Goal: Task Accomplishment & Management: Manage account settings

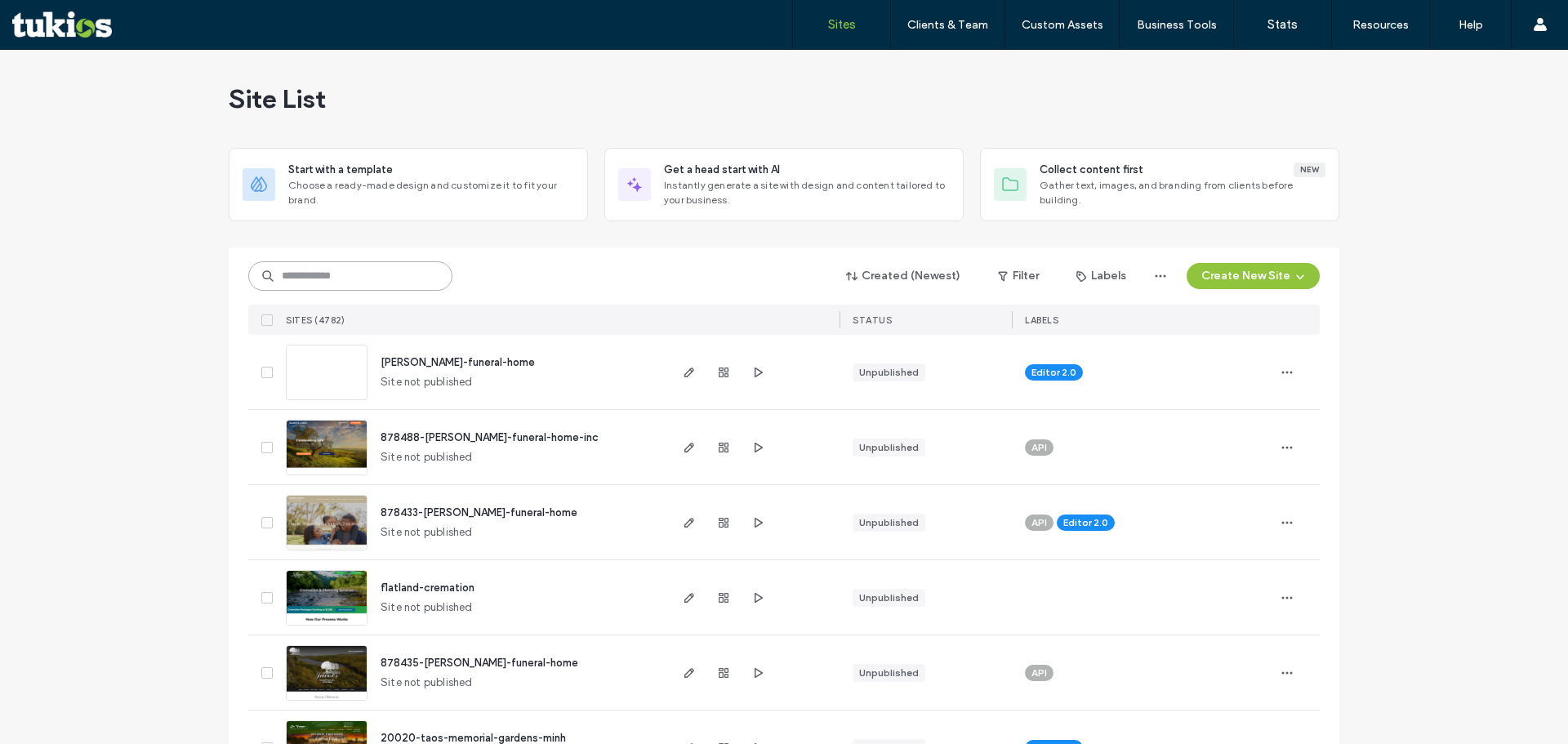
click at [416, 288] on input at bounding box center [350, 275] width 204 height 29
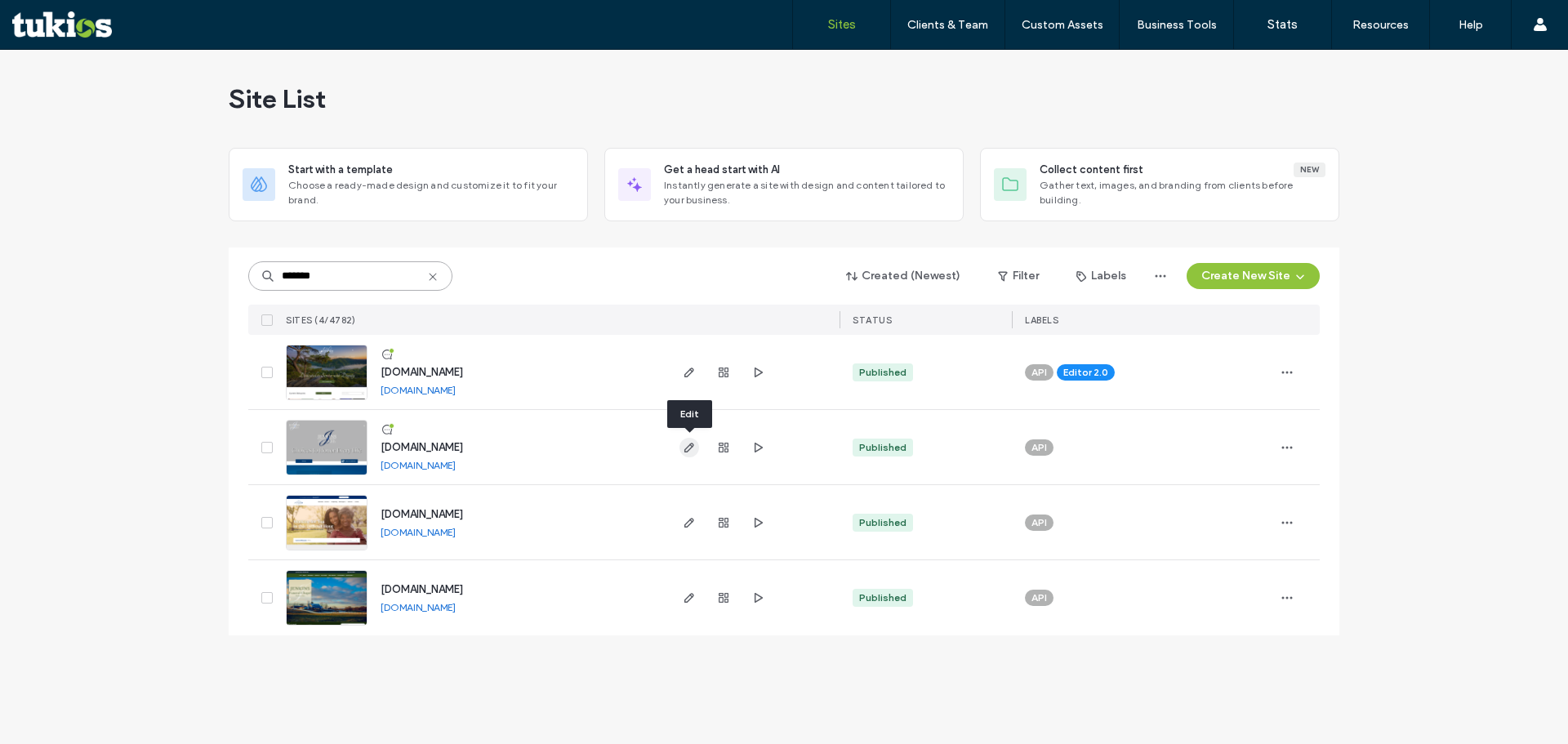
type input "*******"
click at [695, 448] on icon "button" at bounding box center [689, 447] width 13 height 13
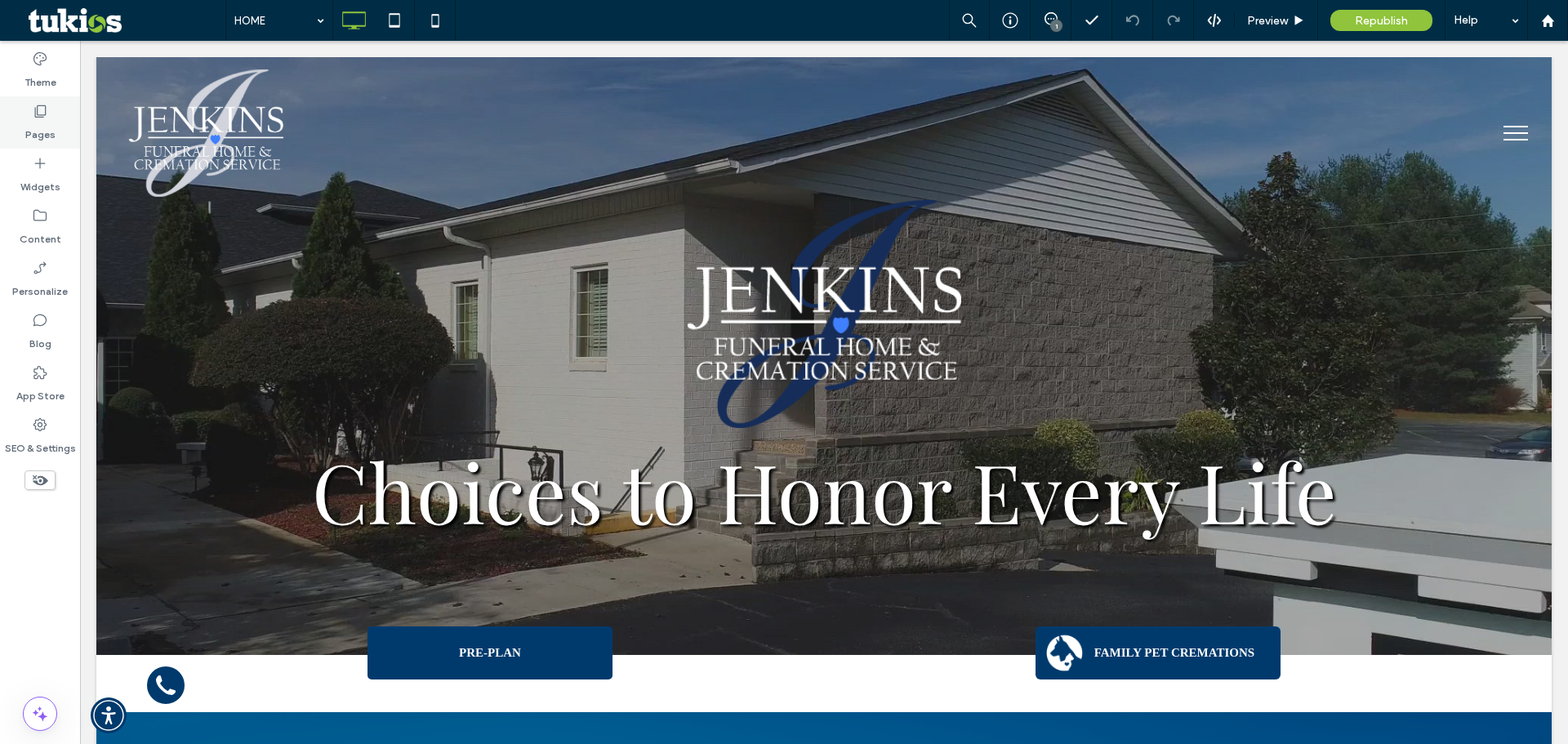
click at [55, 132] on div "Pages" at bounding box center [40, 122] width 80 height 52
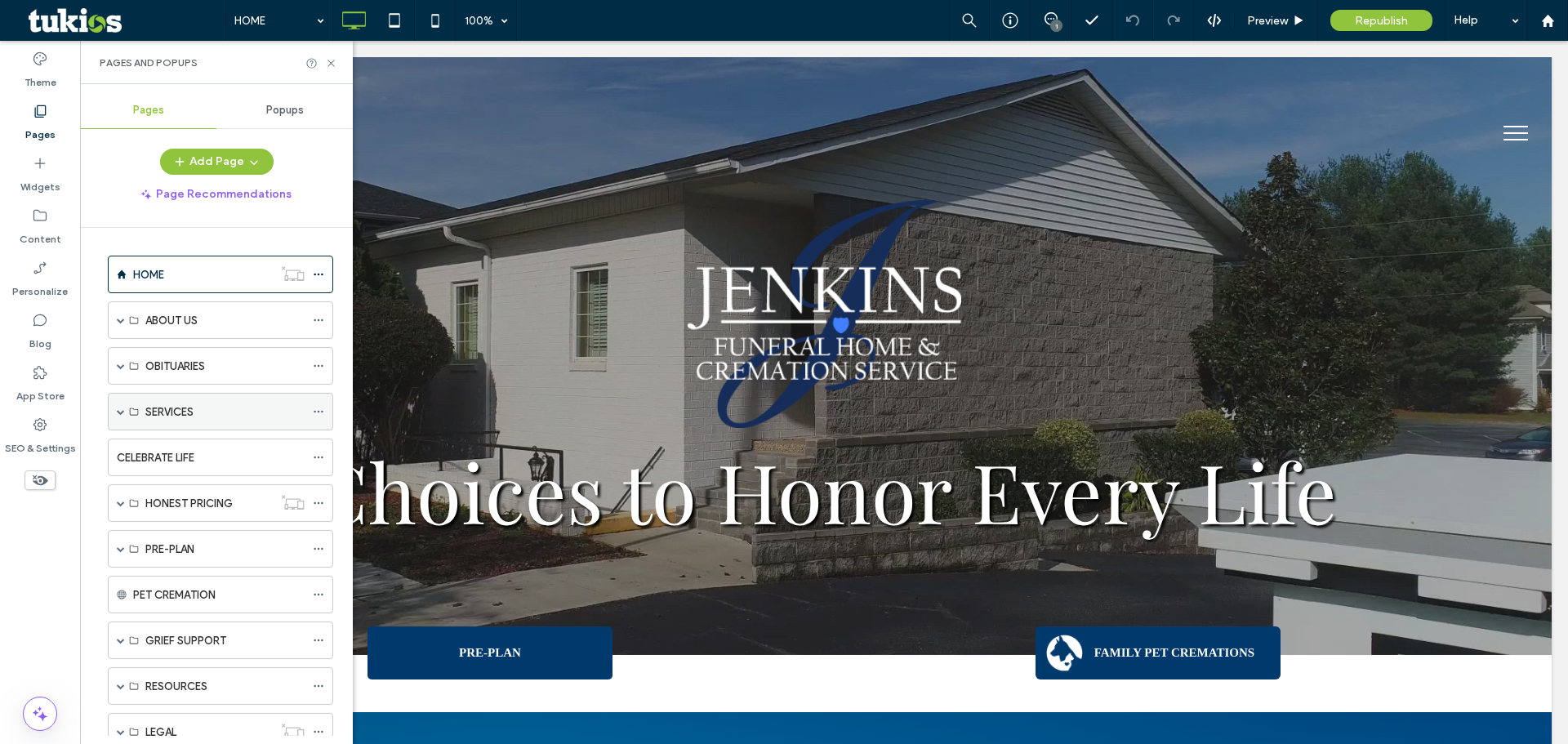
click at [119, 415] on span at bounding box center [120, 411] width 8 height 8
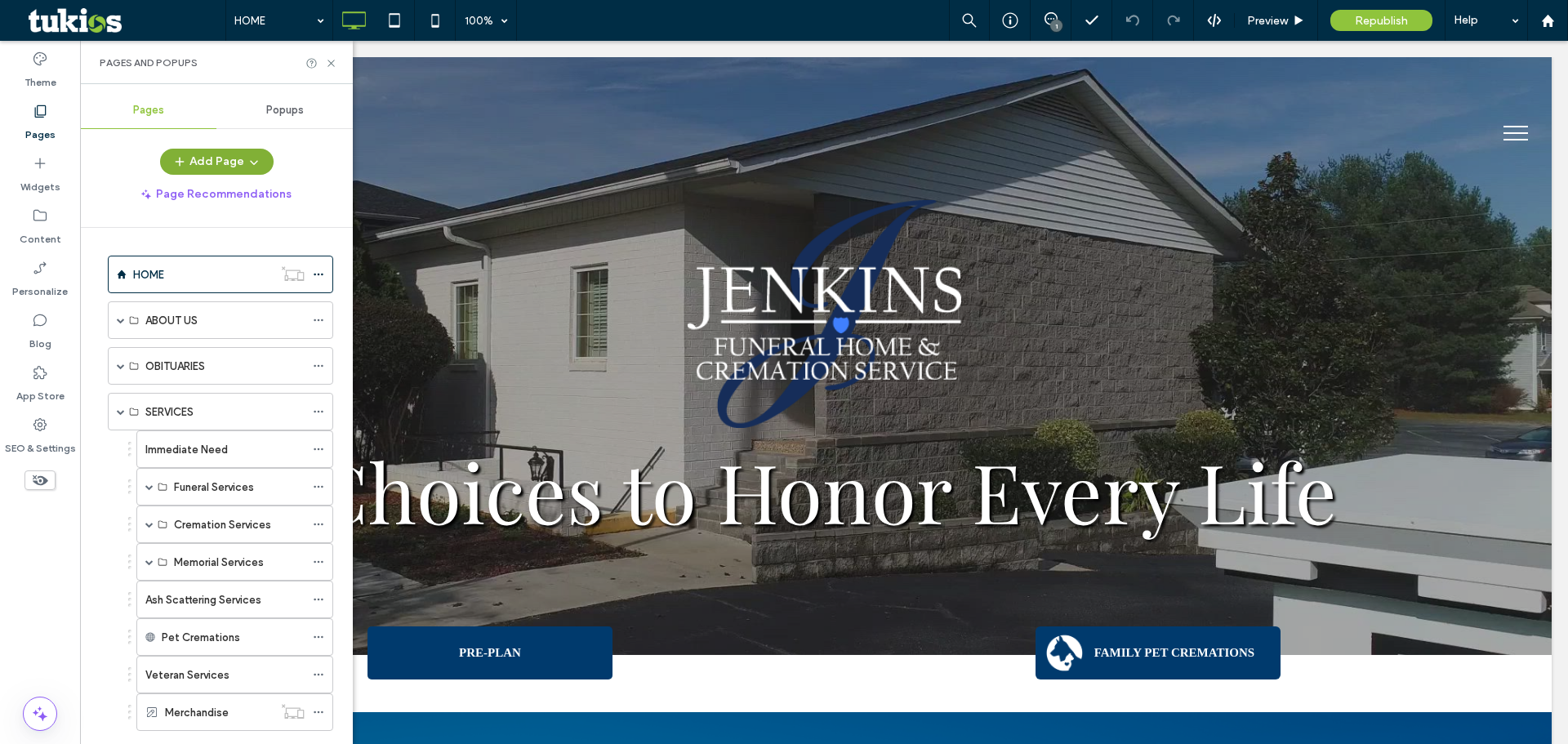
click at [215, 167] on button "Add Page" at bounding box center [216, 162] width 114 height 26
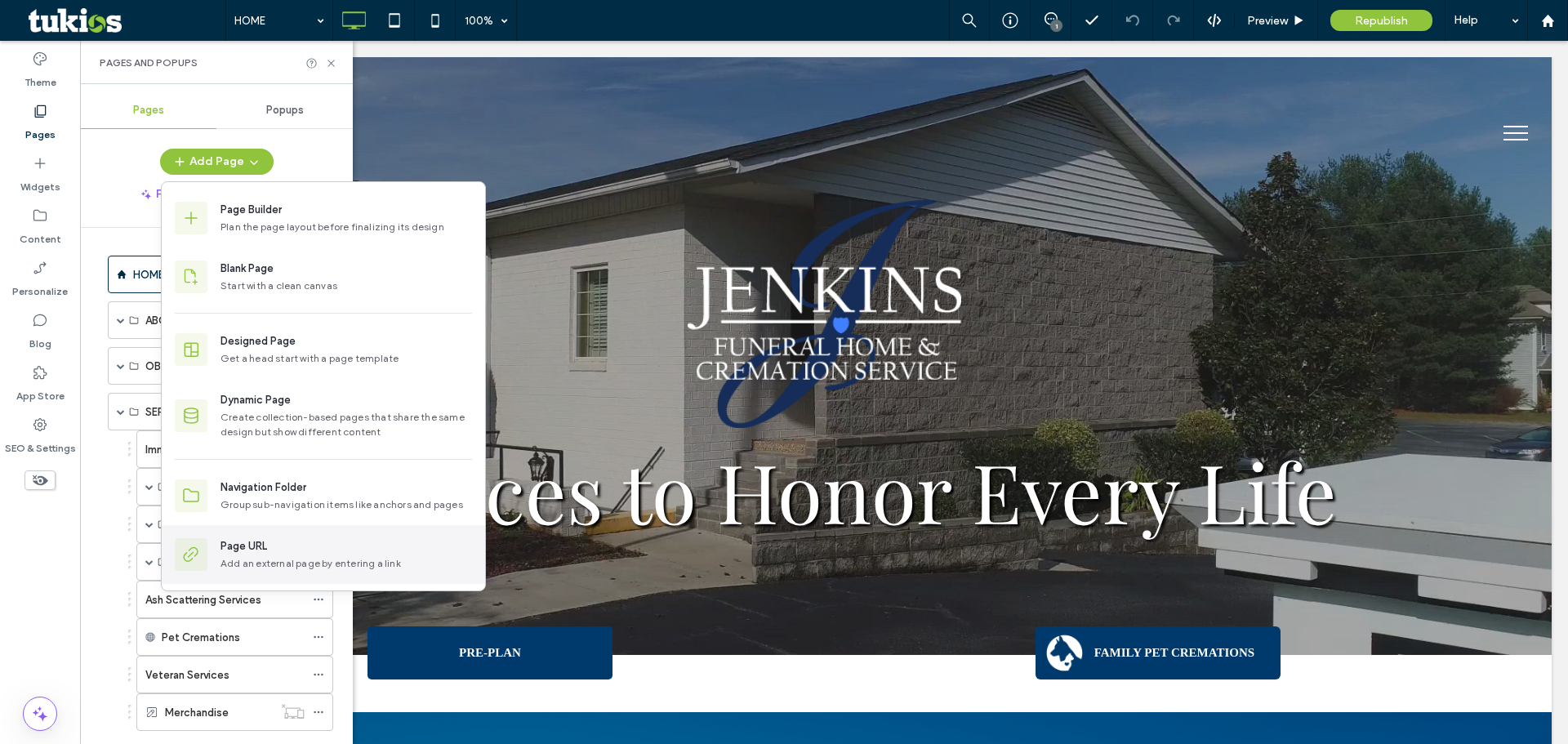
click at [257, 547] on div "Page URL" at bounding box center [244, 545] width 47 height 16
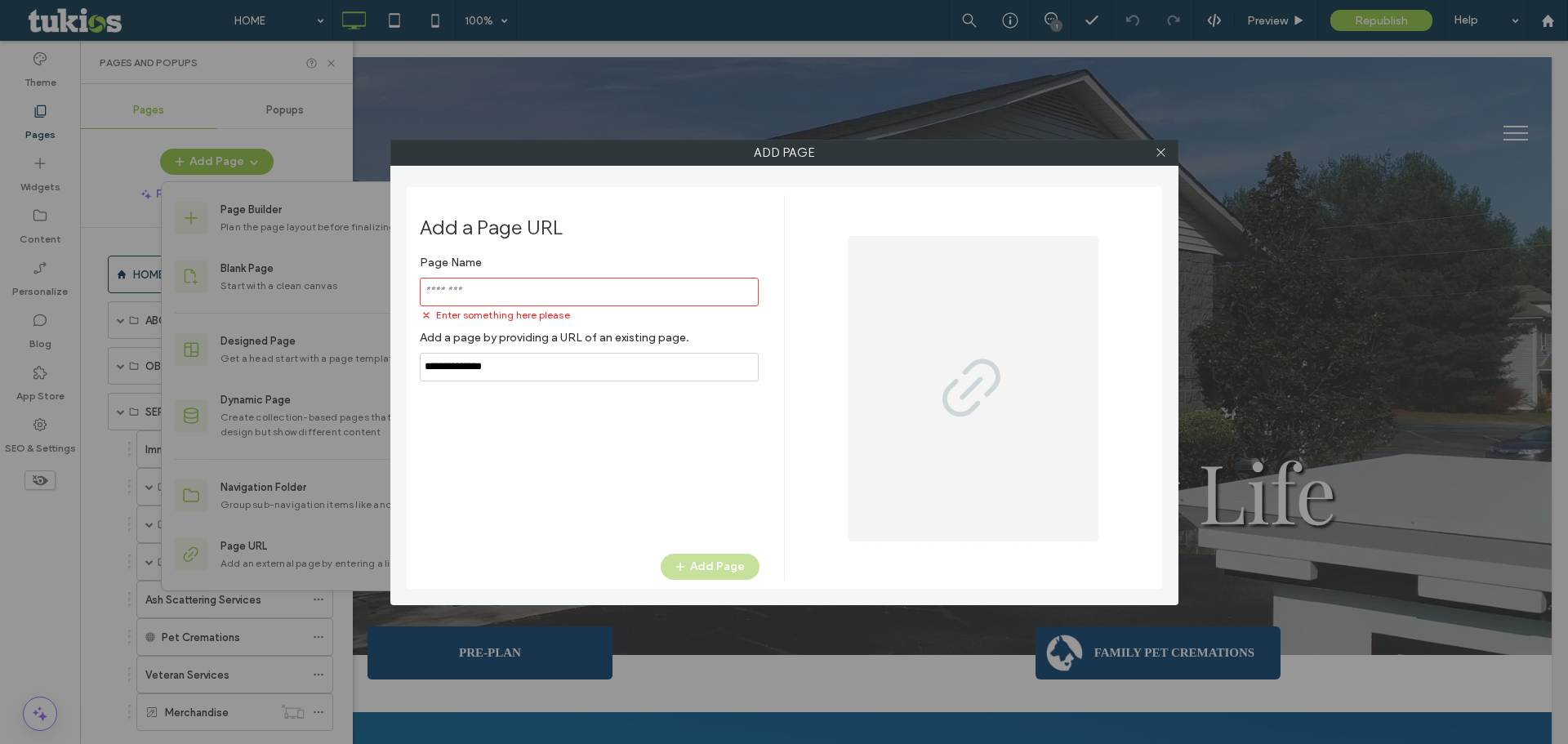
drag, startPoint x: 471, startPoint y: 361, endPoint x: 175, endPoint y: 341, distance: 296.7
click at [175, 341] on div "Add Page Add a Page URL Page Name Enter something here please Add a page by pro…" at bounding box center [784, 372] width 1568 height 744
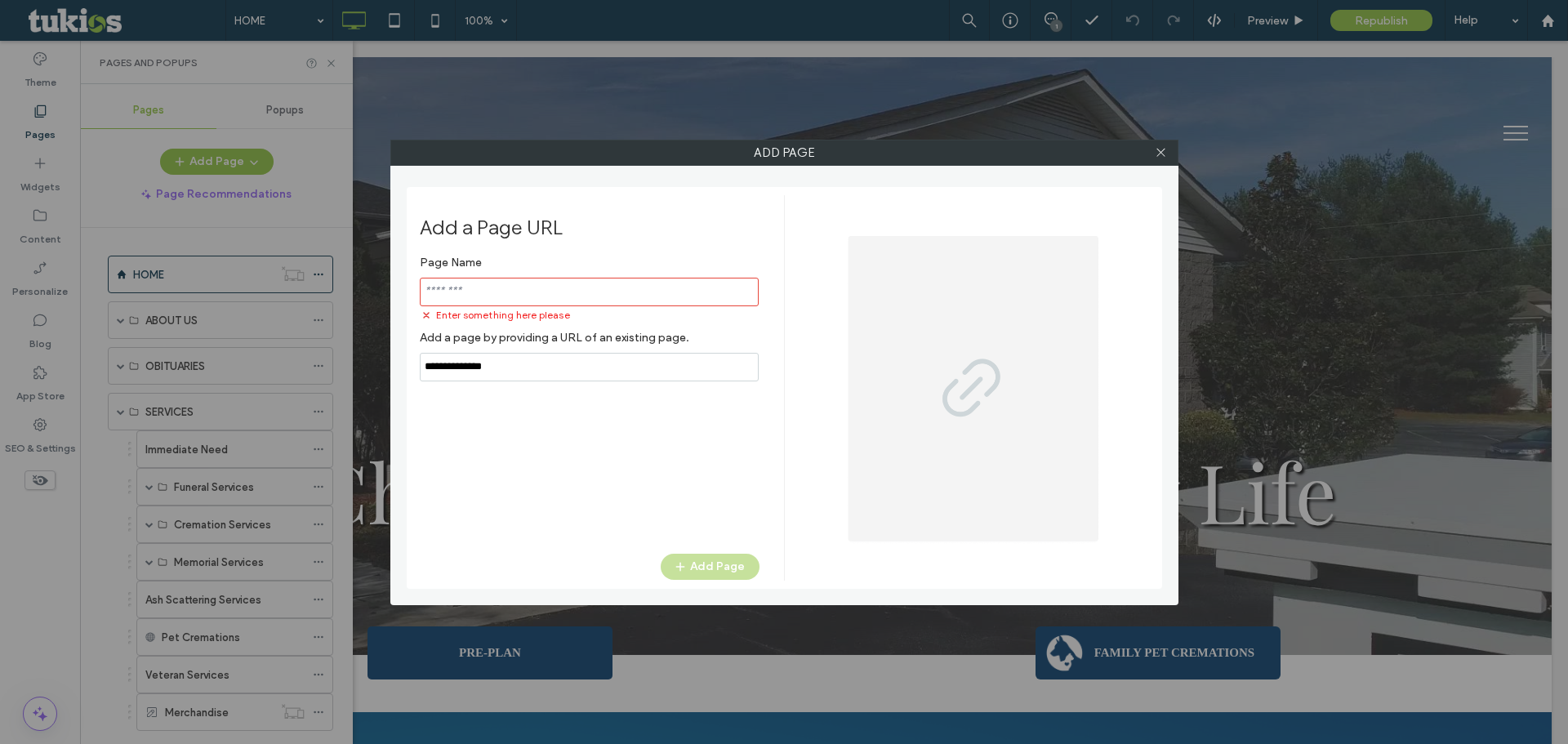
paste input "**********"
type input "**********"
click at [485, 295] on input "notEmpty" at bounding box center [589, 291] width 339 height 28
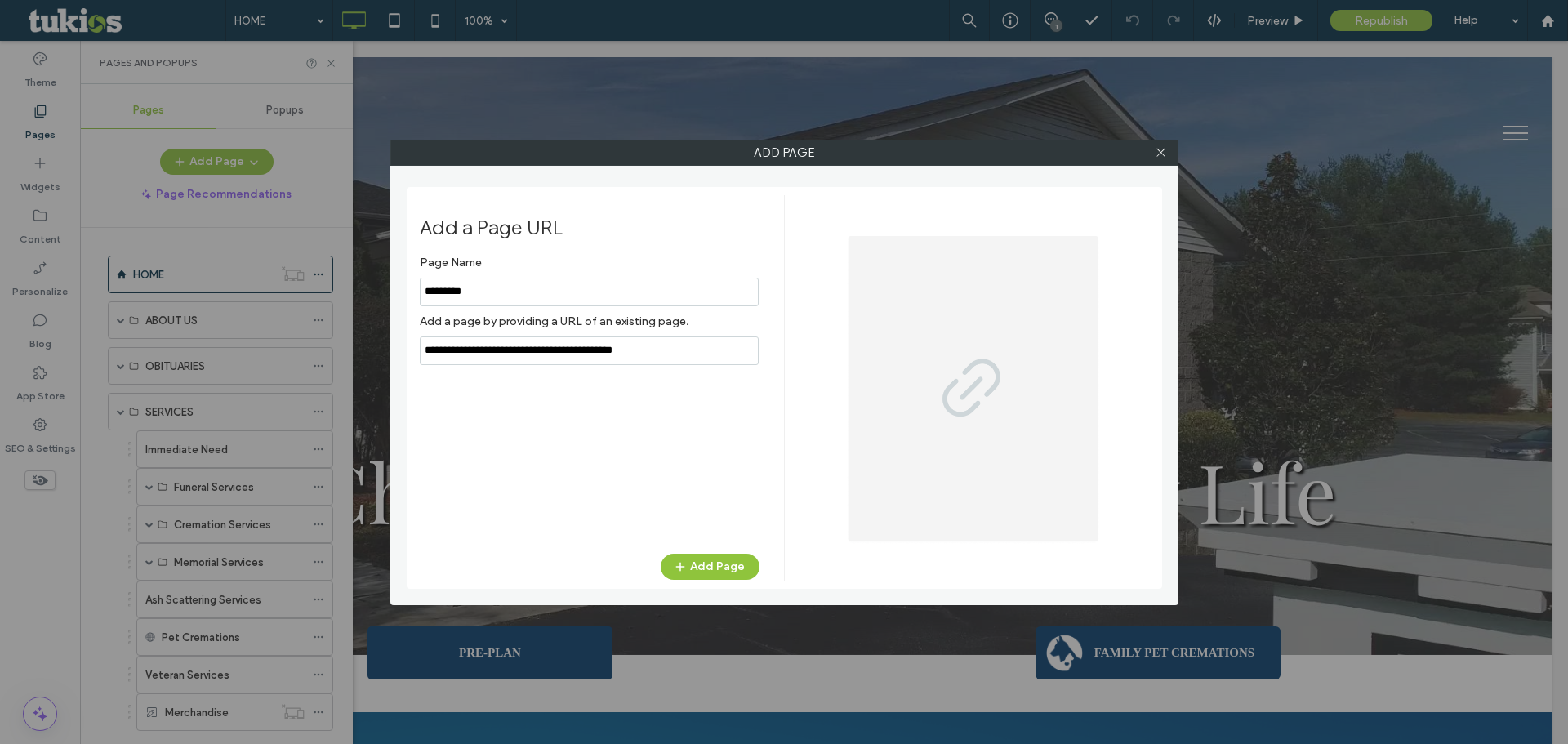
type input "*********"
click at [567, 466] on div "Page Name Add a page by providing a URL of an existing page. Add Page" at bounding box center [589, 392] width 340 height 289
click at [701, 569] on button "Add Page" at bounding box center [710, 567] width 99 height 26
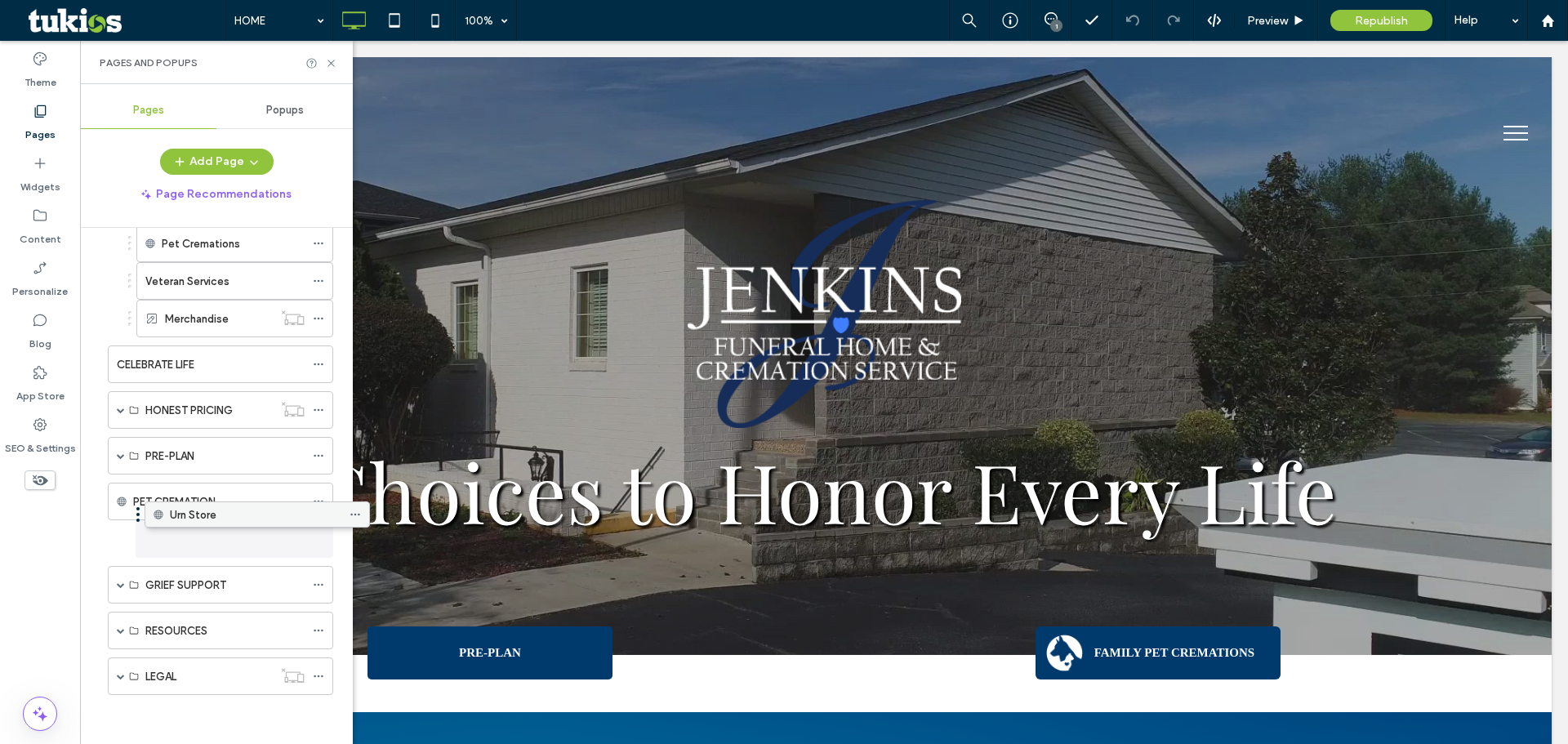
scroll to position [394, 0]
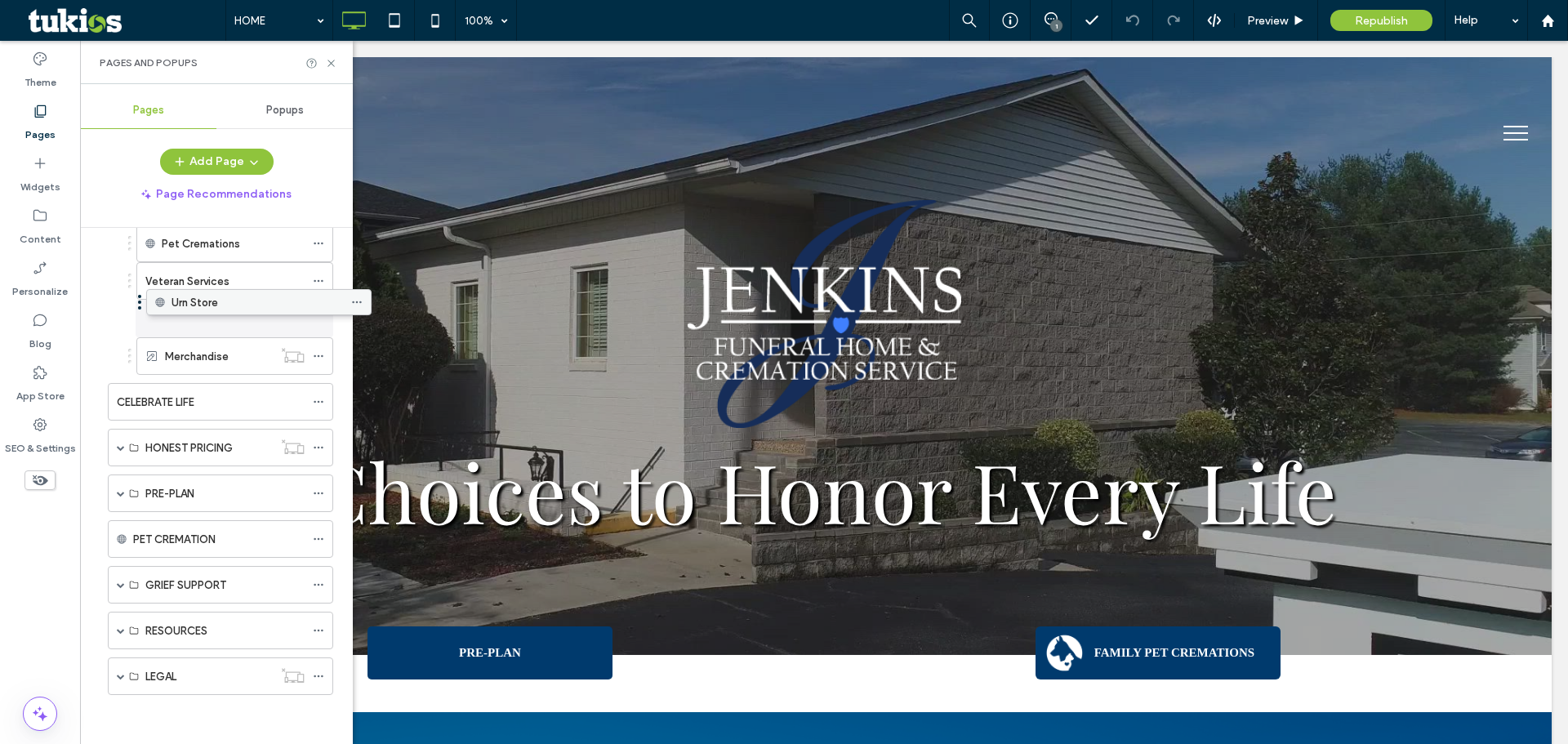
drag, startPoint x: 180, startPoint y: 678, endPoint x: 219, endPoint y: 310, distance: 370.1
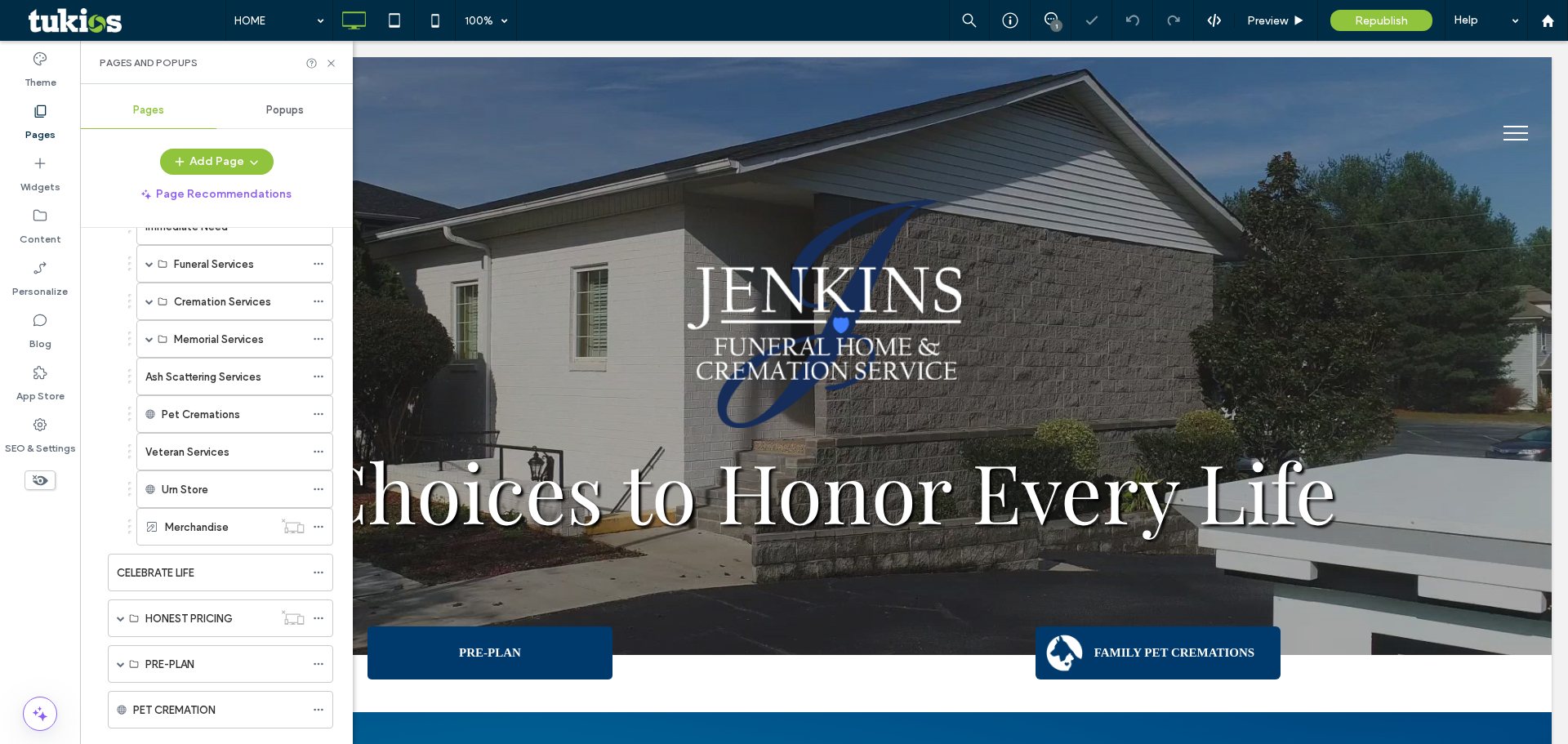
scroll to position [148, 0]
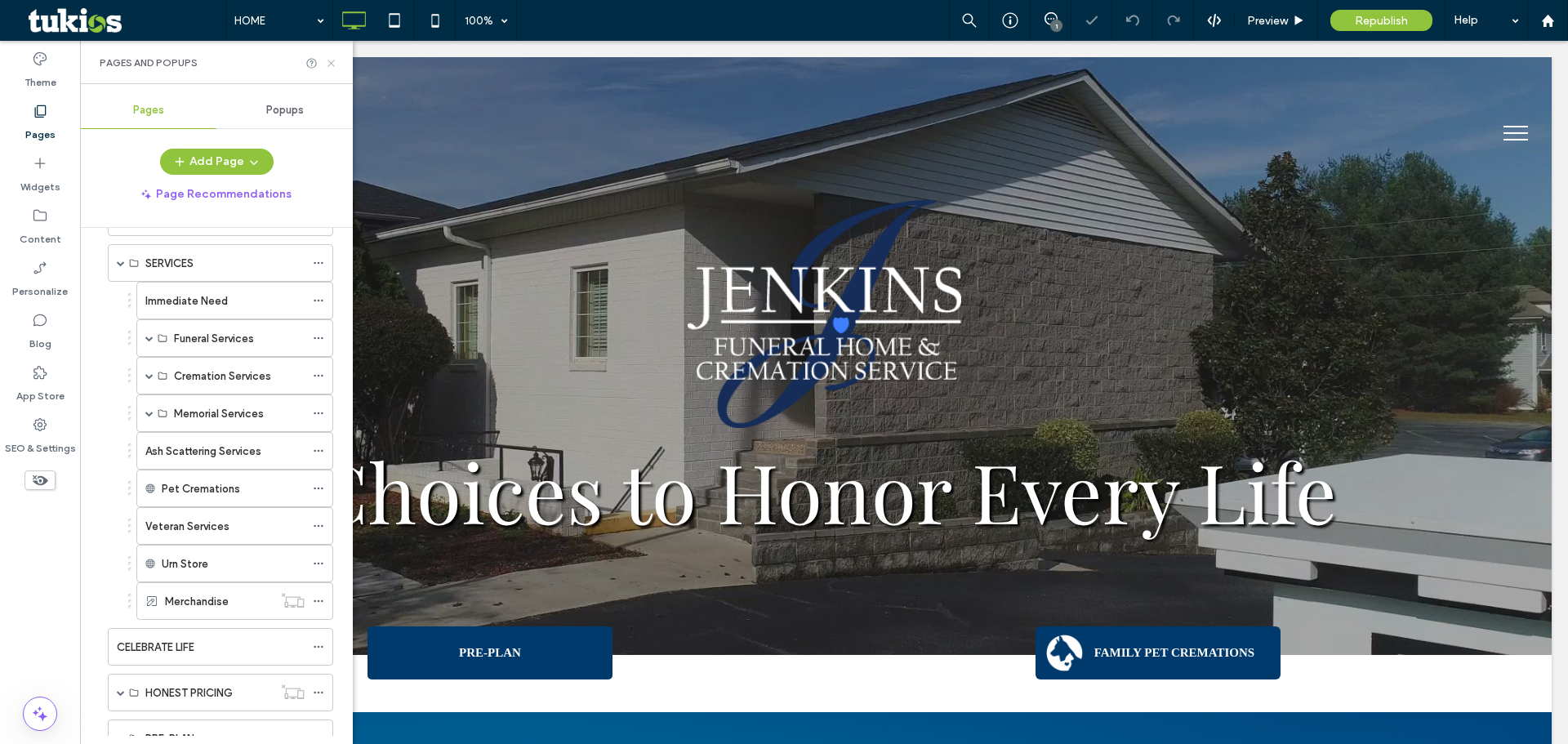
click at [327, 58] on icon at bounding box center [331, 64] width 12 height 12
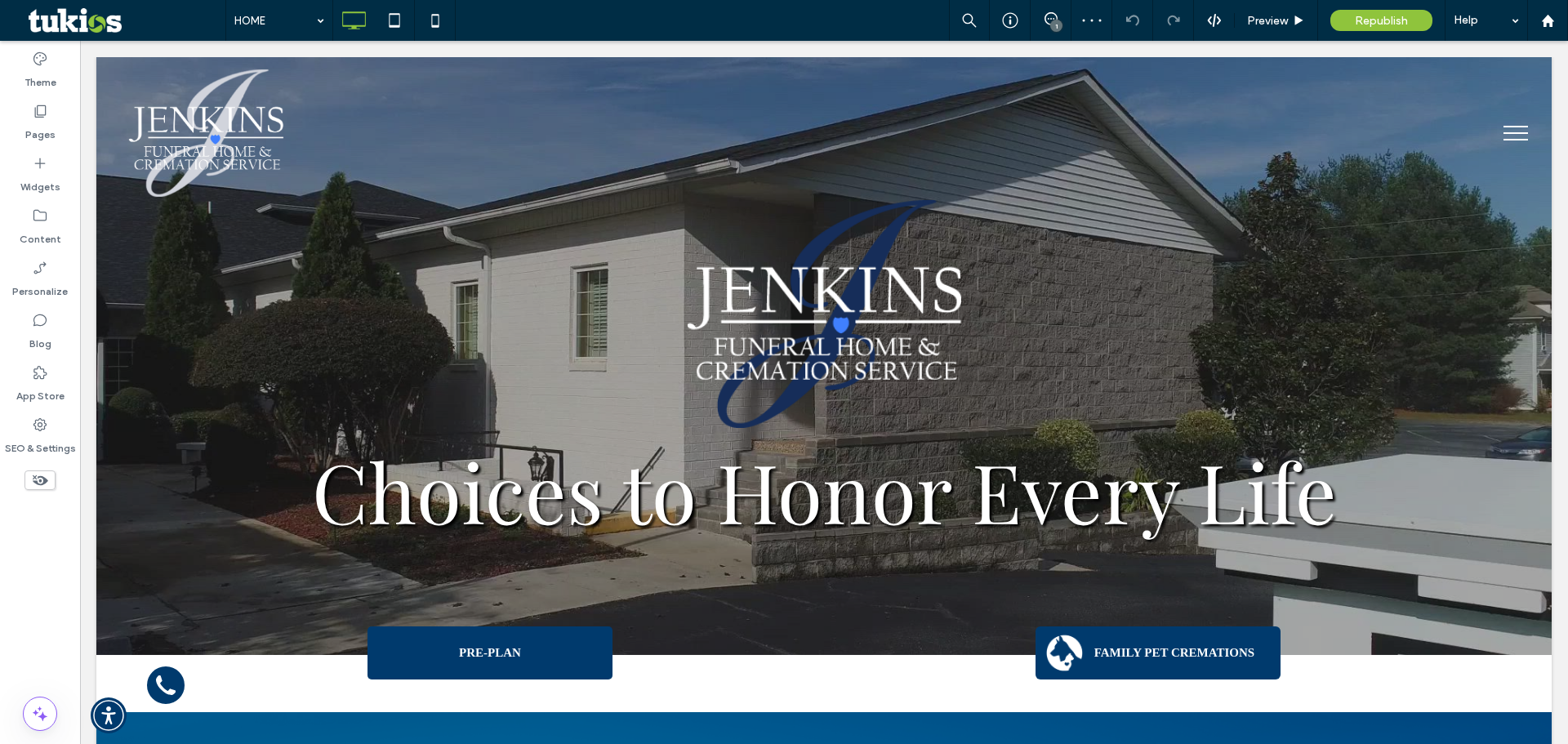
click at [1508, 124] on button "menu" at bounding box center [1516, 133] width 42 height 42
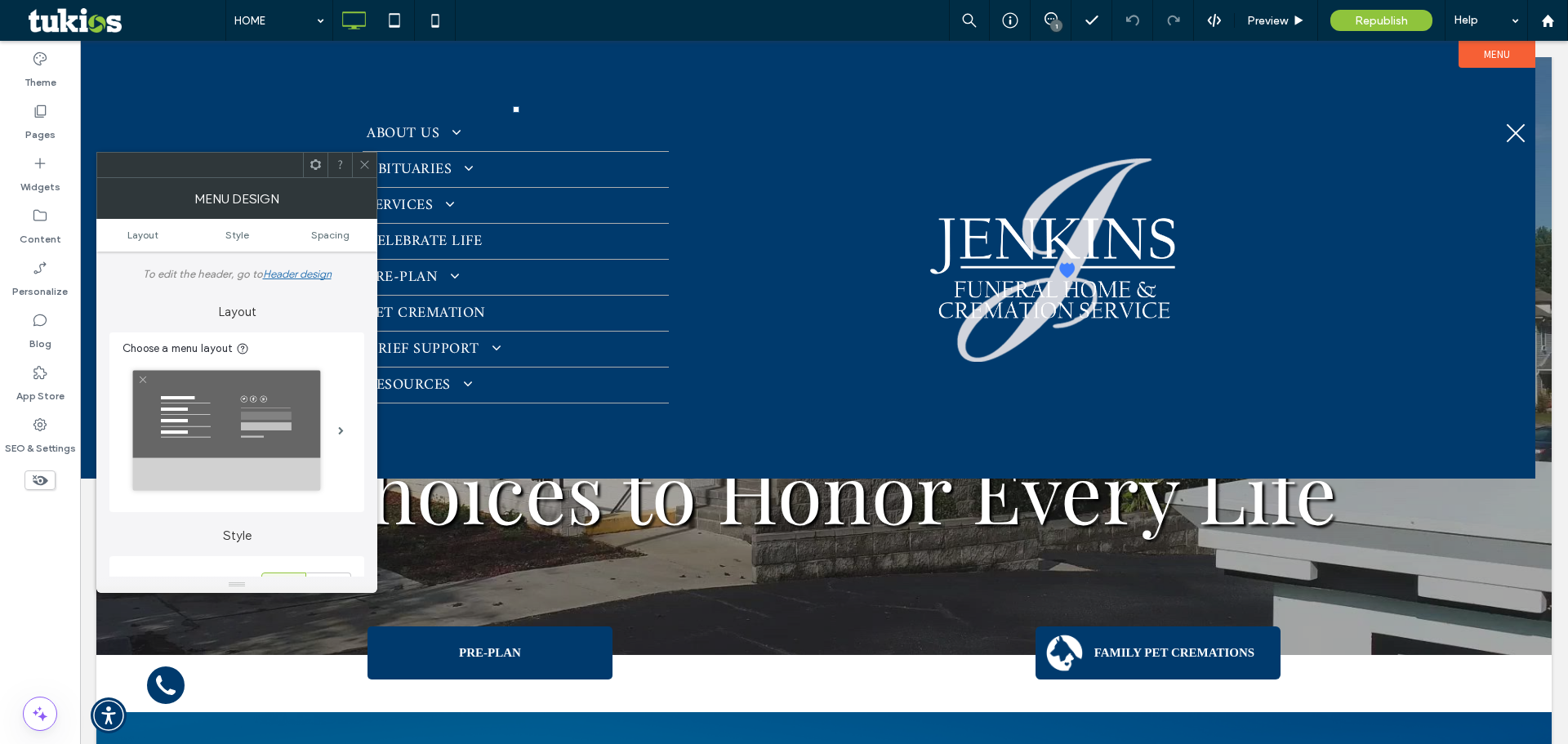
click at [353, 159] on div at bounding box center [365, 165] width 25 height 25
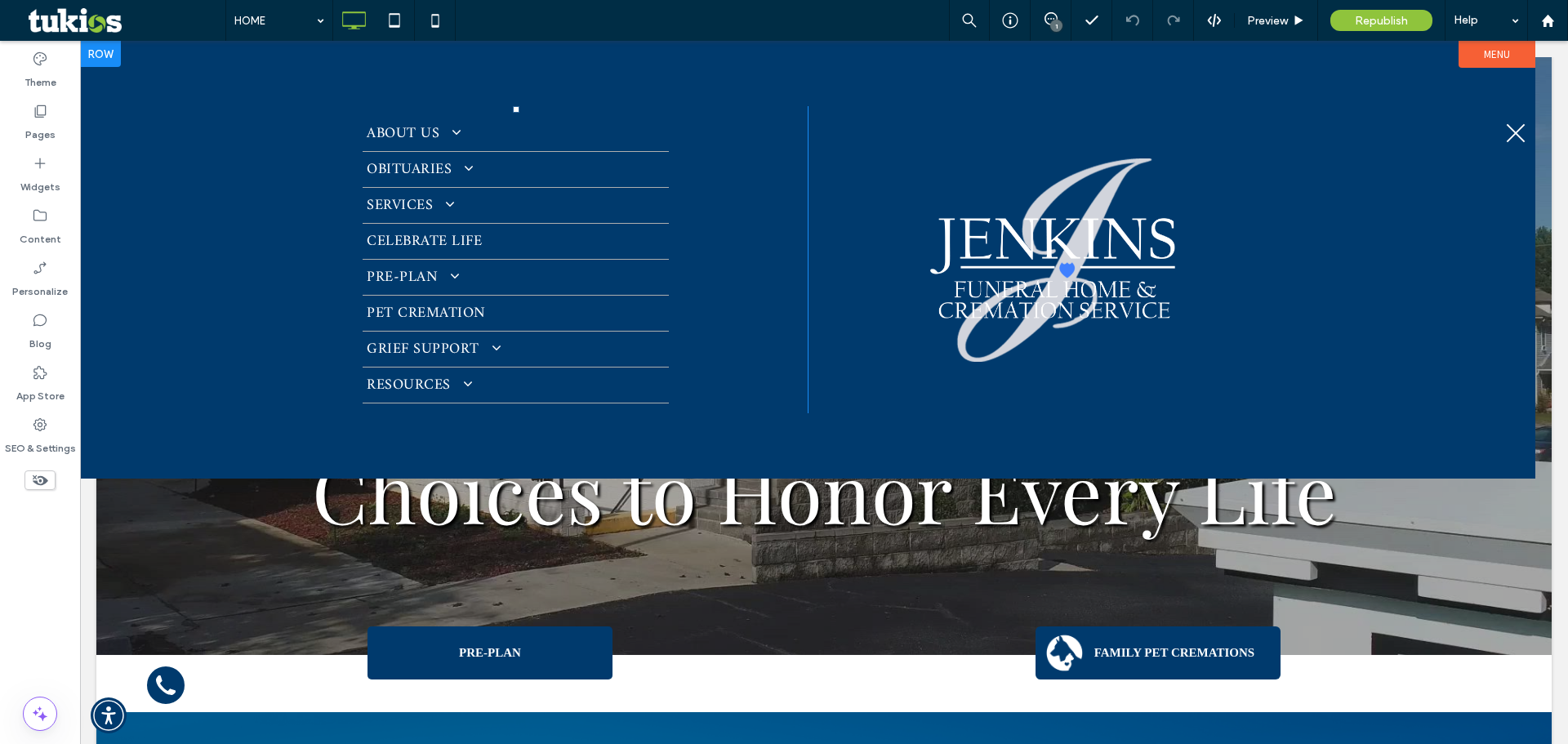
click at [447, 205] on span at bounding box center [444, 204] width 23 height 15
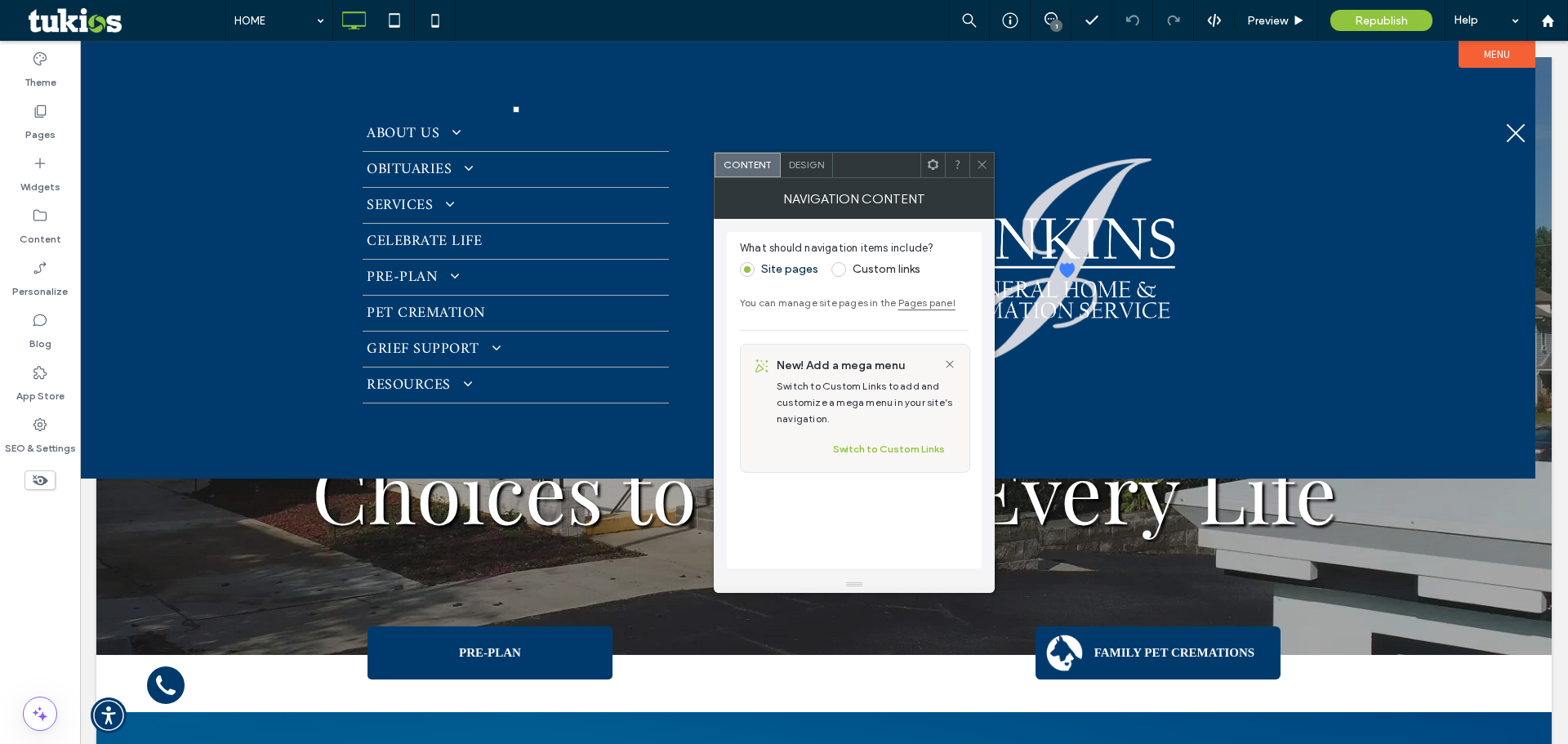
click at [988, 168] on div at bounding box center [982, 165] width 25 height 25
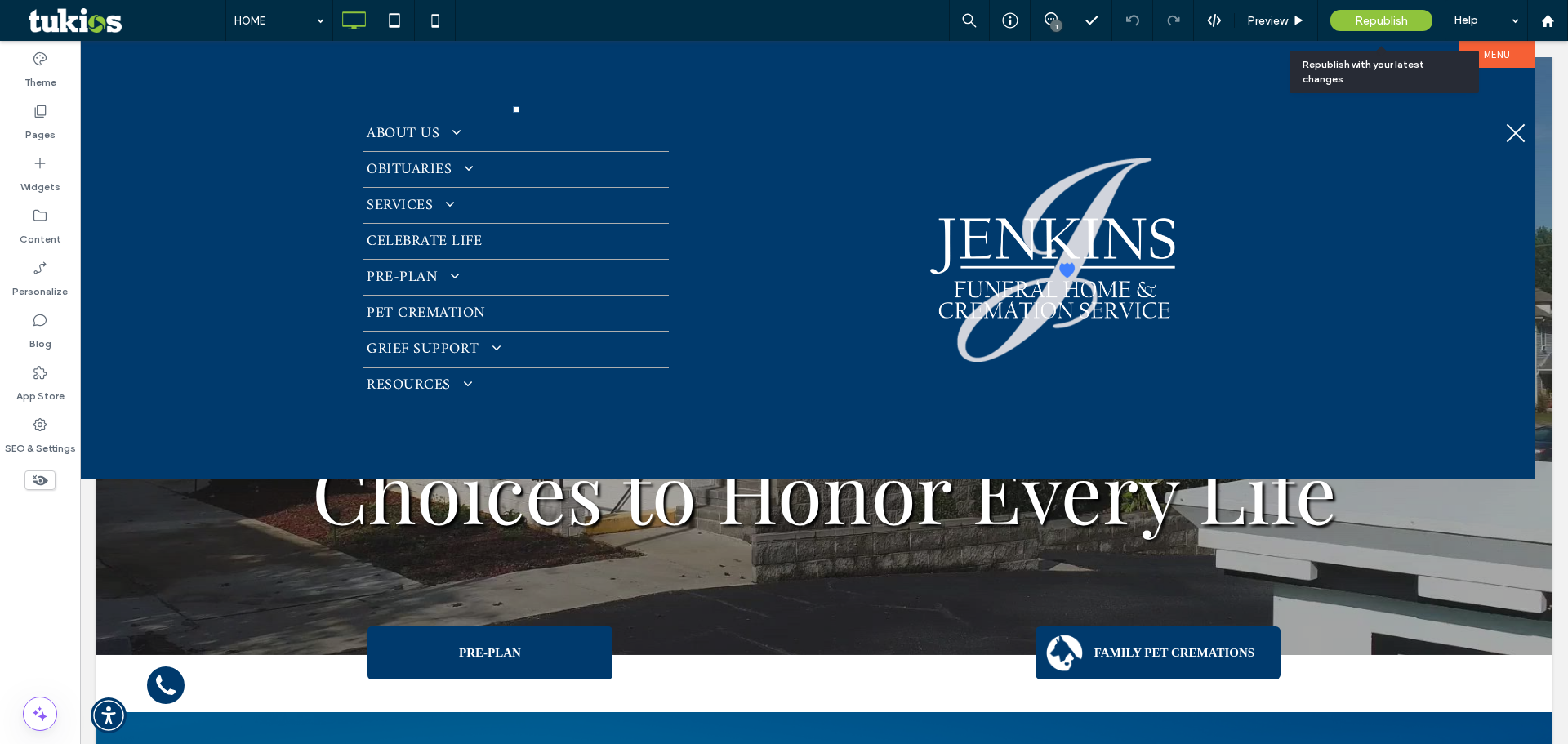
click at [1376, 26] on span "Republish" at bounding box center [1381, 21] width 53 height 14
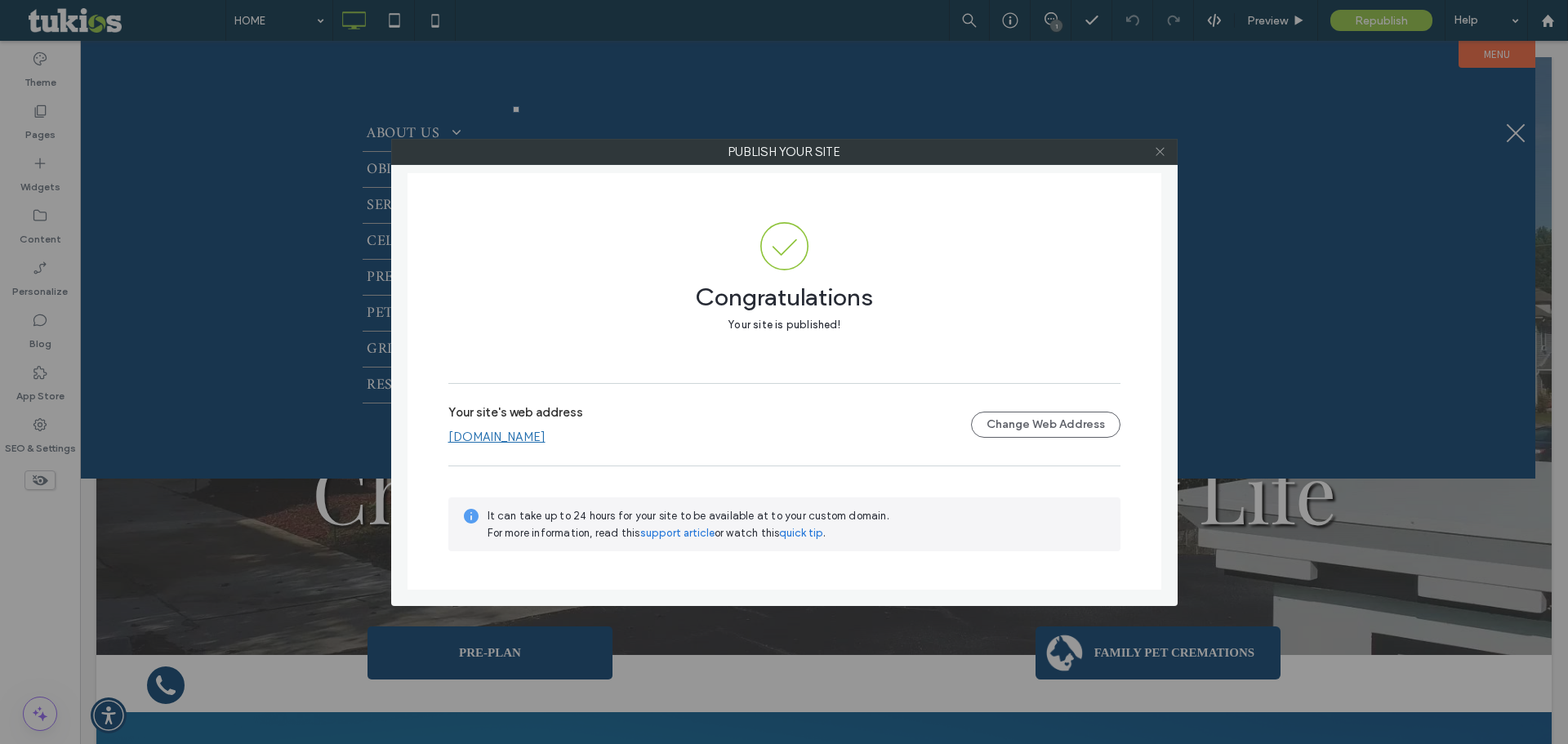
click at [1165, 145] on span at bounding box center [1160, 152] width 12 height 25
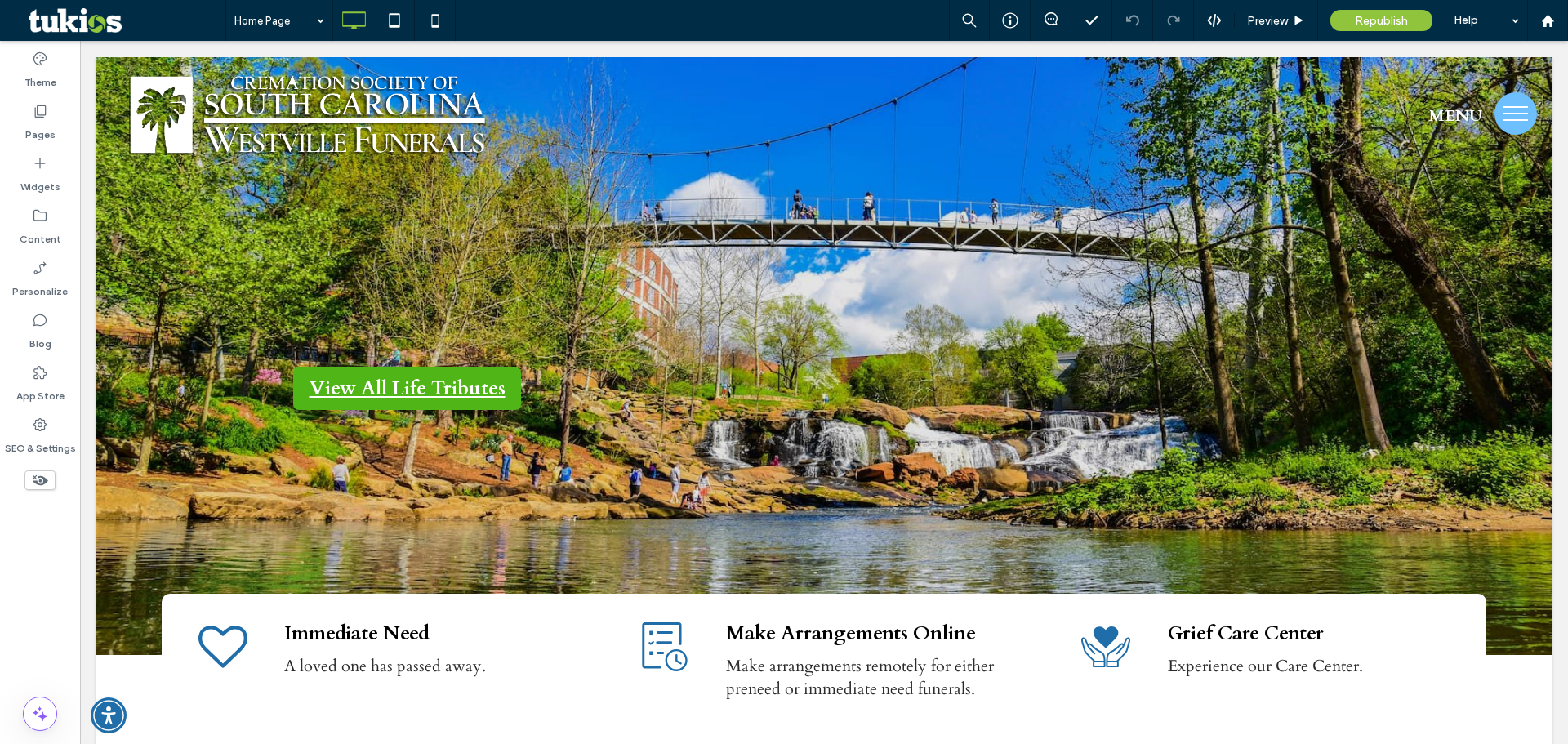
click at [670, 17] on div "Home Page Preview Republish Help" at bounding box center [896, 20] width 1342 height 41
click at [34, 132] on label "Pages" at bounding box center [41, 131] width 30 height 23
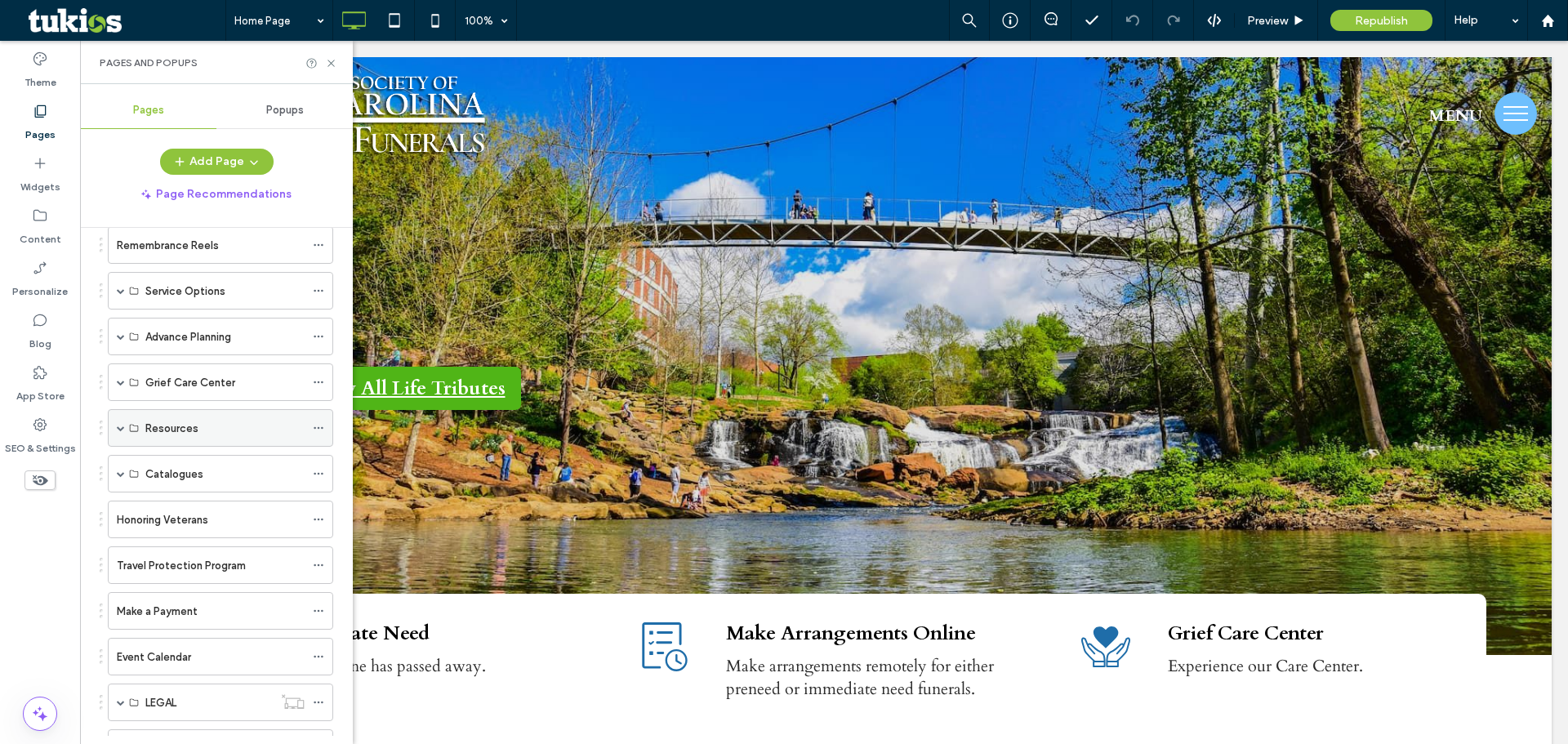
scroll to position [327, 0]
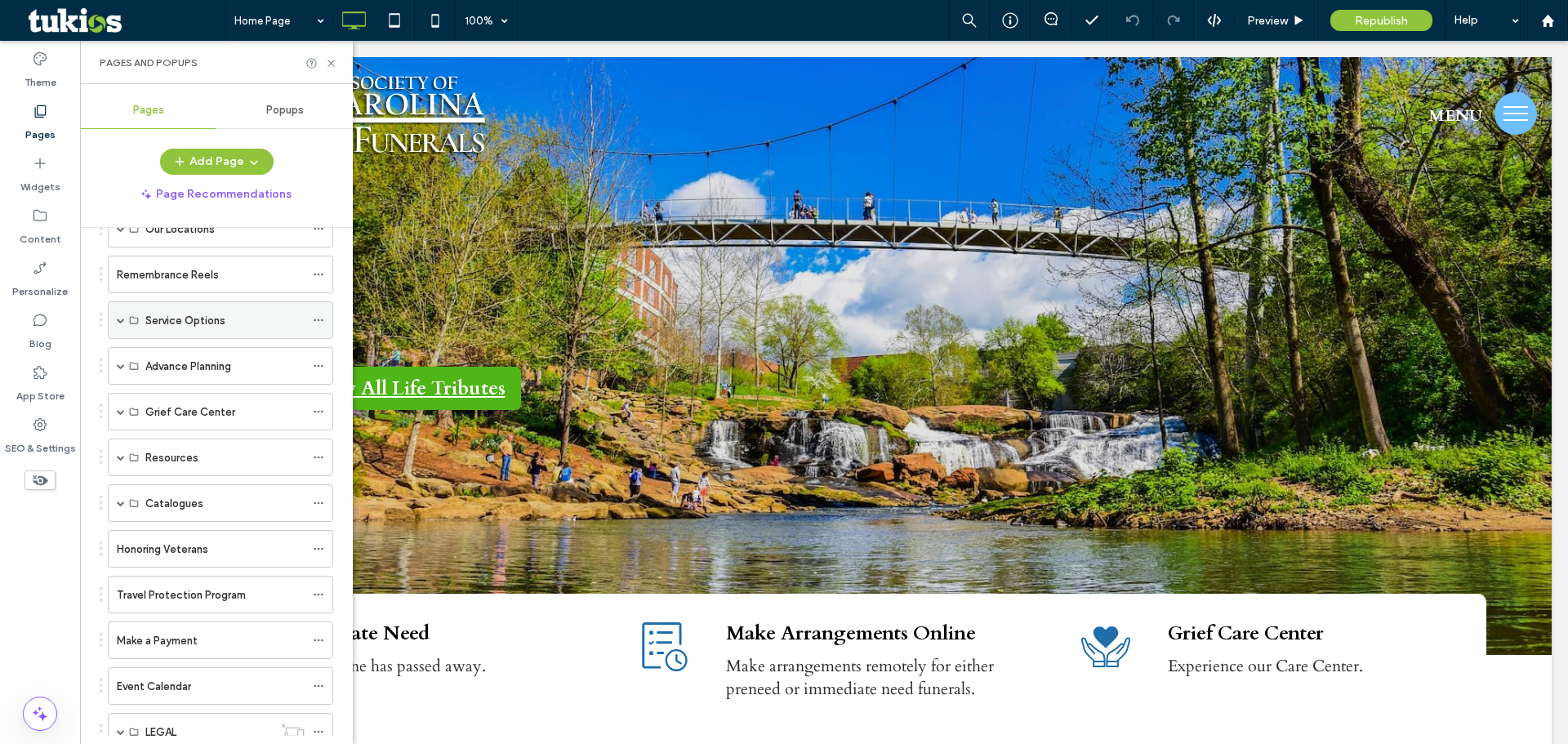
click at [124, 319] on span at bounding box center [120, 319] width 8 height 8
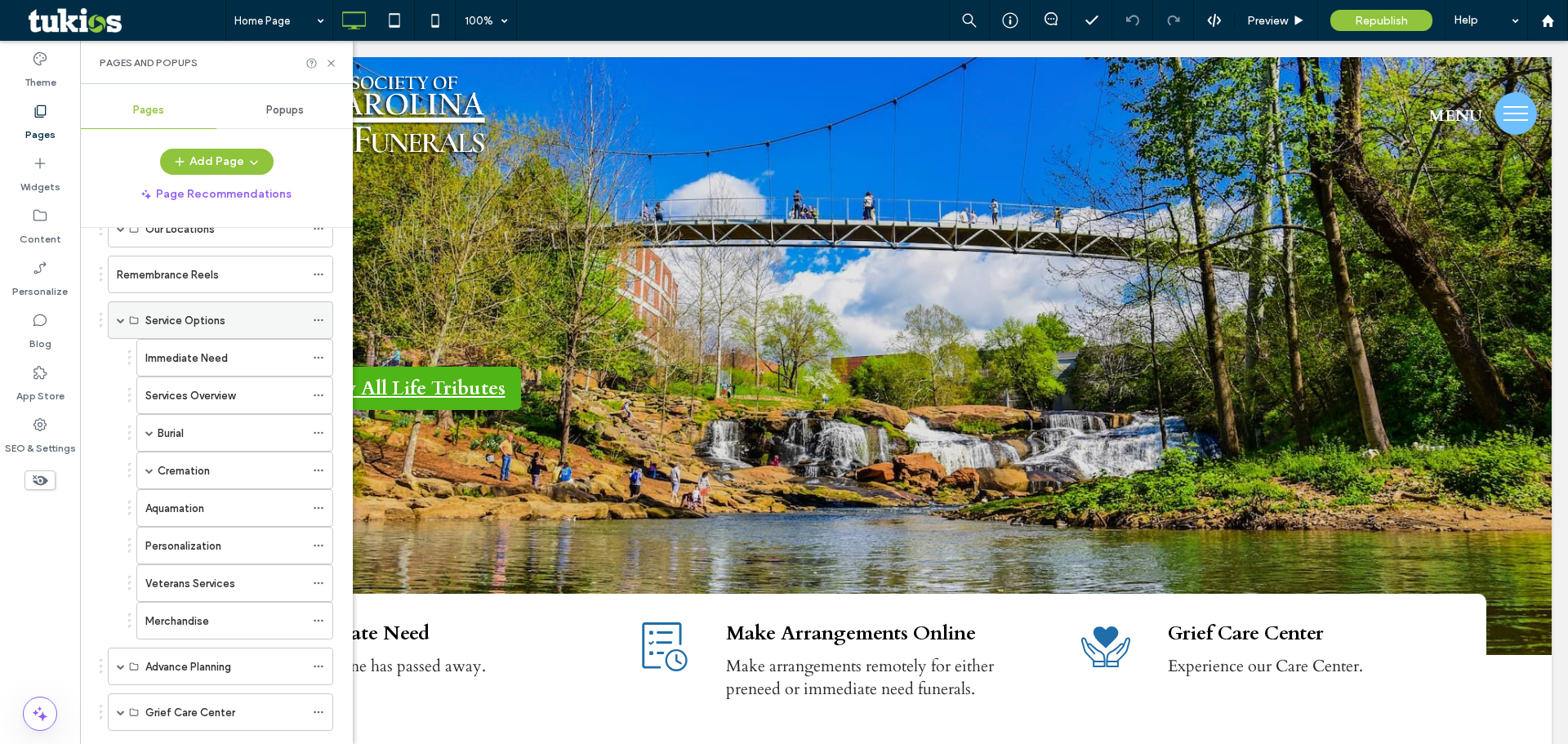
click at [124, 319] on span at bounding box center [120, 319] width 8 height 8
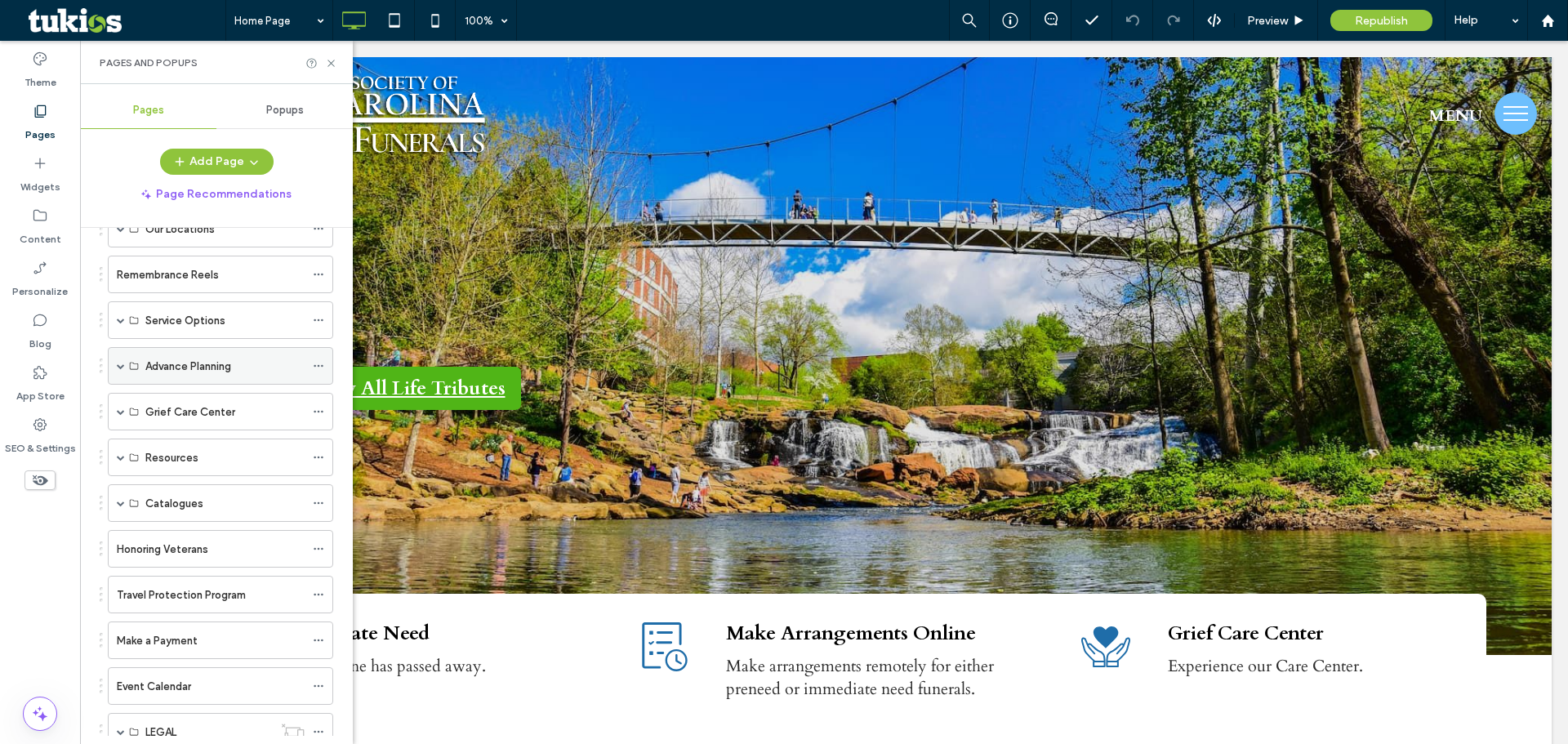
click at [119, 367] on span at bounding box center [120, 365] width 8 height 8
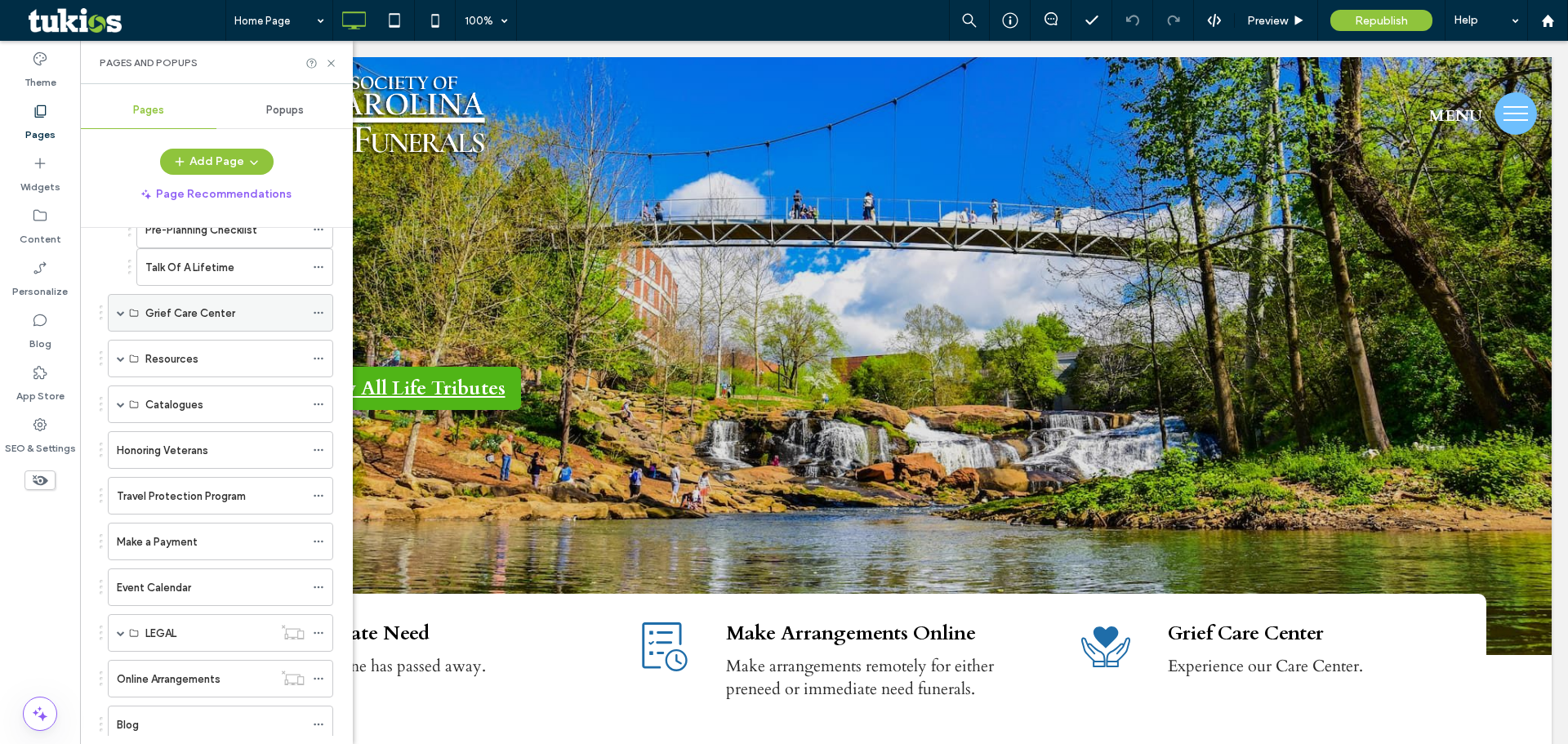
scroll to position [653, 0]
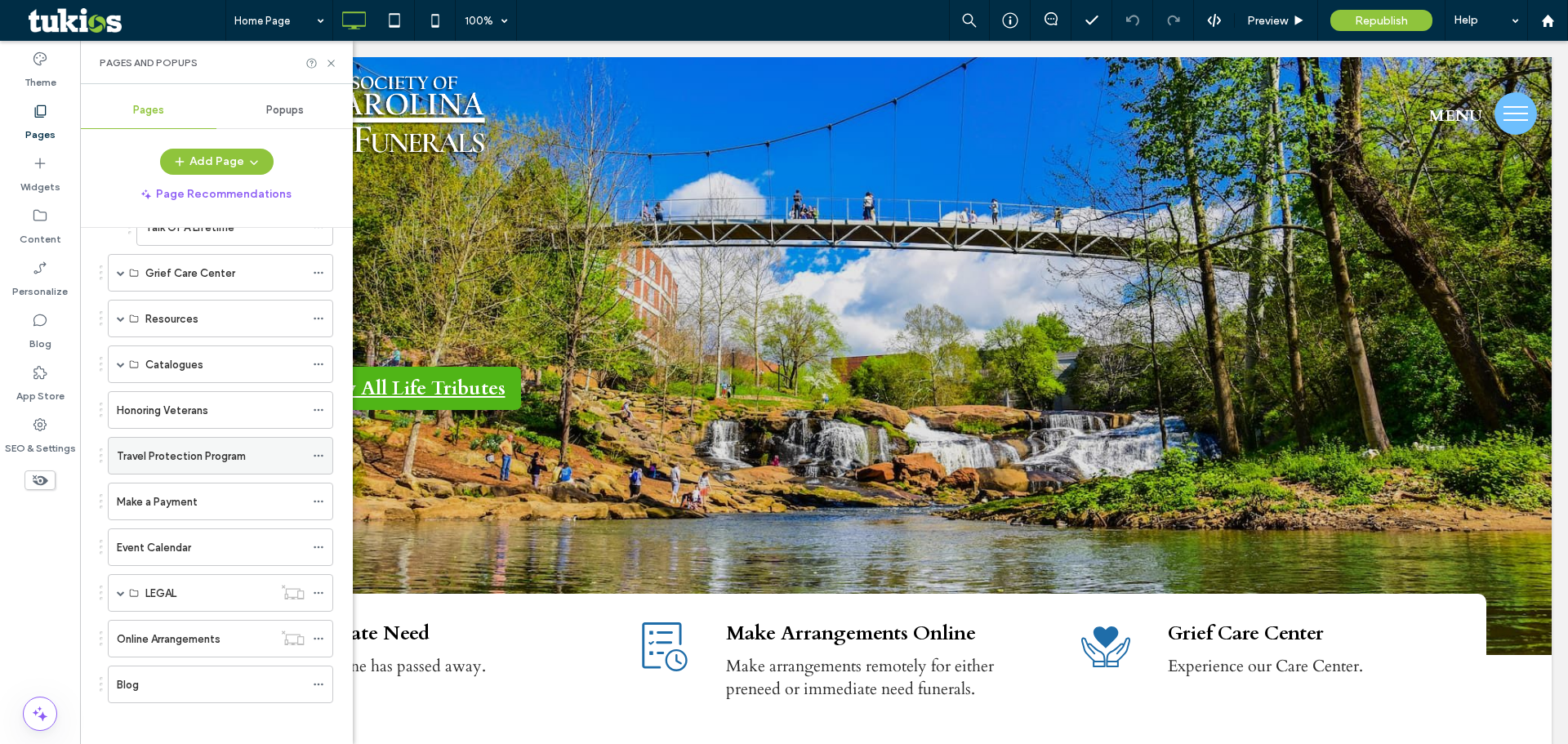
click at [207, 455] on label "Travel Protection Program" at bounding box center [181, 455] width 129 height 28
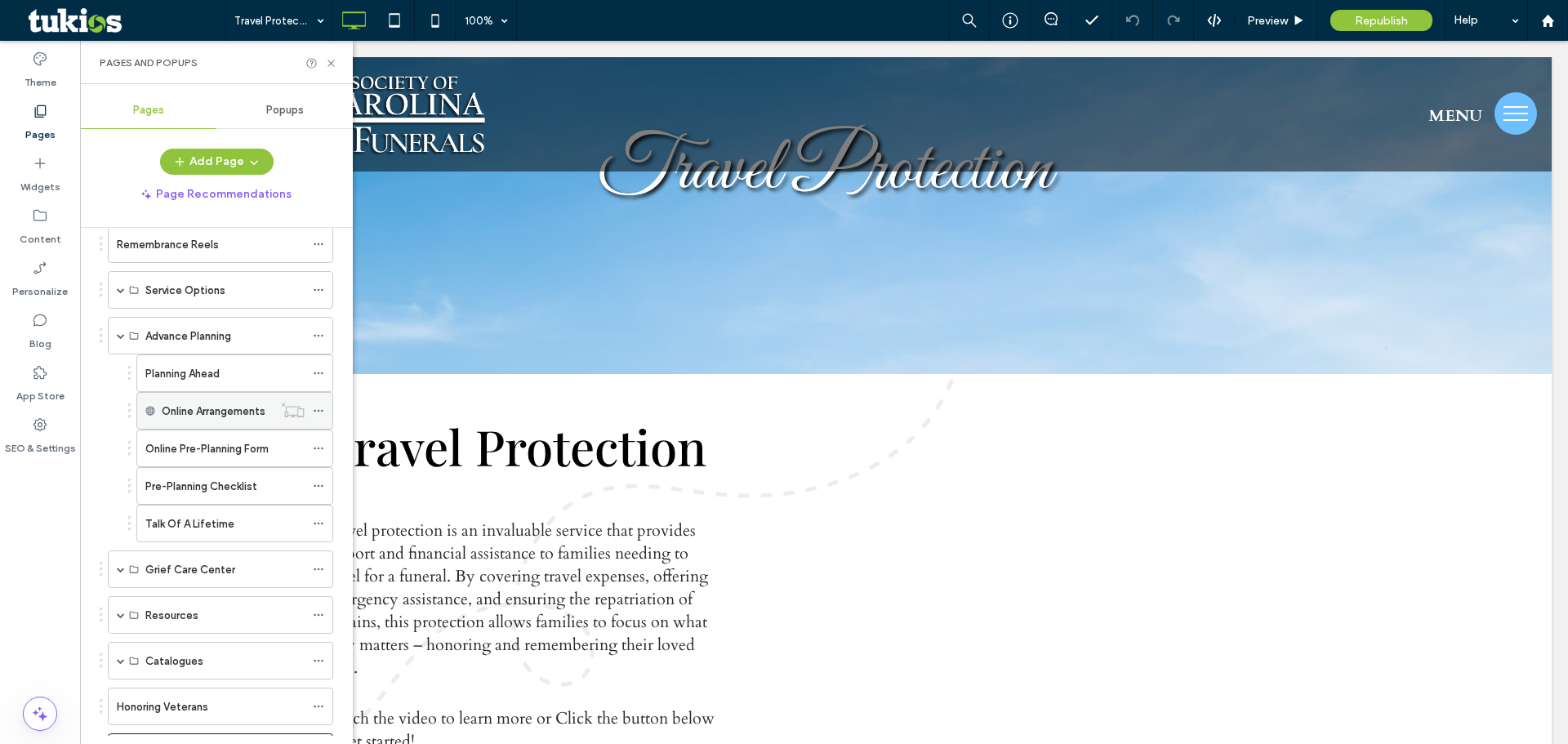
scroll to position [327, 0]
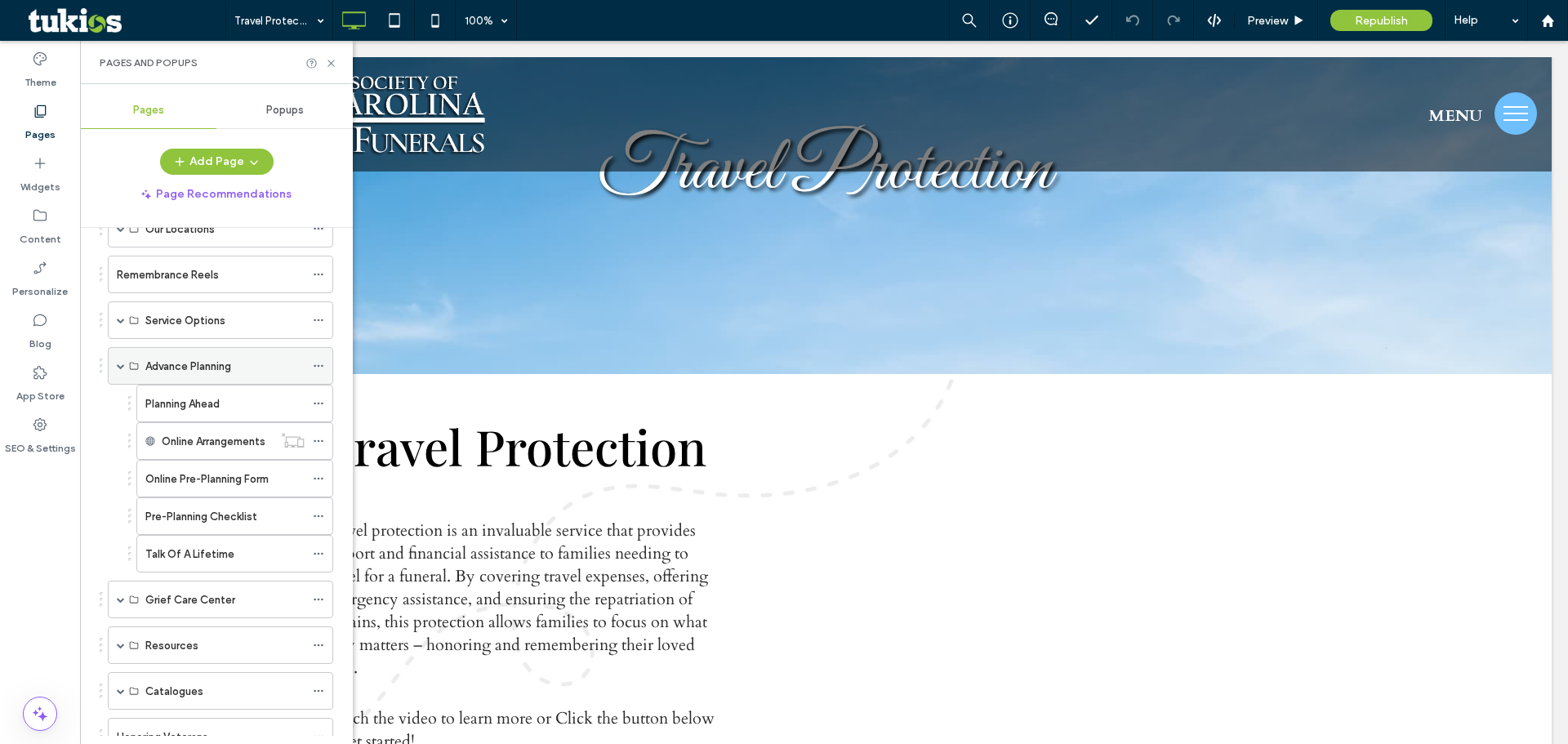
click at [115, 368] on div "Advance Planning" at bounding box center [220, 365] width 225 height 38
click at [120, 367] on span at bounding box center [120, 365] width 8 height 8
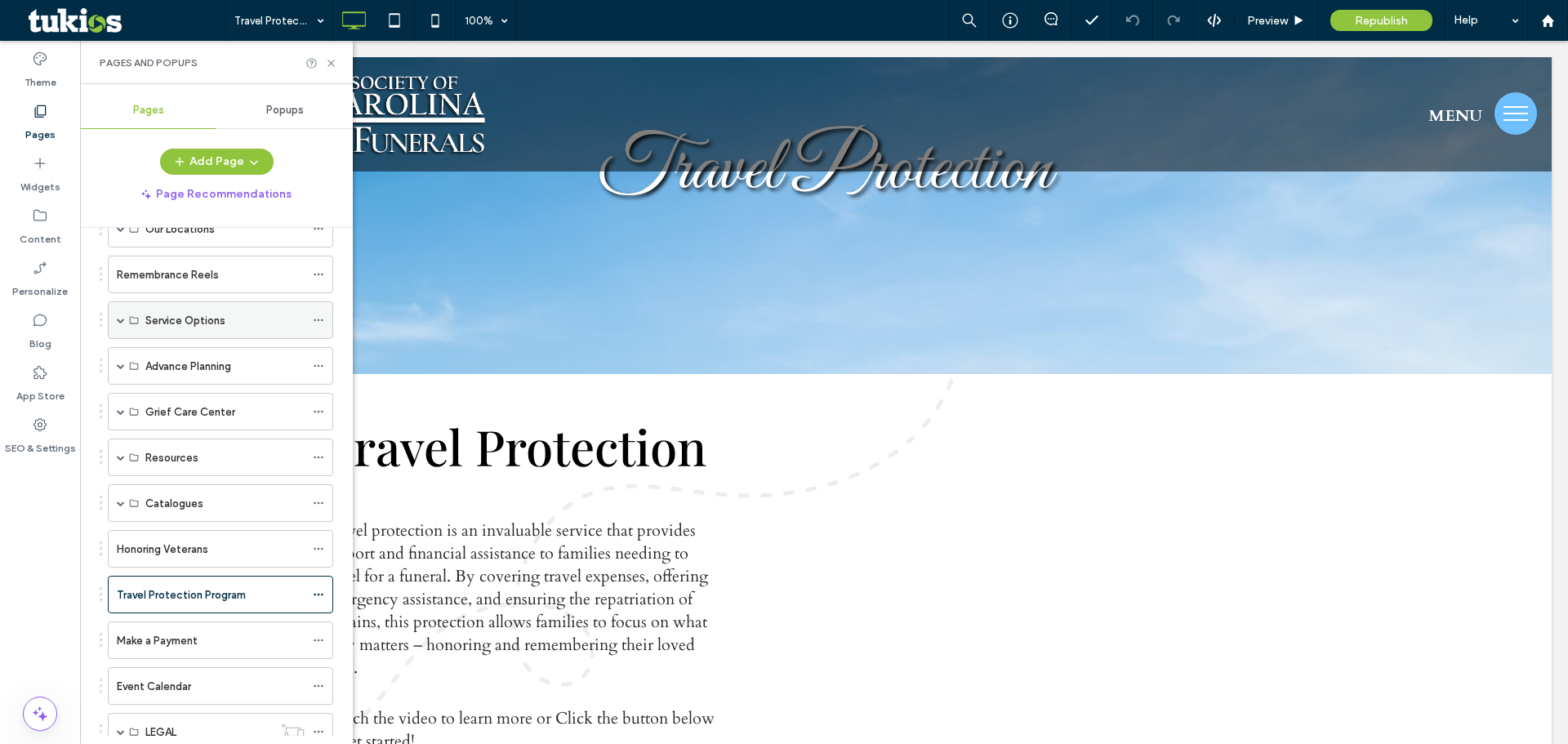
click at [120, 320] on span at bounding box center [120, 319] width 8 height 8
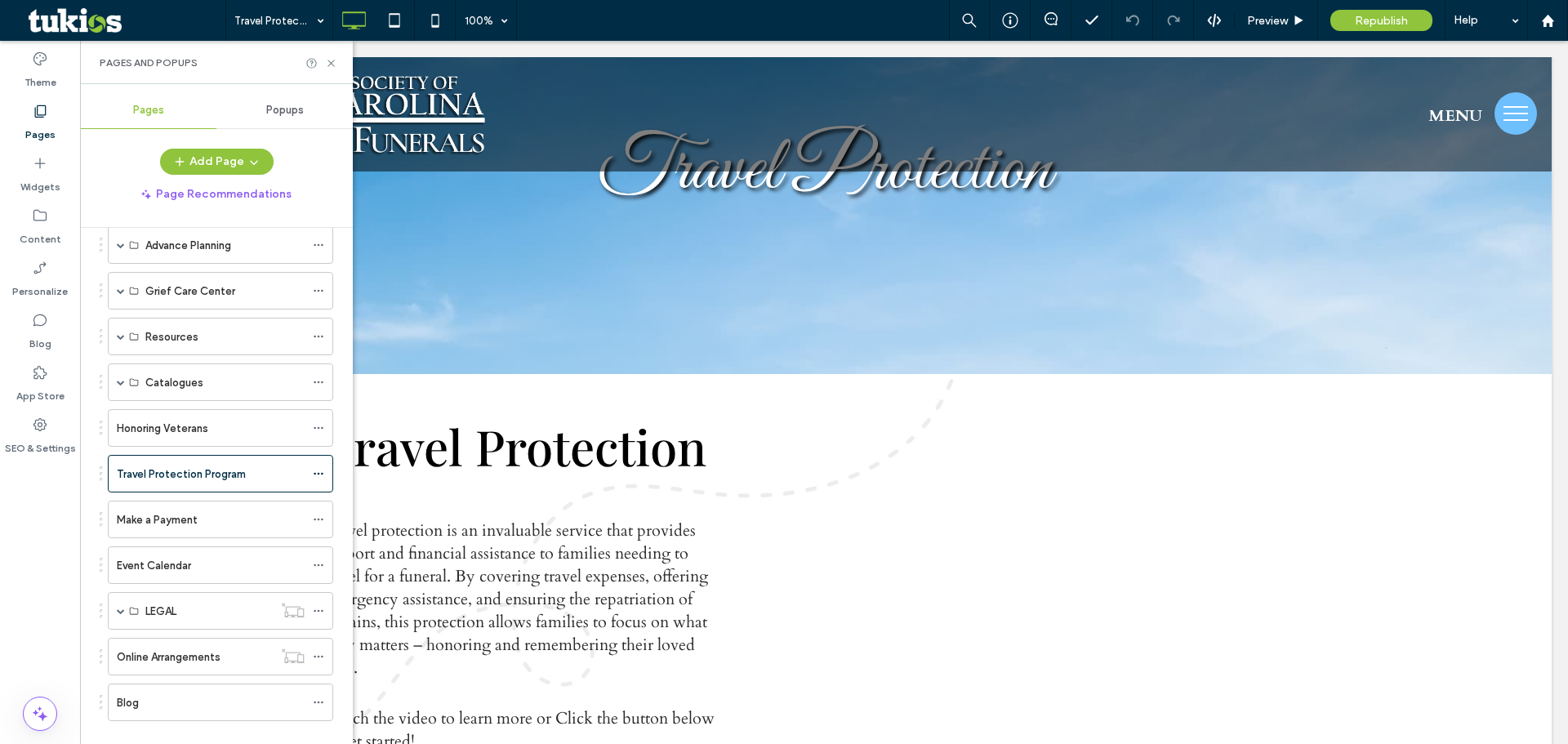
scroll to position [774, 0]
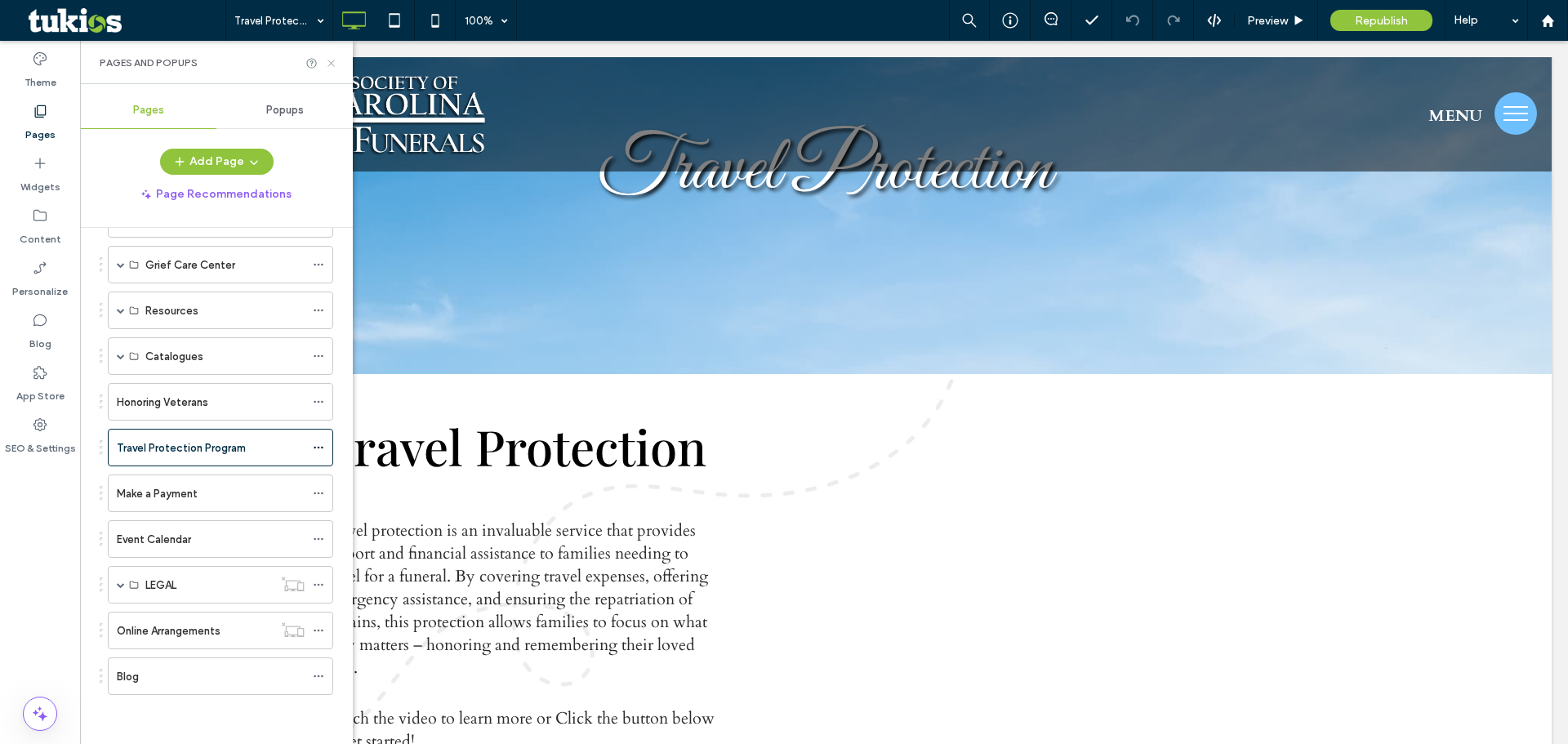
click at [328, 61] on icon at bounding box center [331, 64] width 12 height 12
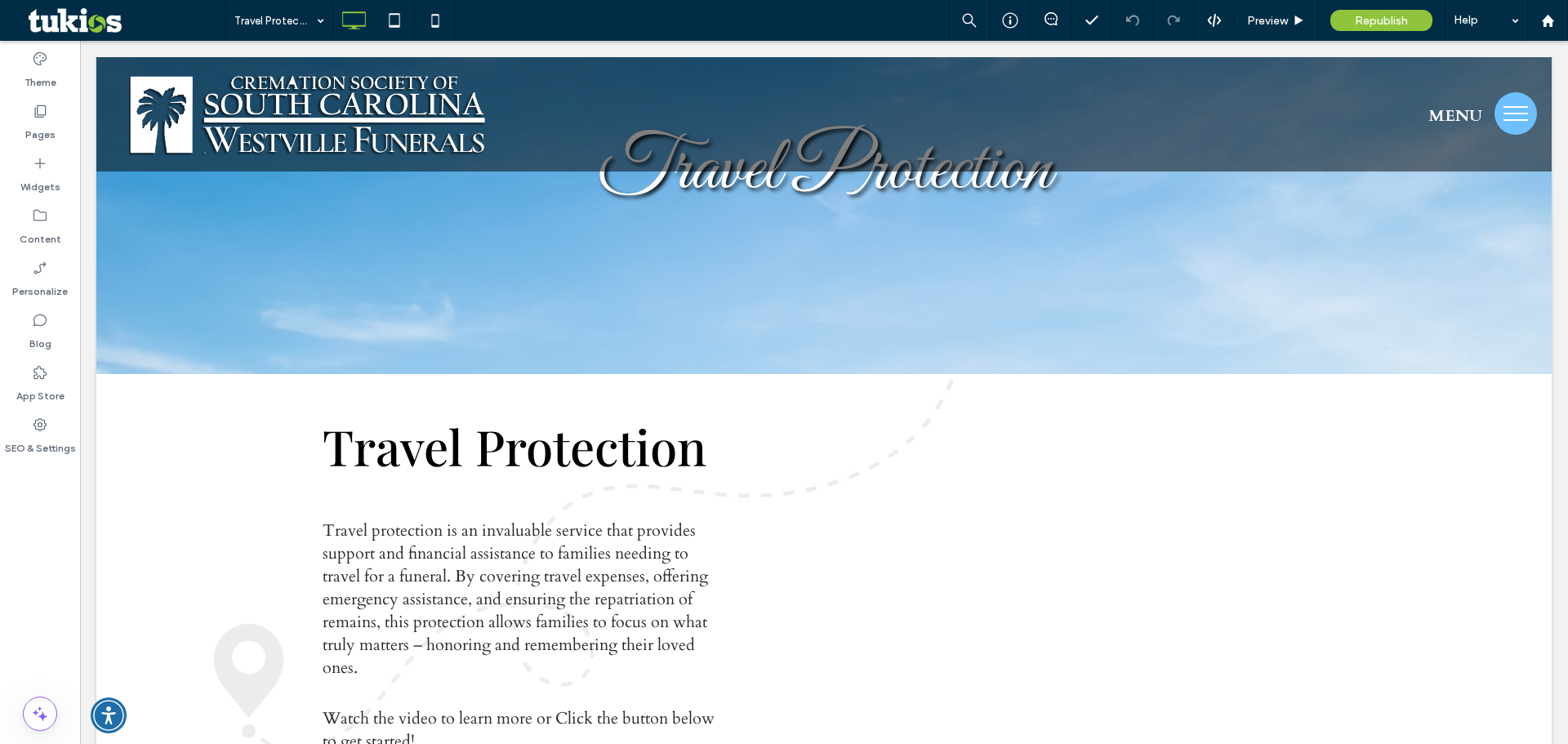
click at [714, 16] on div "Travel Protection Program Preview Republish Help" at bounding box center [896, 20] width 1342 height 41
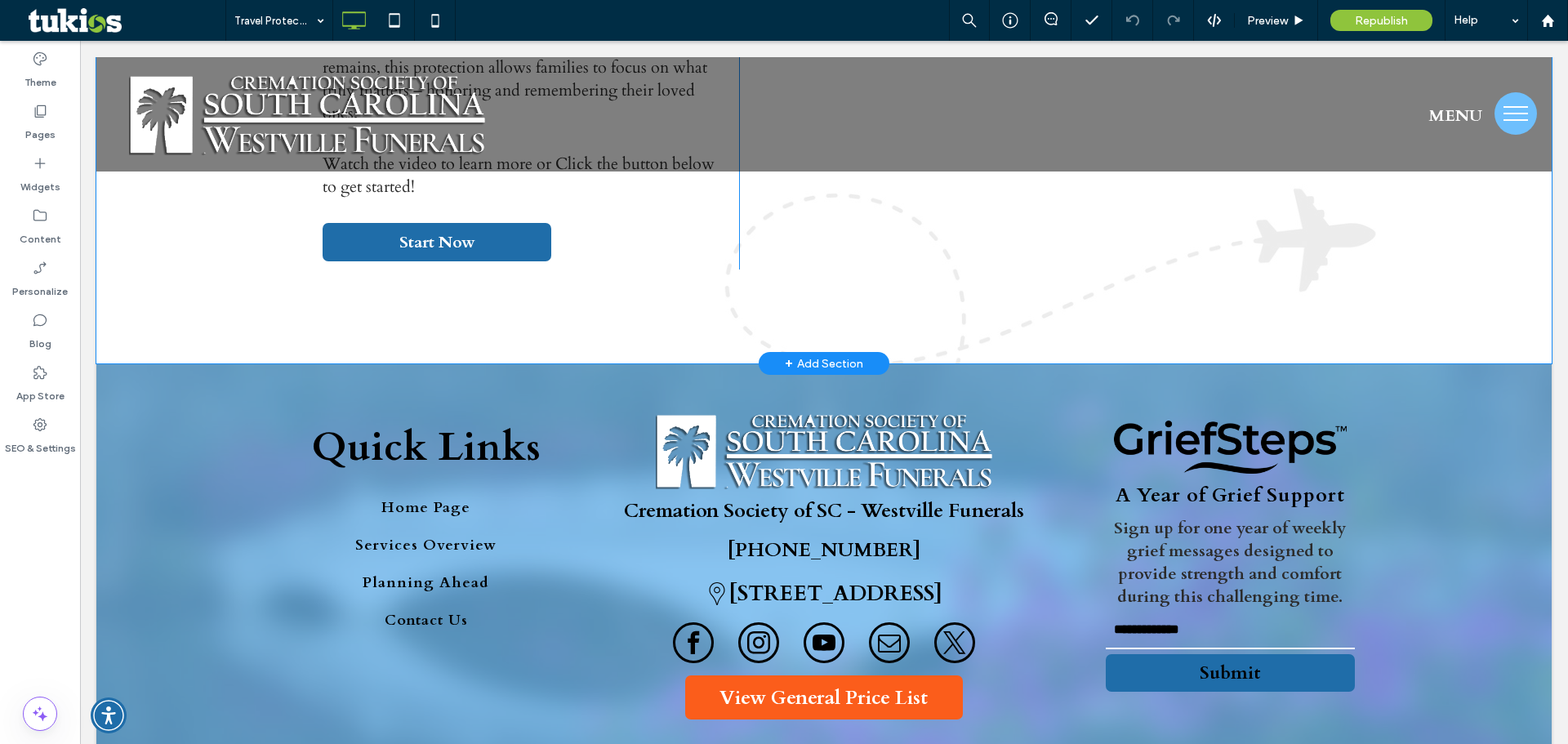
scroll to position [744, 0]
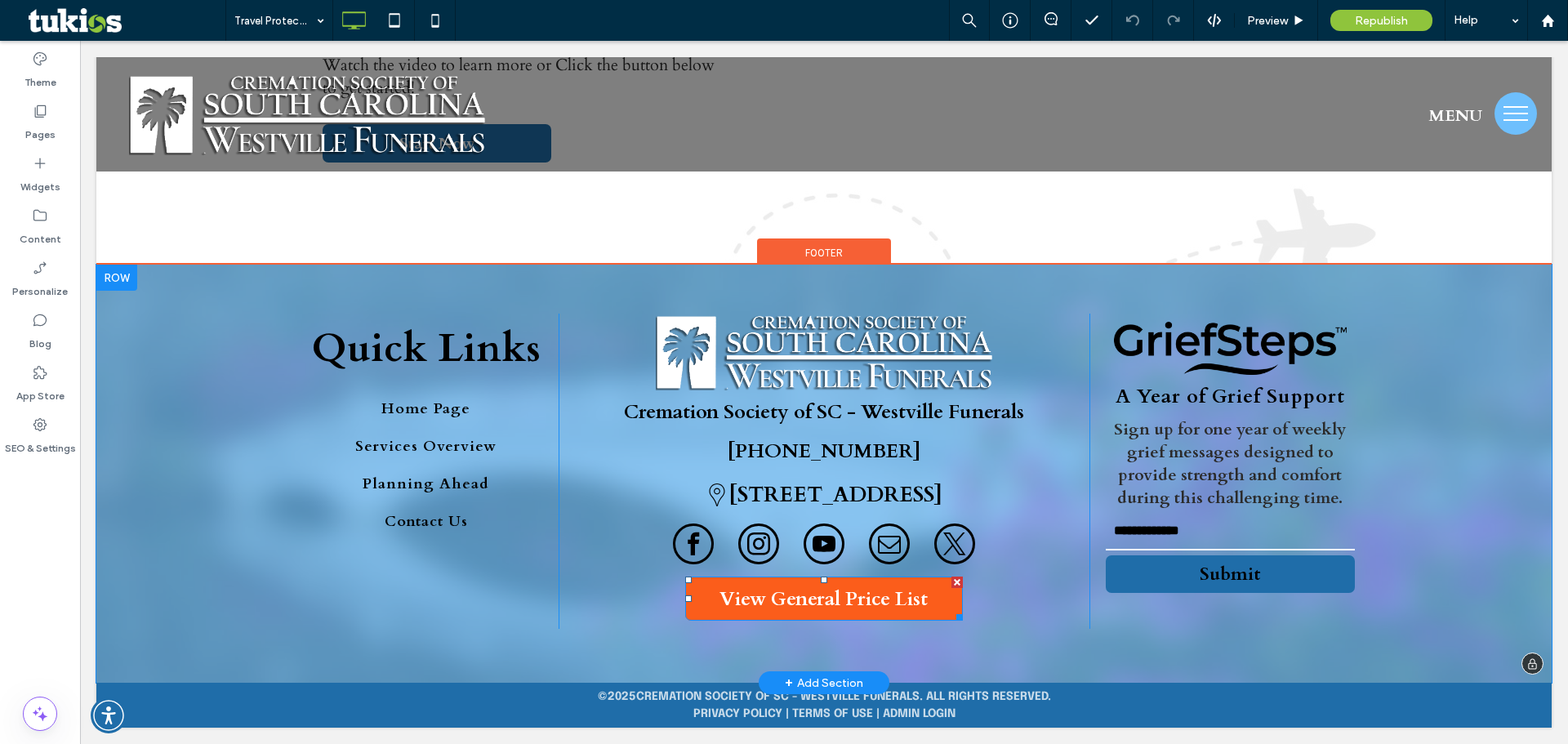
click at [820, 600] on span "View General Price List" at bounding box center [824, 598] width 208 height 43
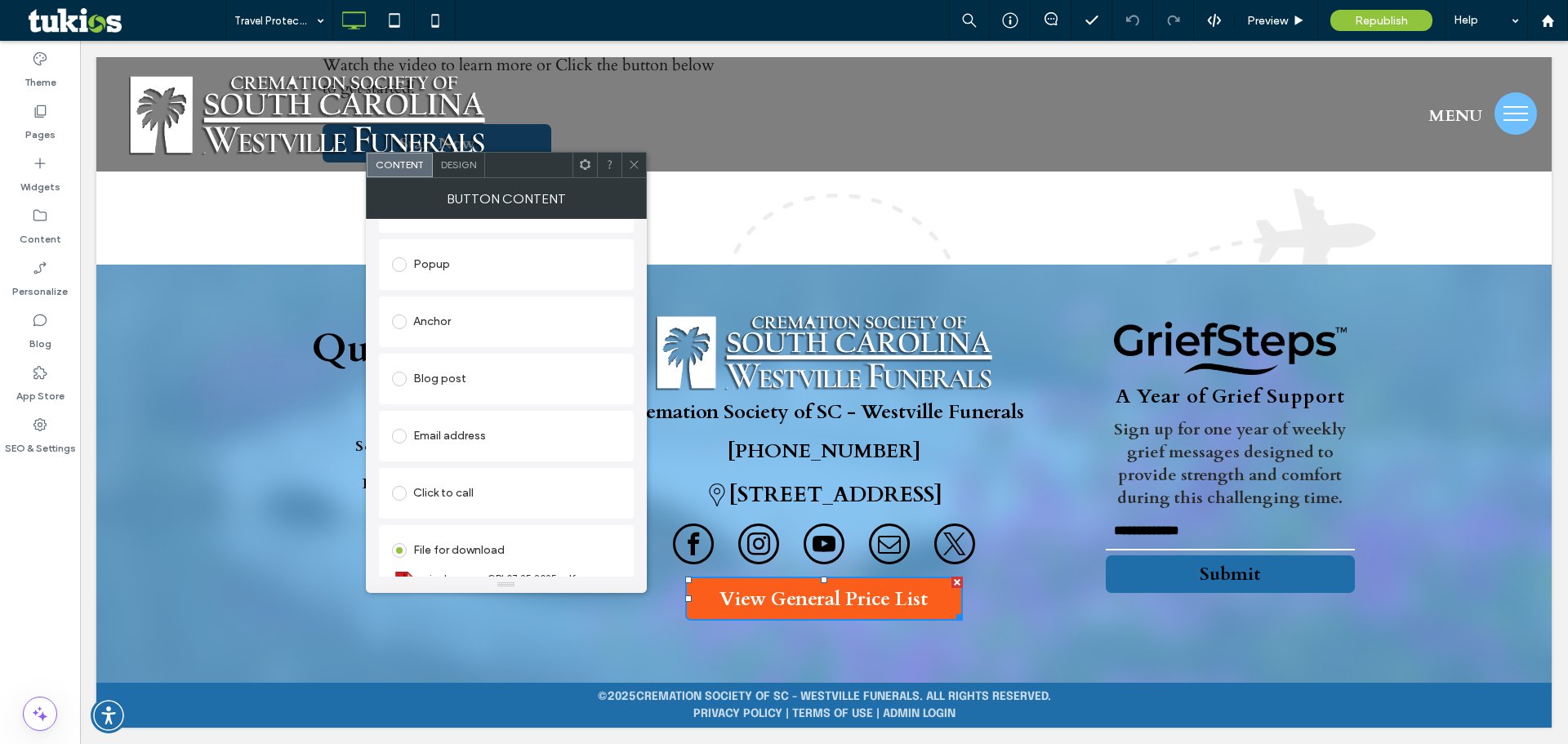
scroll to position [317, 0]
click at [632, 162] on icon at bounding box center [634, 164] width 12 height 12
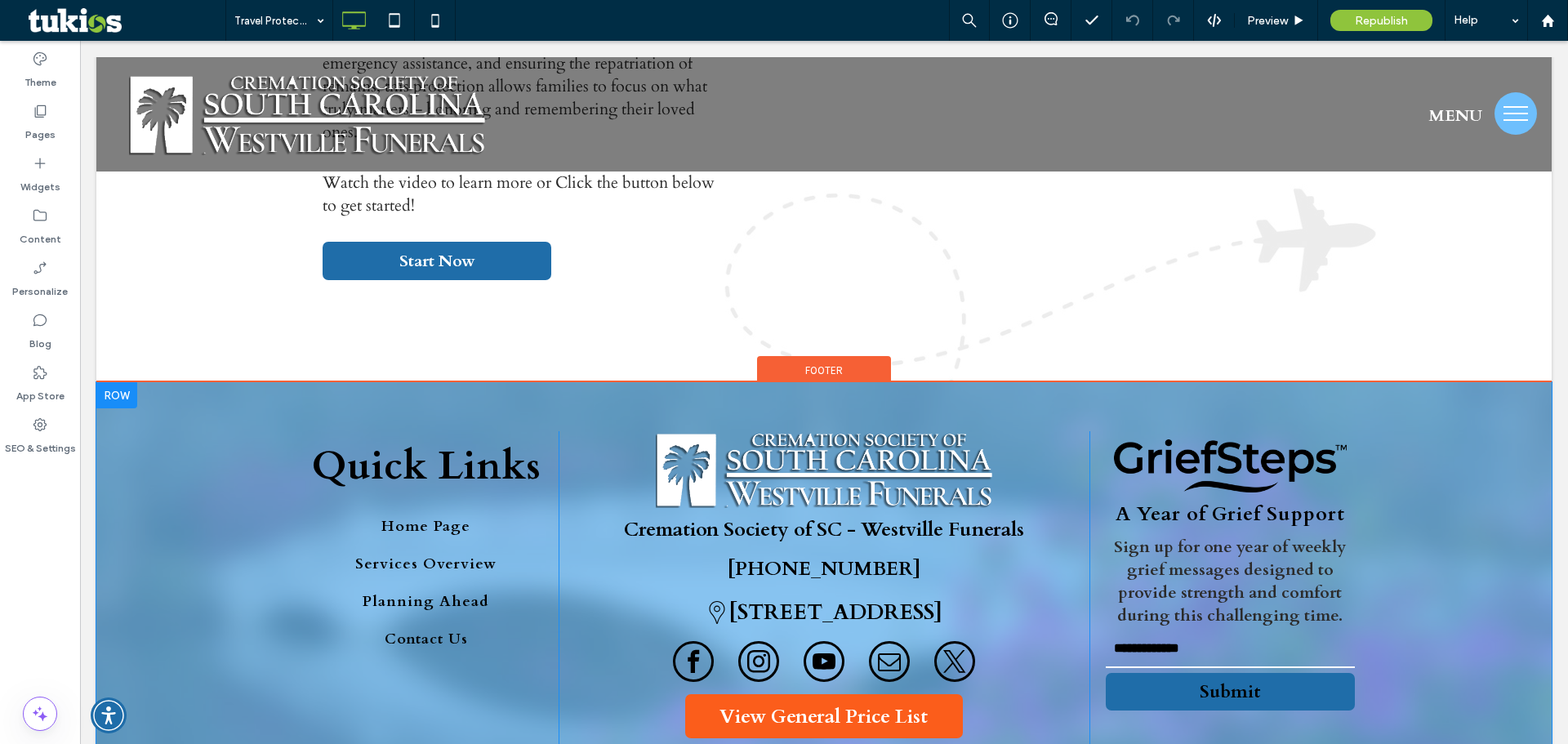
scroll to position [418, 0]
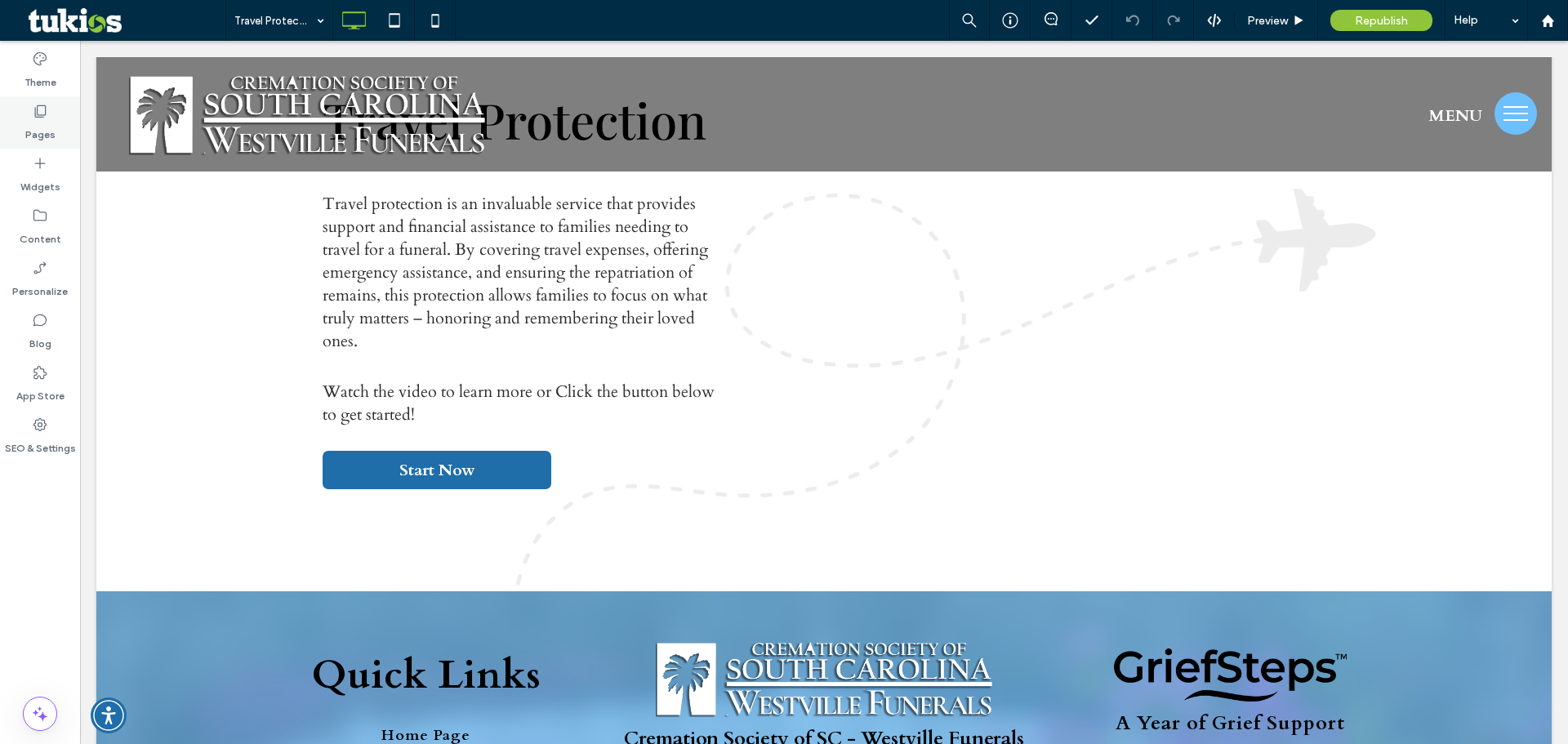
click at [56, 134] on div "Pages" at bounding box center [40, 122] width 80 height 52
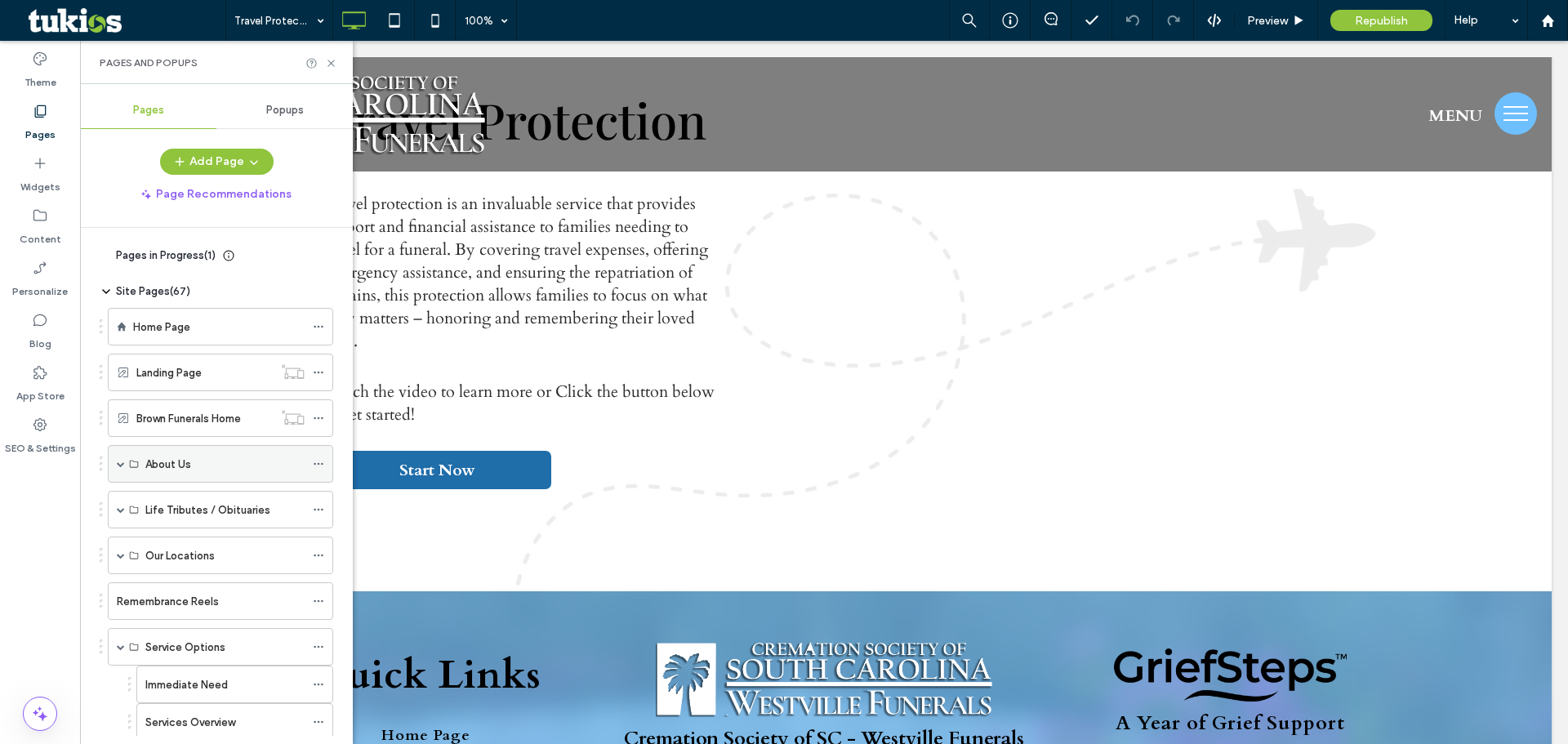
click at [123, 462] on span at bounding box center [120, 463] width 8 height 8
click at [171, 494] on label "About Us" at bounding box center [169, 501] width 46 height 28
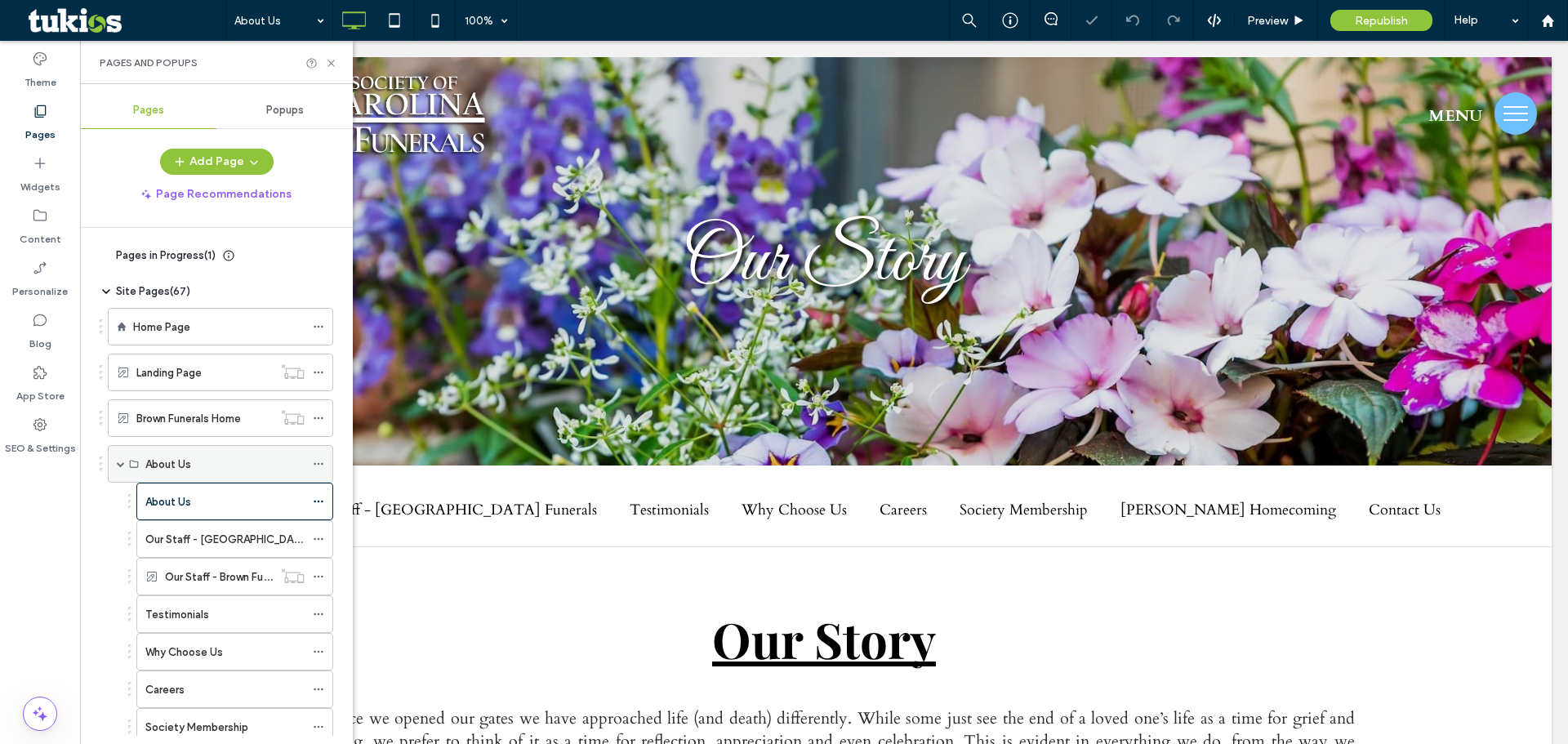
click at [115, 468] on div "About Us" at bounding box center [220, 463] width 225 height 38
click at [120, 464] on span at bounding box center [120, 463] width 8 height 8
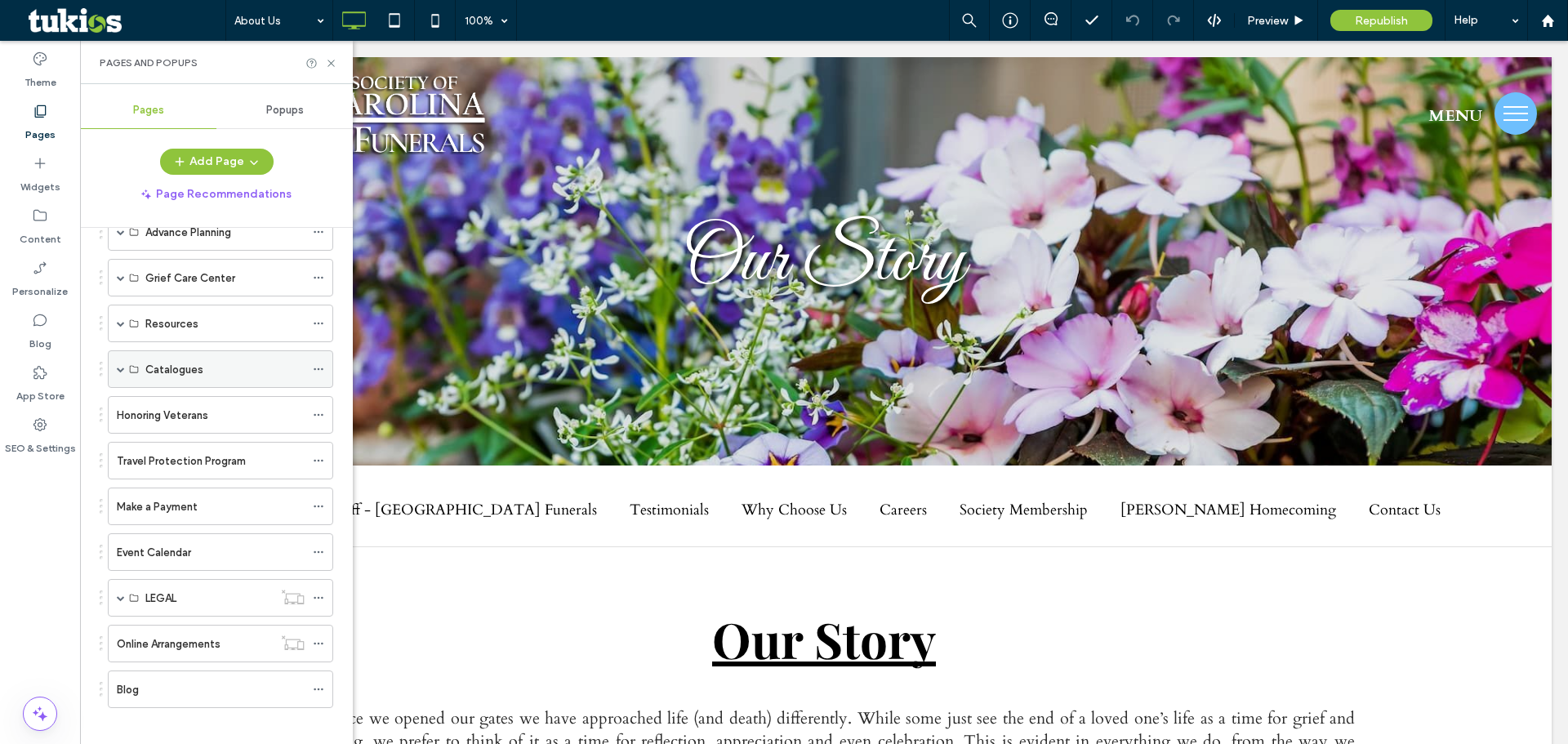
scroll to position [774, 0]
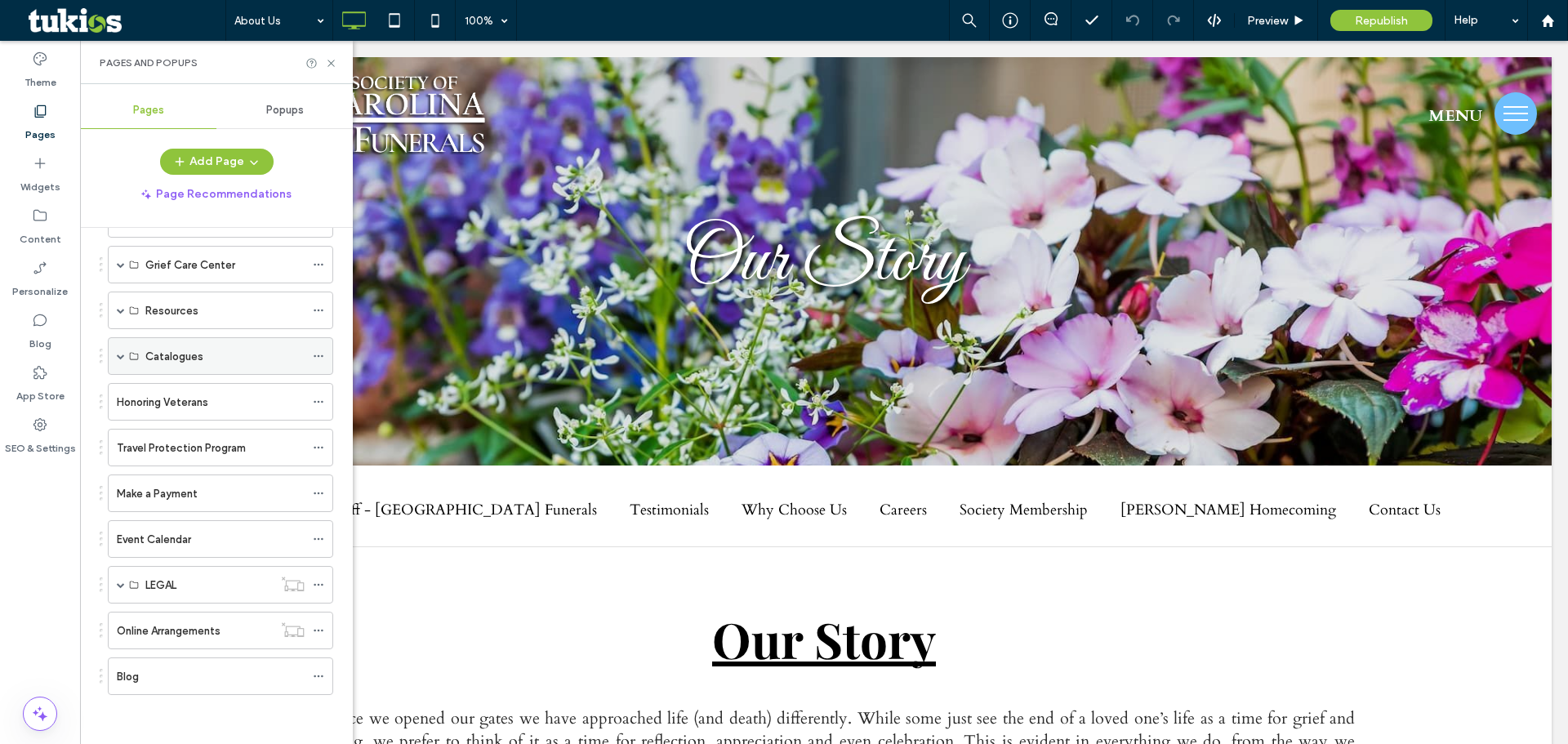
click at [117, 356] on span at bounding box center [120, 356] width 8 height 8
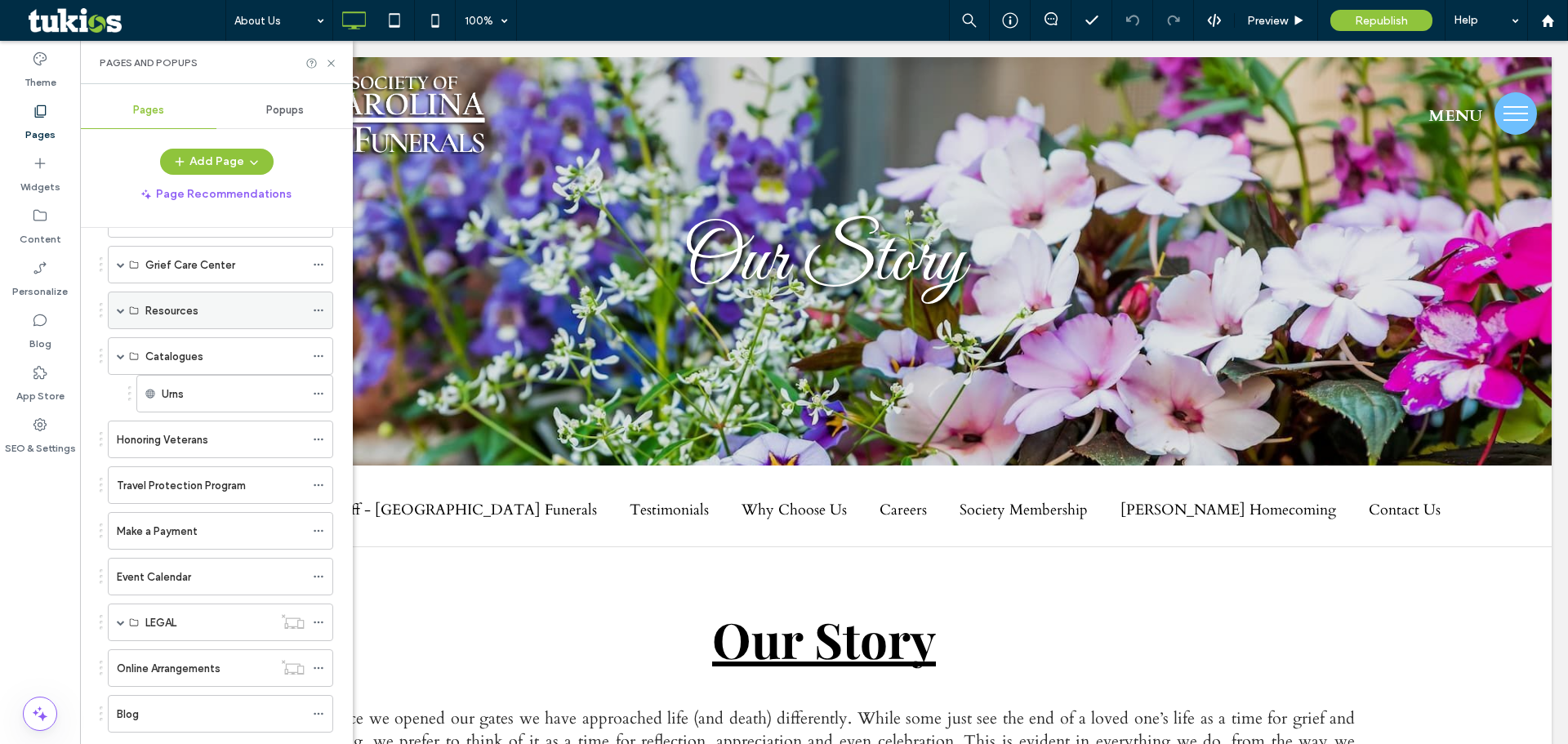
click at [122, 308] on span at bounding box center [120, 310] width 8 height 8
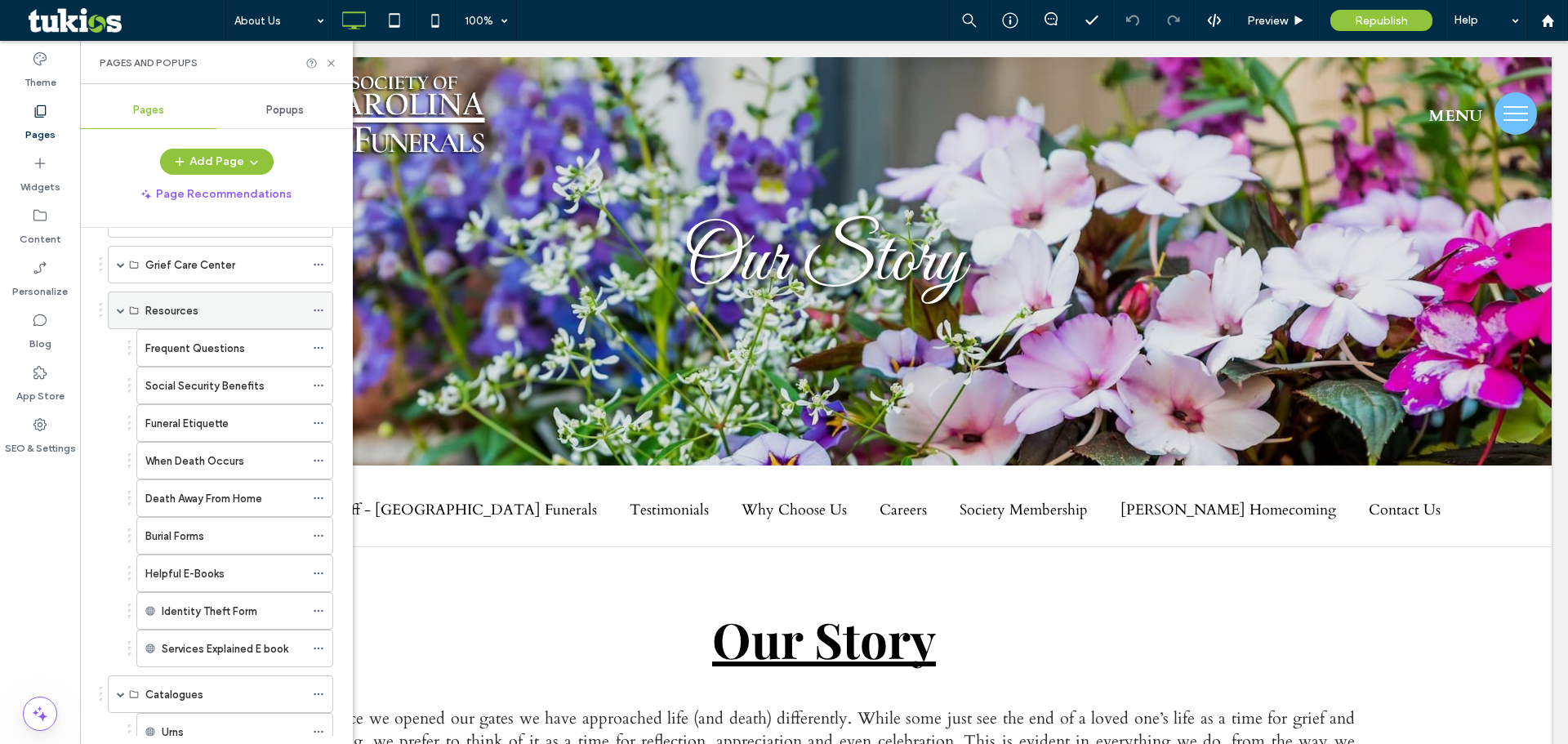
click at [122, 308] on span at bounding box center [120, 310] width 8 height 8
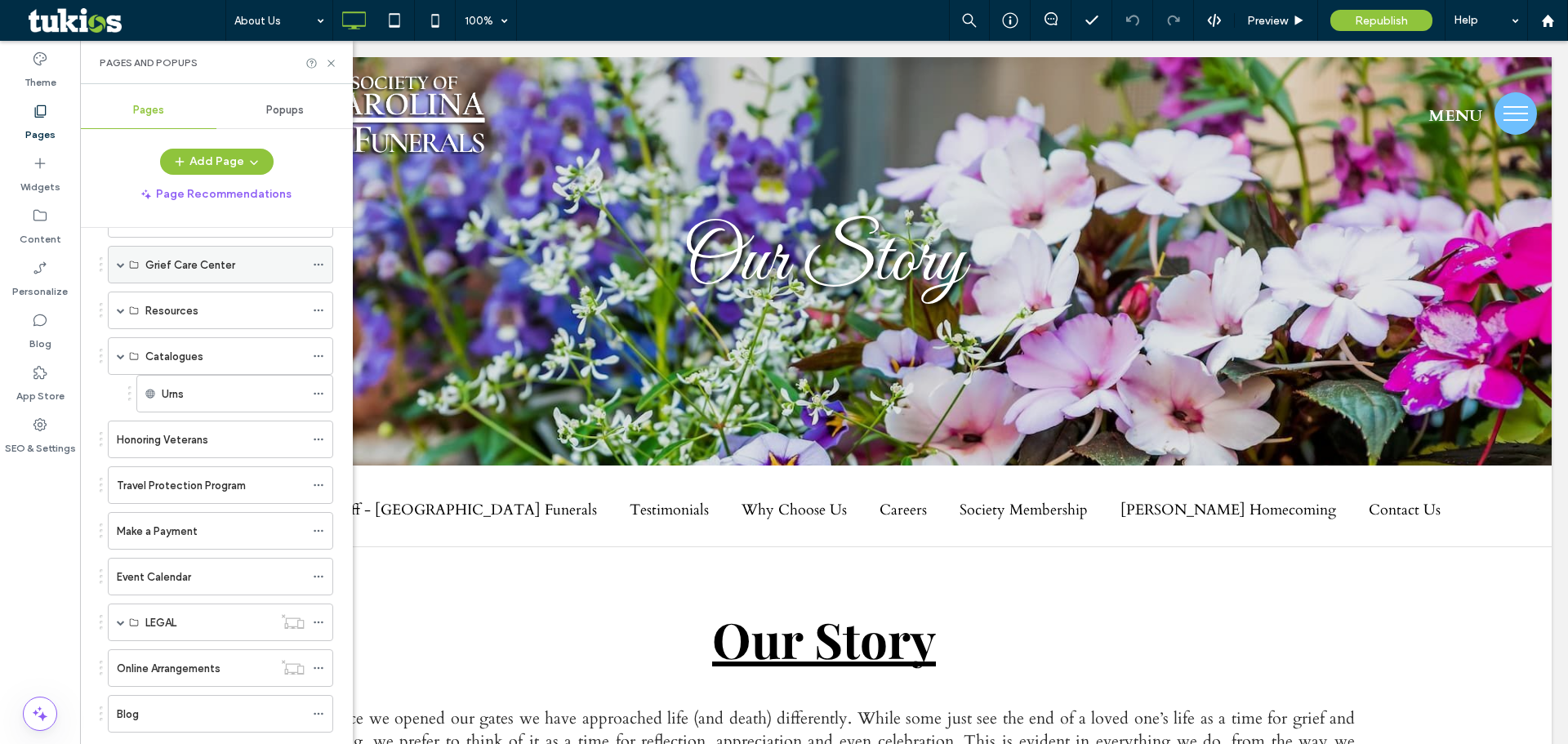
click at [117, 264] on span at bounding box center [120, 264] width 8 height 8
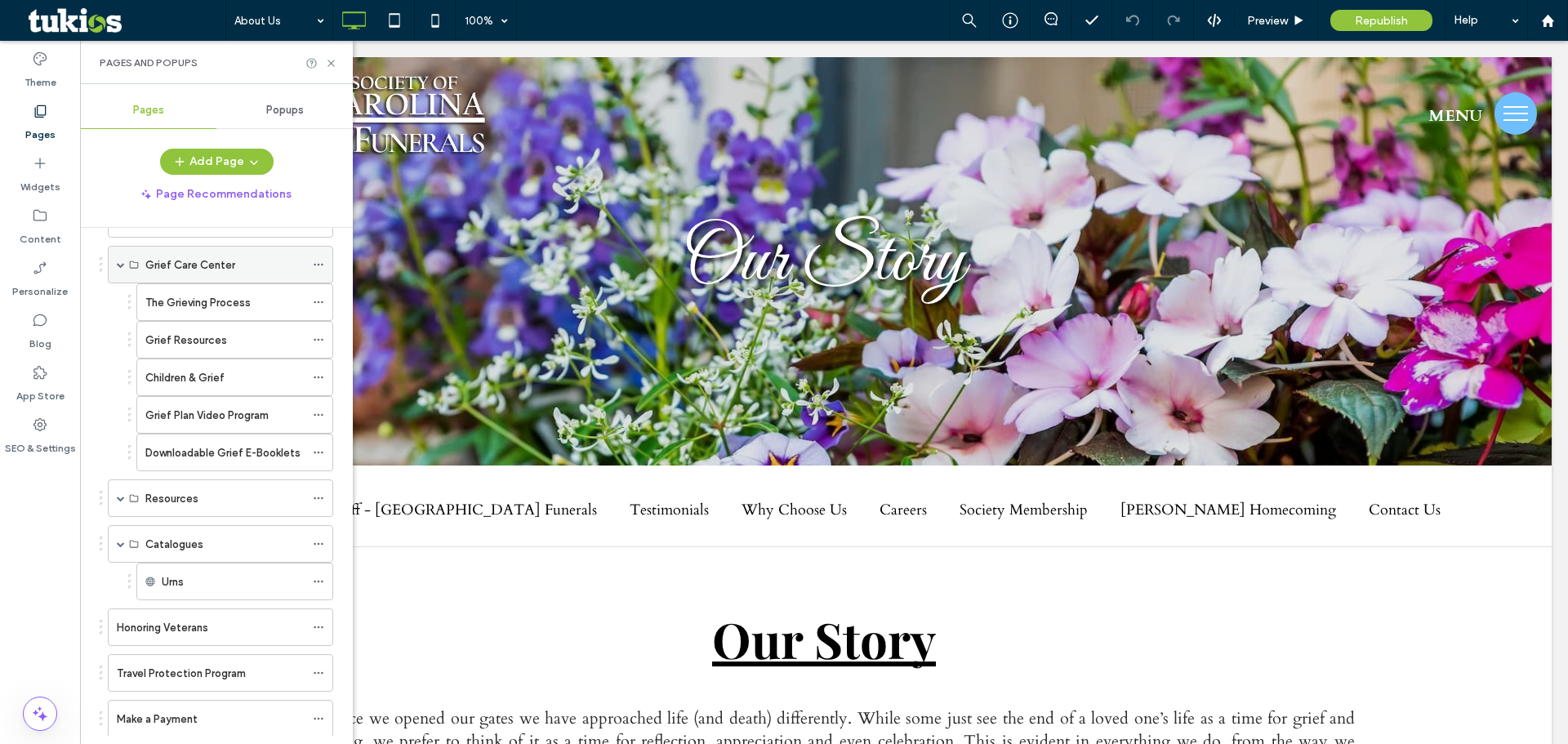
click at [117, 264] on span at bounding box center [120, 264] width 8 height 8
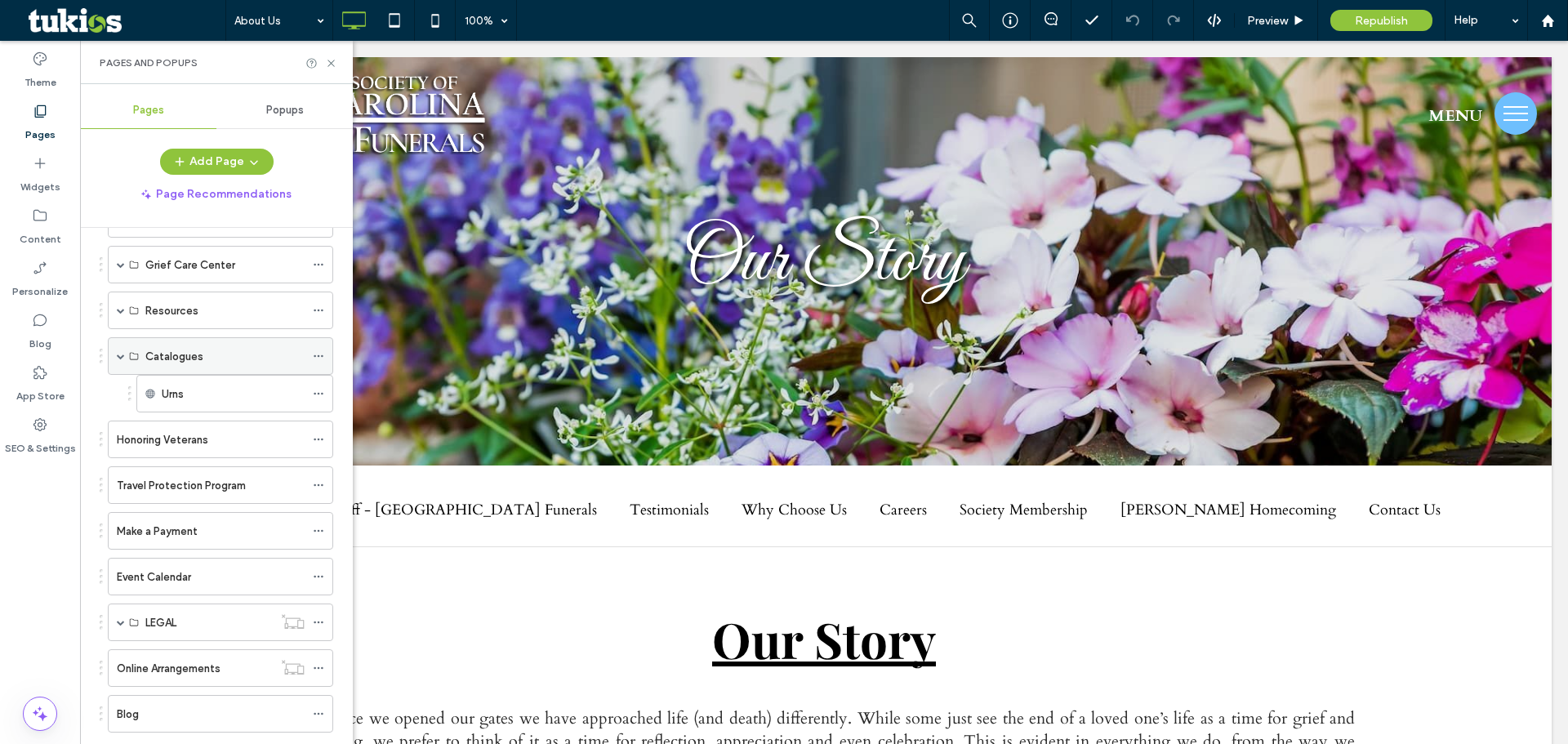
click at [122, 354] on span at bounding box center [120, 356] width 8 height 8
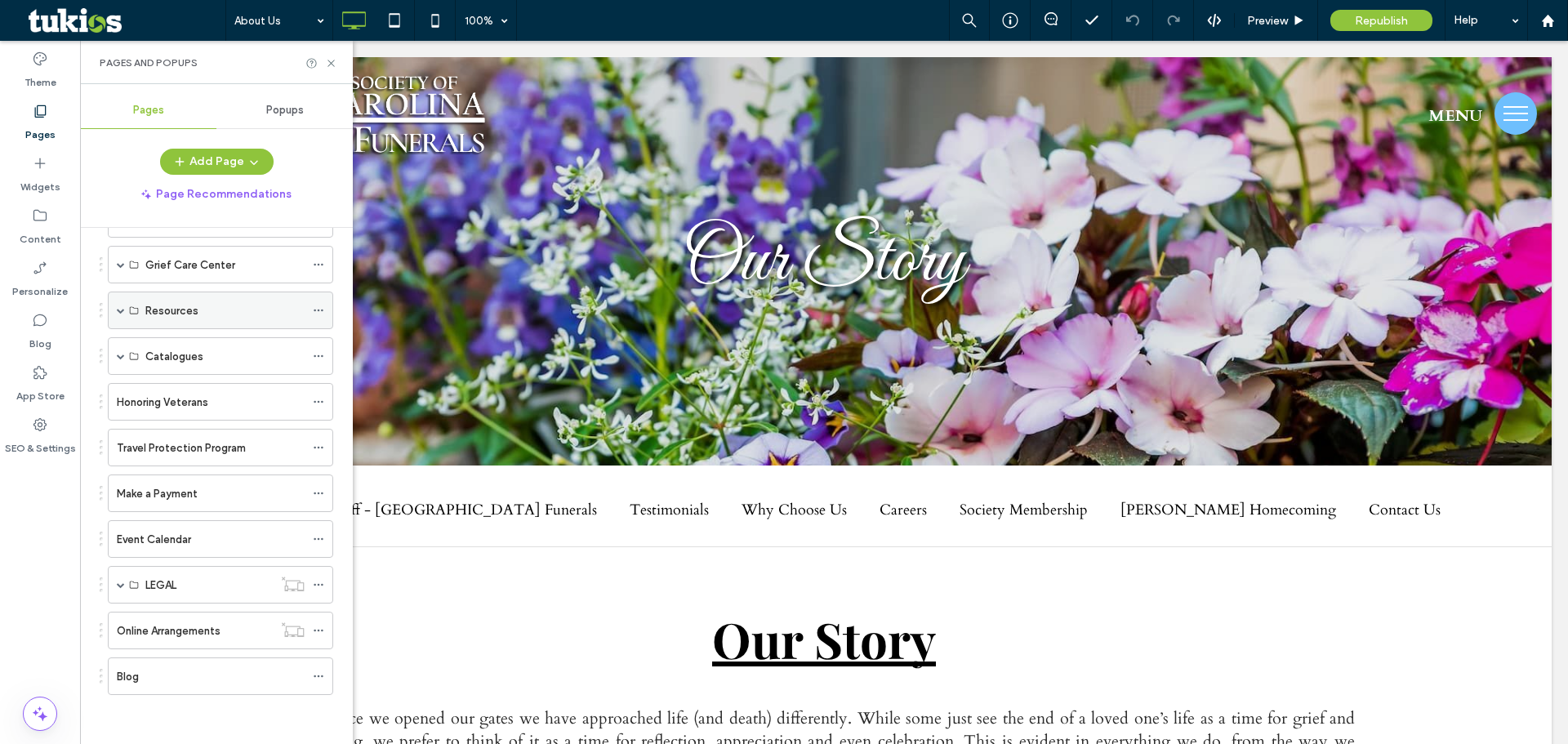
click at [119, 311] on span at bounding box center [120, 310] width 8 height 8
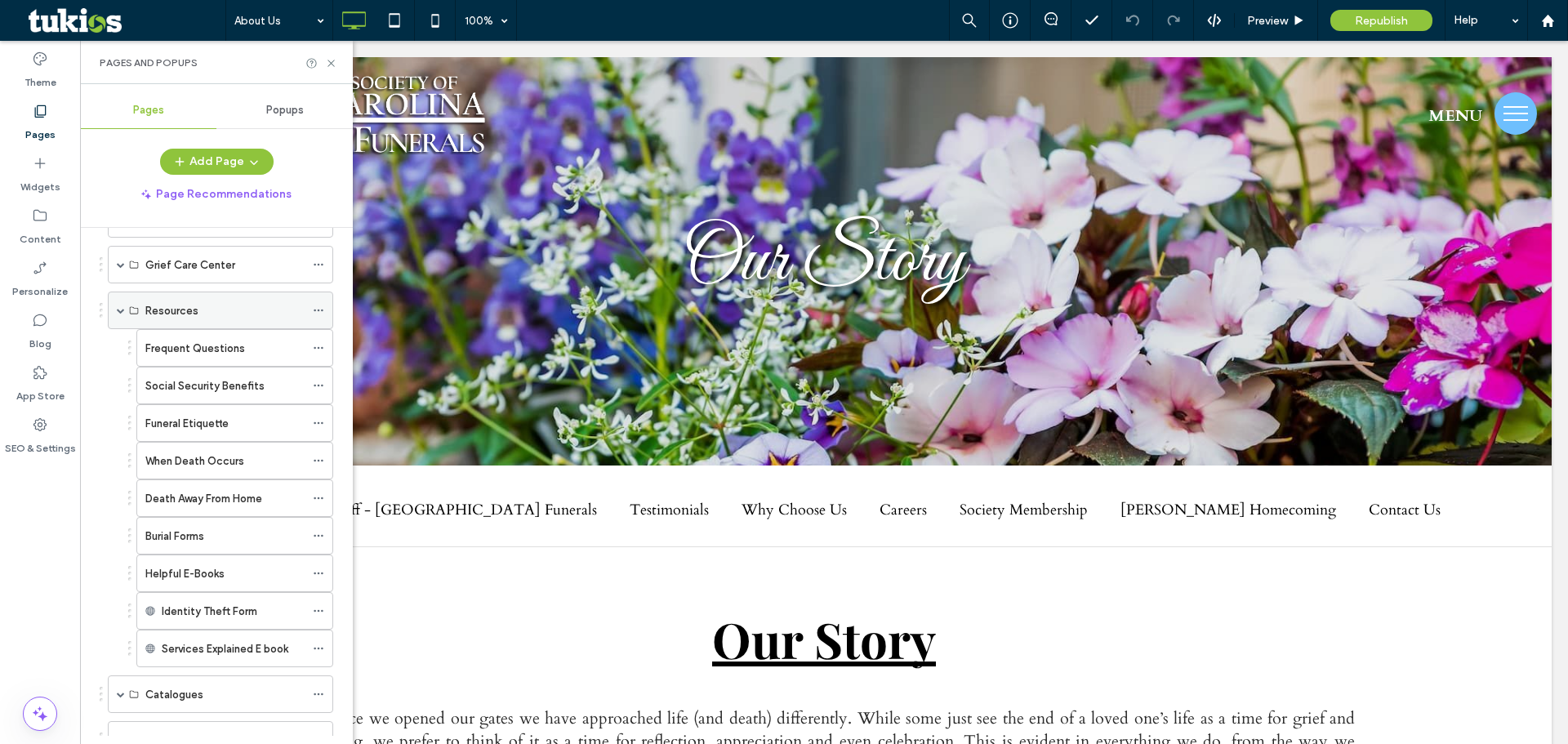
click at [119, 312] on span at bounding box center [120, 310] width 8 height 8
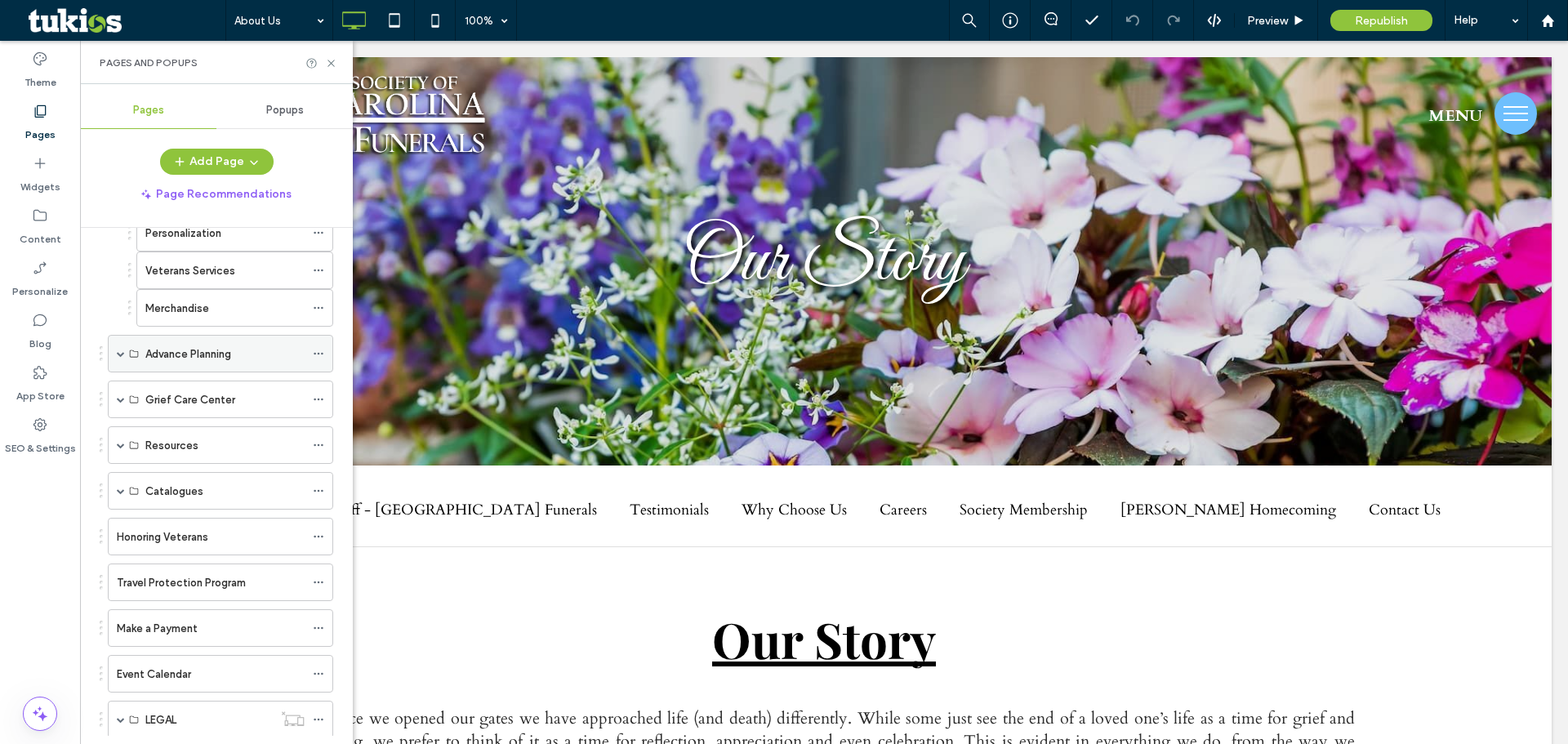
scroll to position [611, 0]
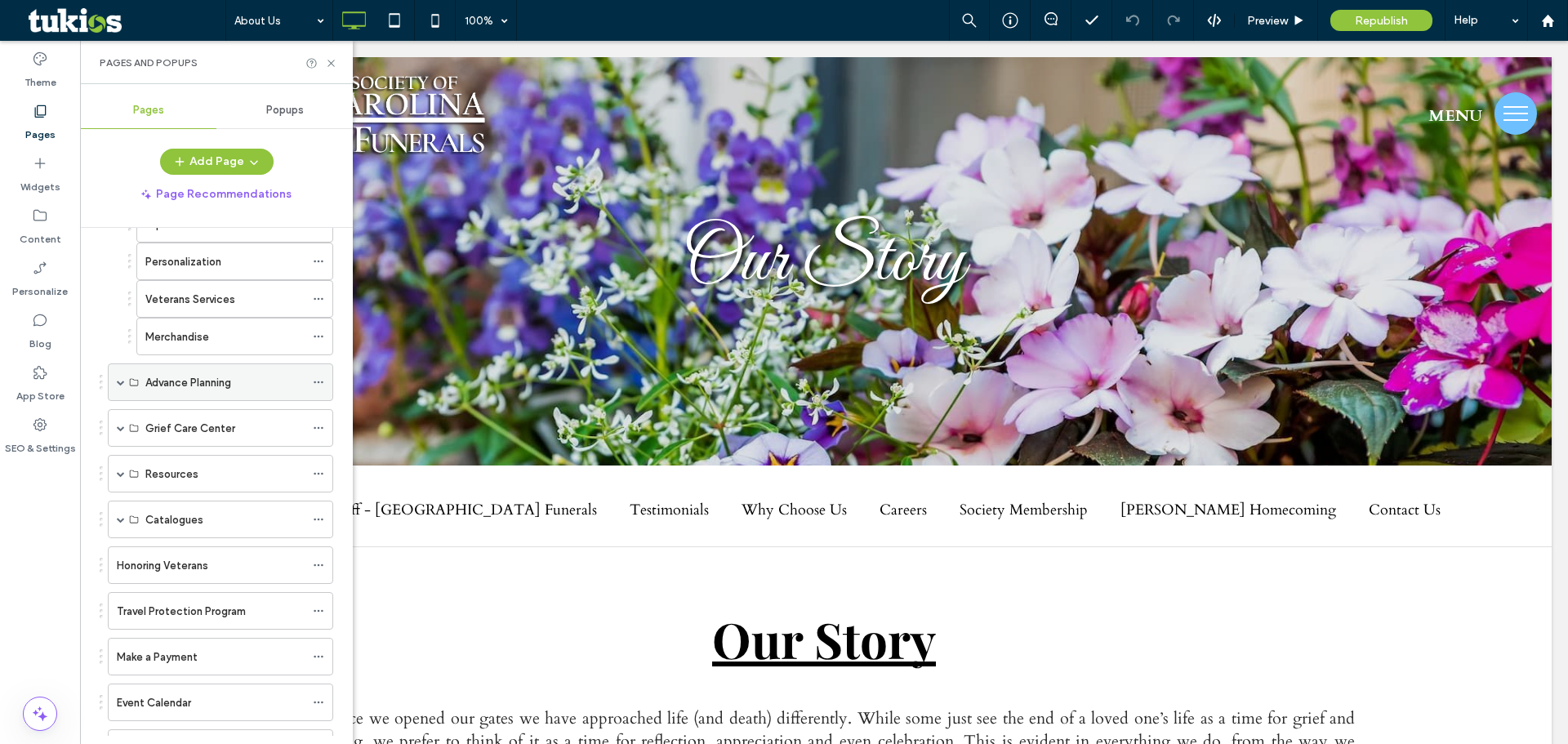
click at [122, 381] on span at bounding box center [120, 381] width 8 height 8
click at [123, 385] on span at bounding box center [120, 381] width 8 height 8
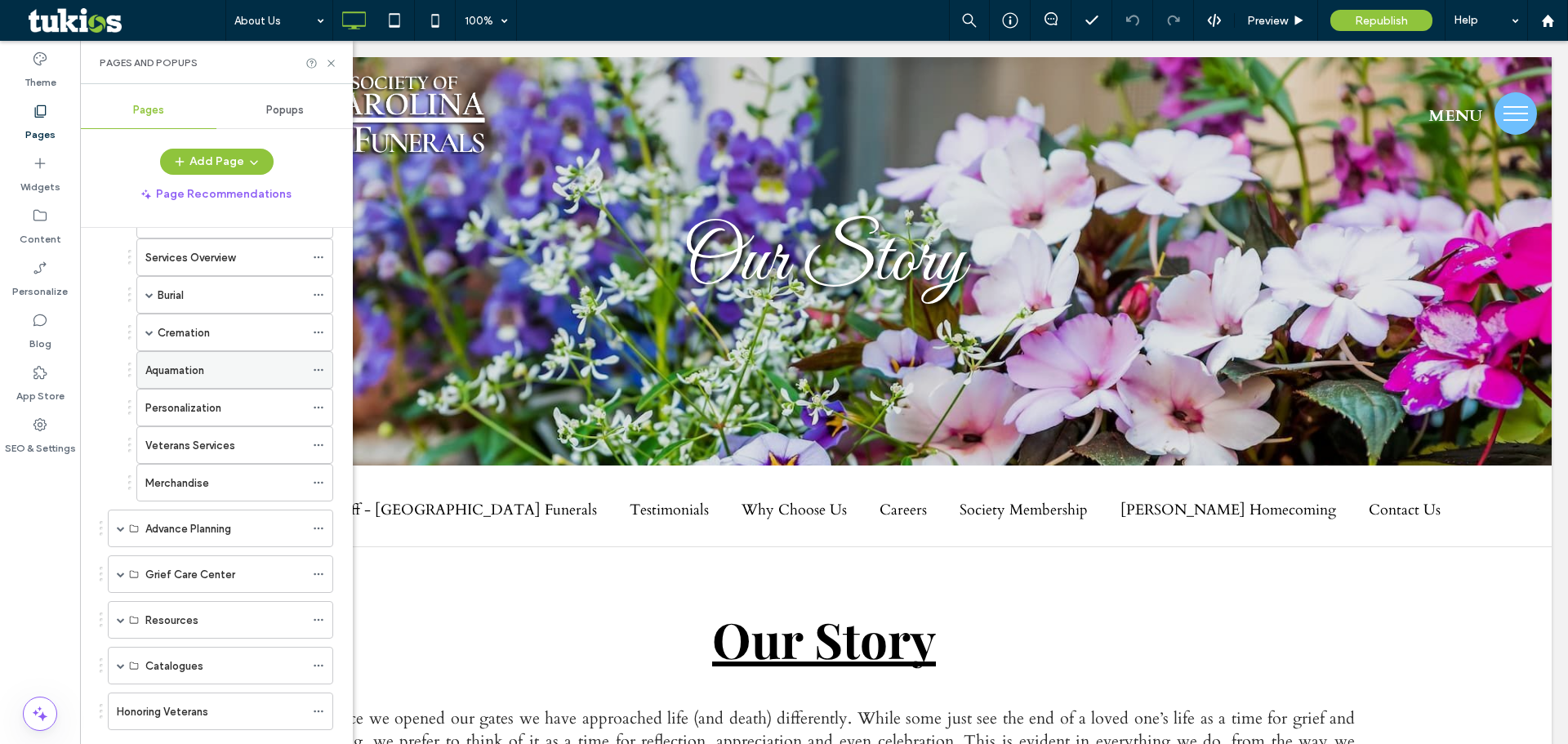
scroll to position [447, 0]
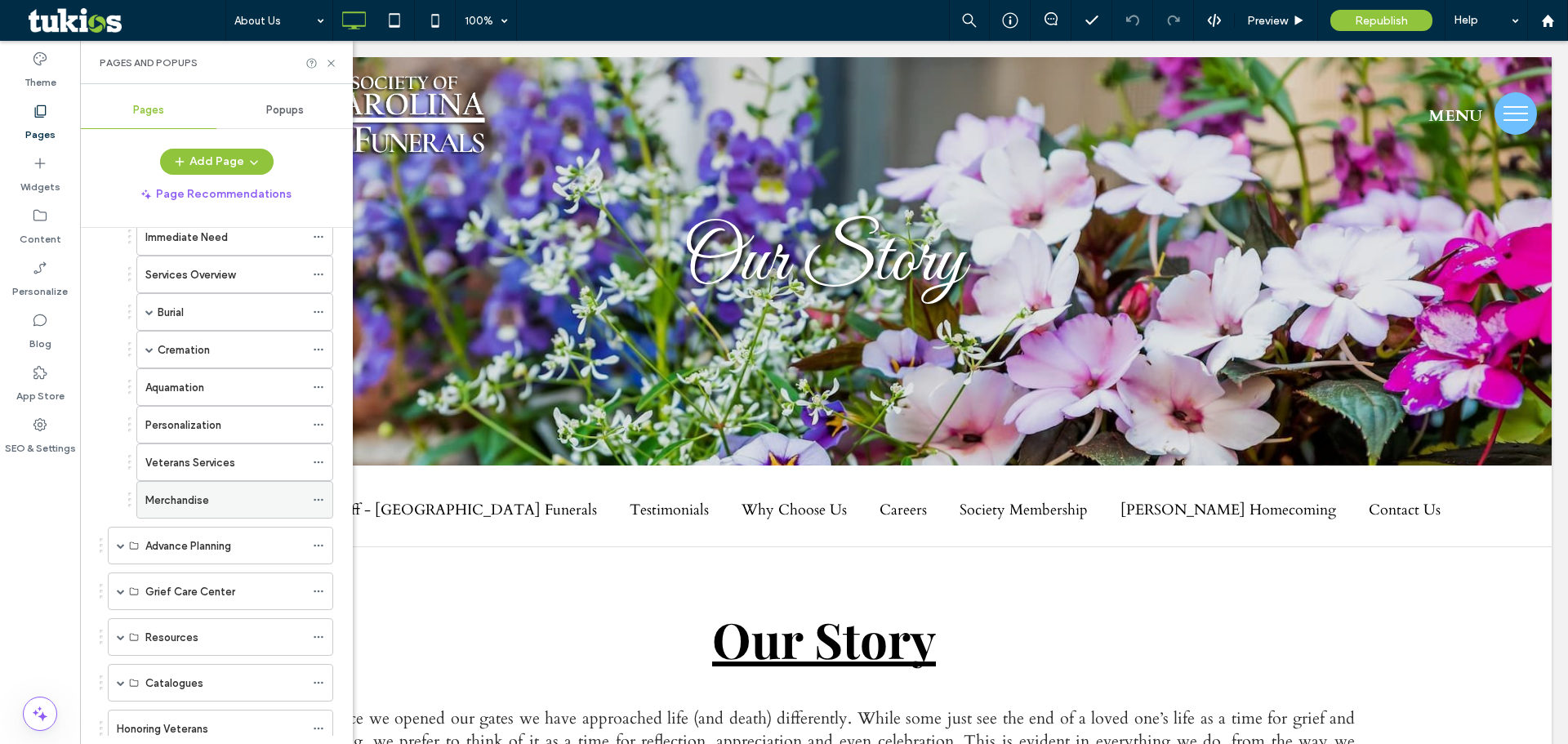
click at [192, 496] on label "Merchandise" at bounding box center [177, 500] width 64 height 28
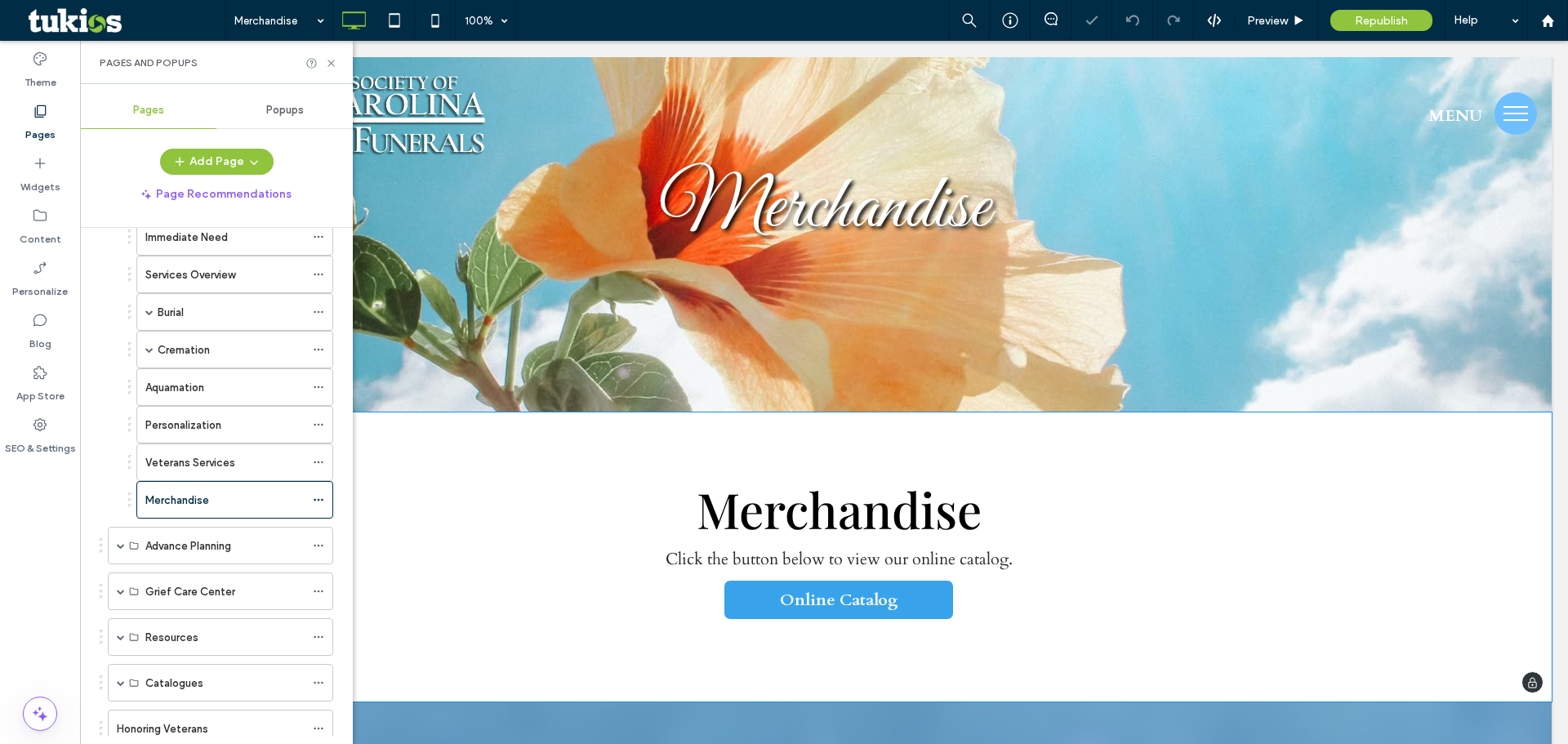
scroll to position [163, 0]
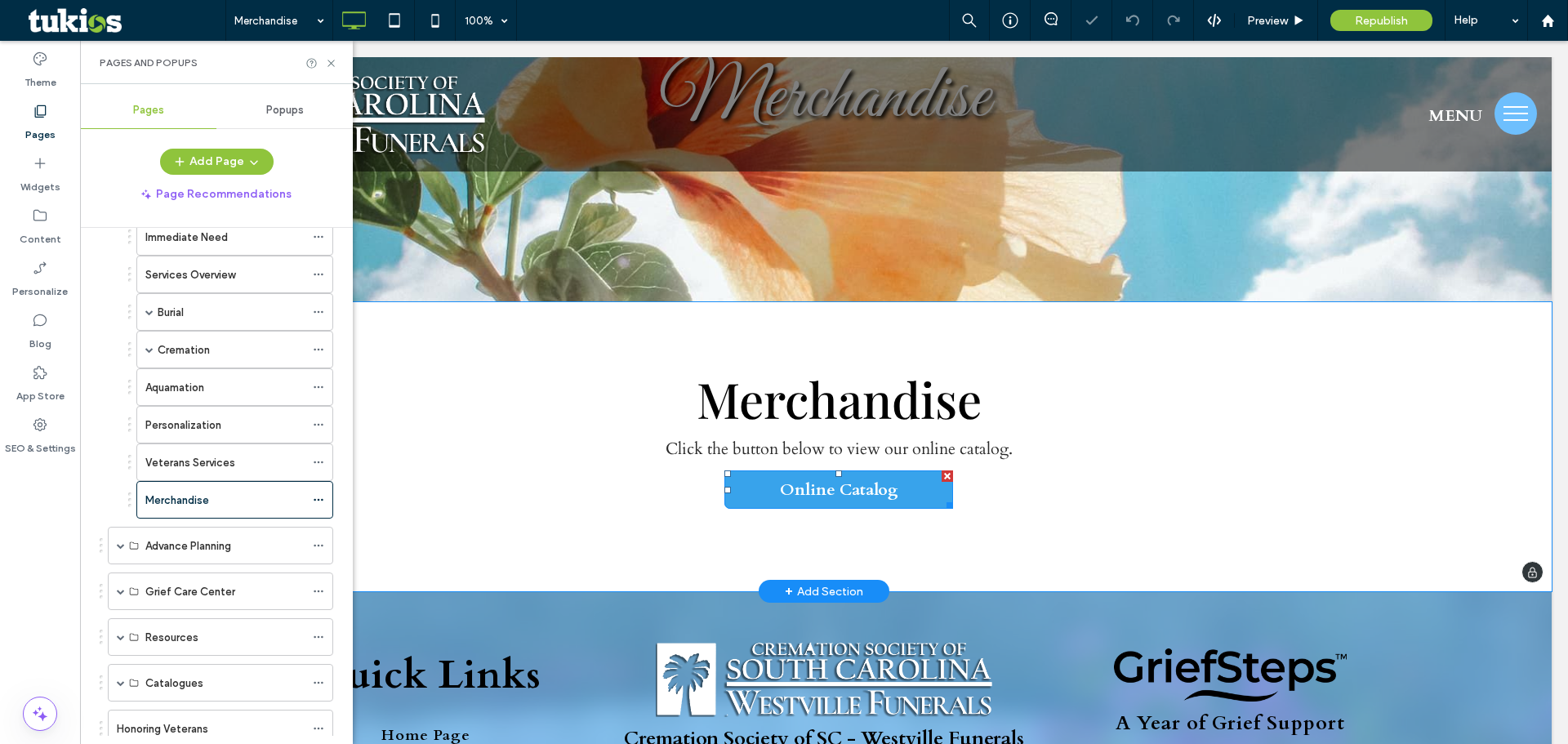
click at [867, 486] on span "Online Catalog" at bounding box center [839, 489] width 118 height 38
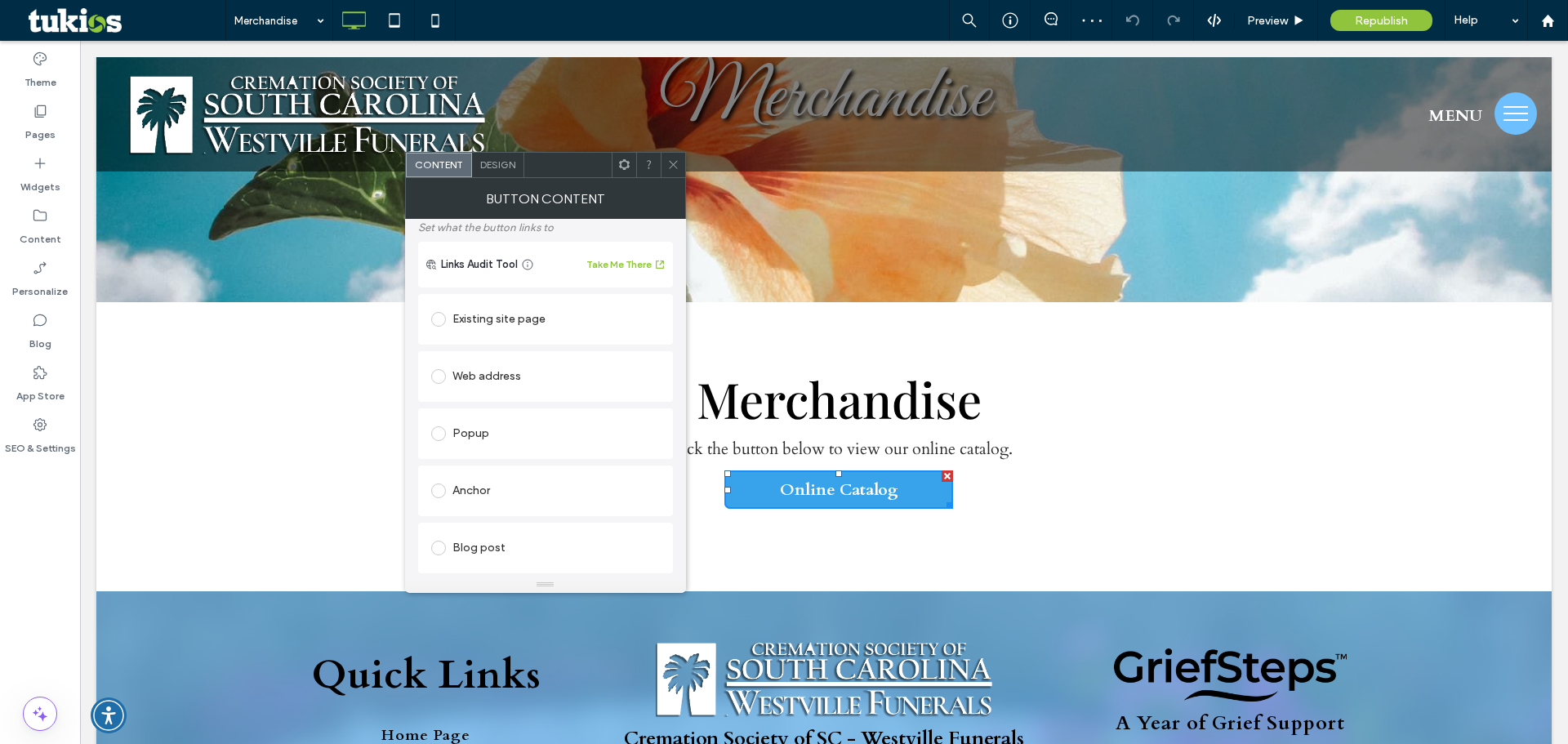
scroll to position [317, 0]
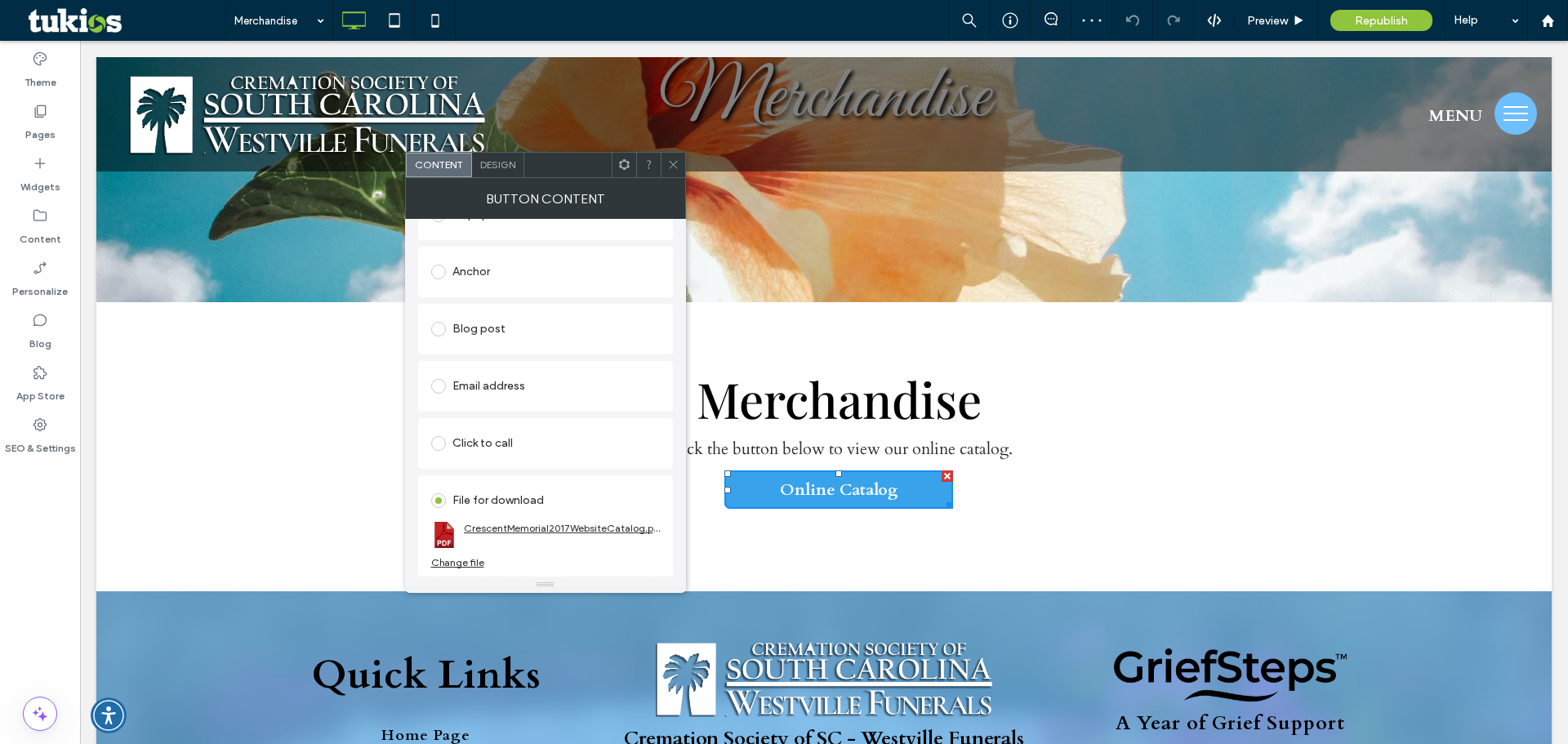
click at [517, 523] on link "CrescentMemorial2017WebsiteCatalog.pdf" at bounding box center [562, 528] width 196 height 12
click at [26, 124] on label "Pages" at bounding box center [41, 131] width 30 height 23
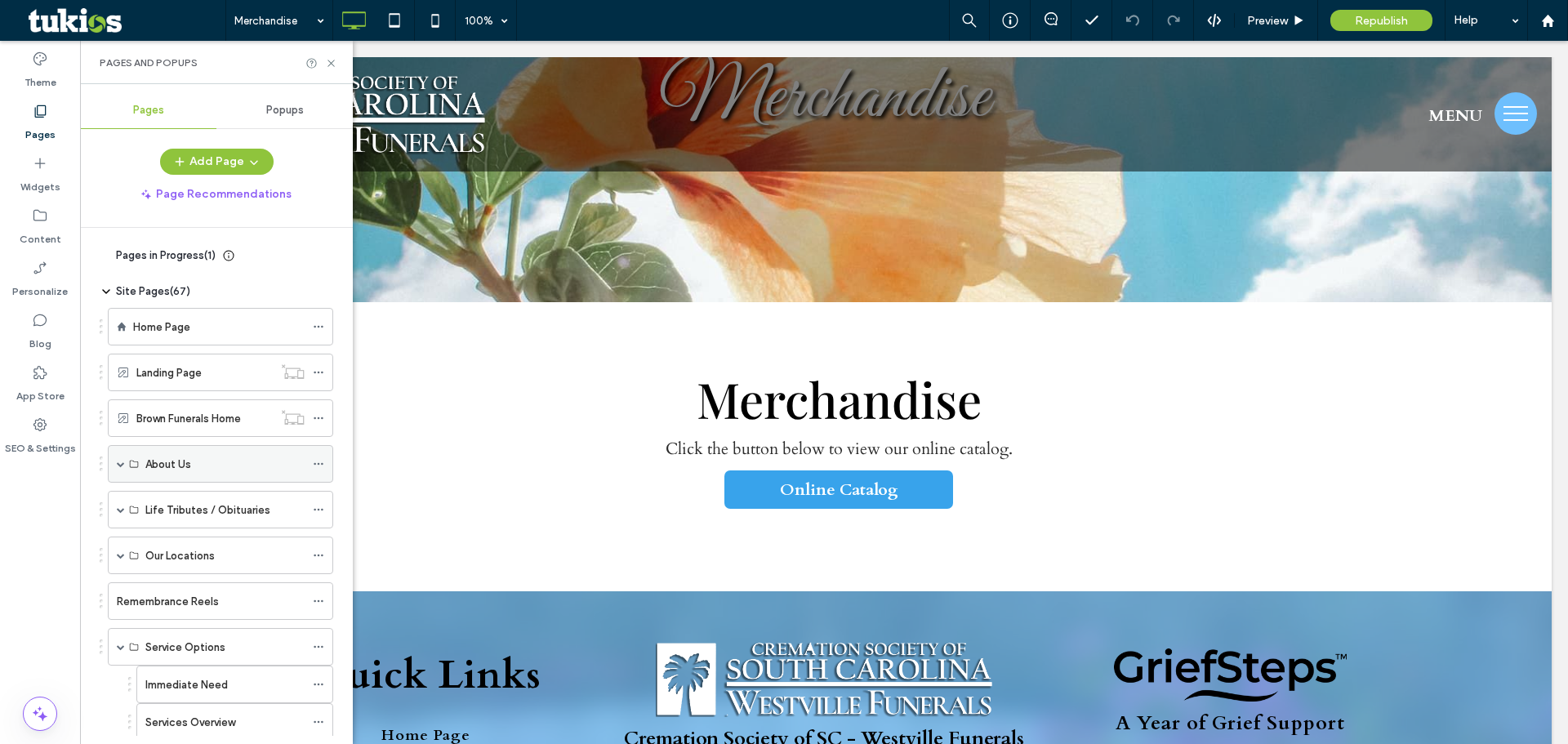
click at [120, 462] on span at bounding box center [120, 463] width 8 height 8
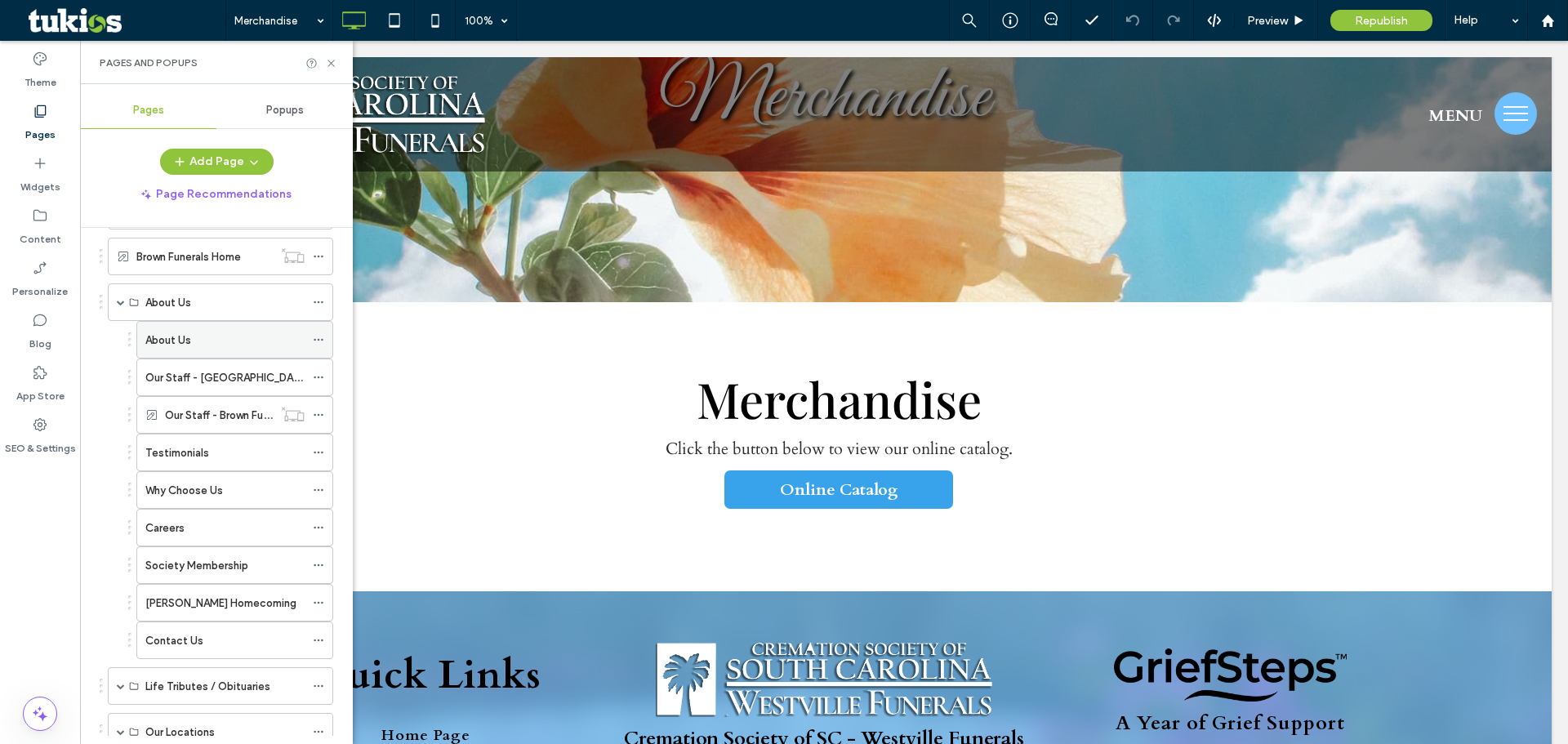
scroll to position [163, 0]
click at [120, 300] on span at bounding box center [120, 300] width 8 height 8
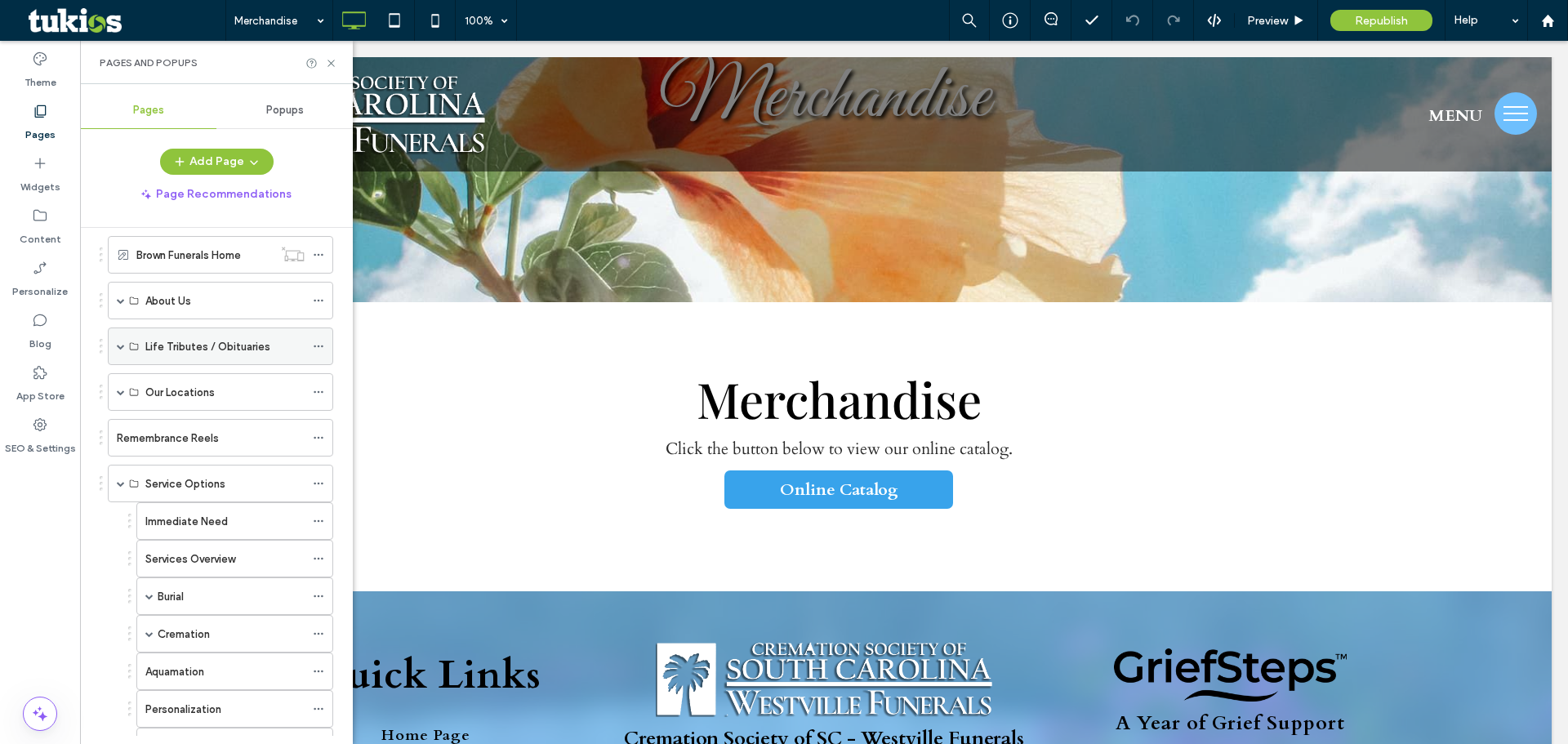
click at [123, 344] on span at bounding box center [120, 346] width 8 height 8
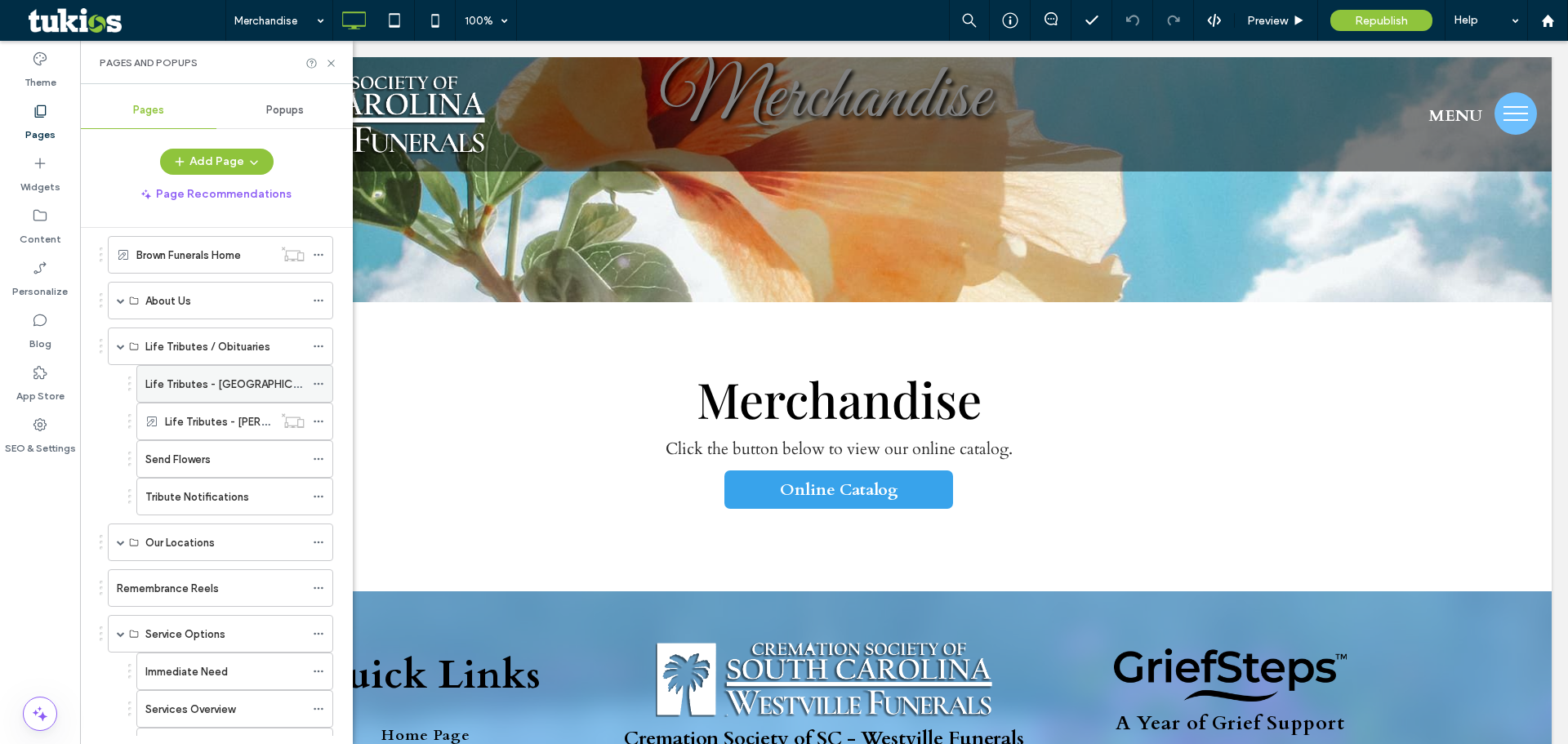
click at [168, 380] on label "Life Tributes - Westville" at bounding box center [237, 384] width 182 height 28
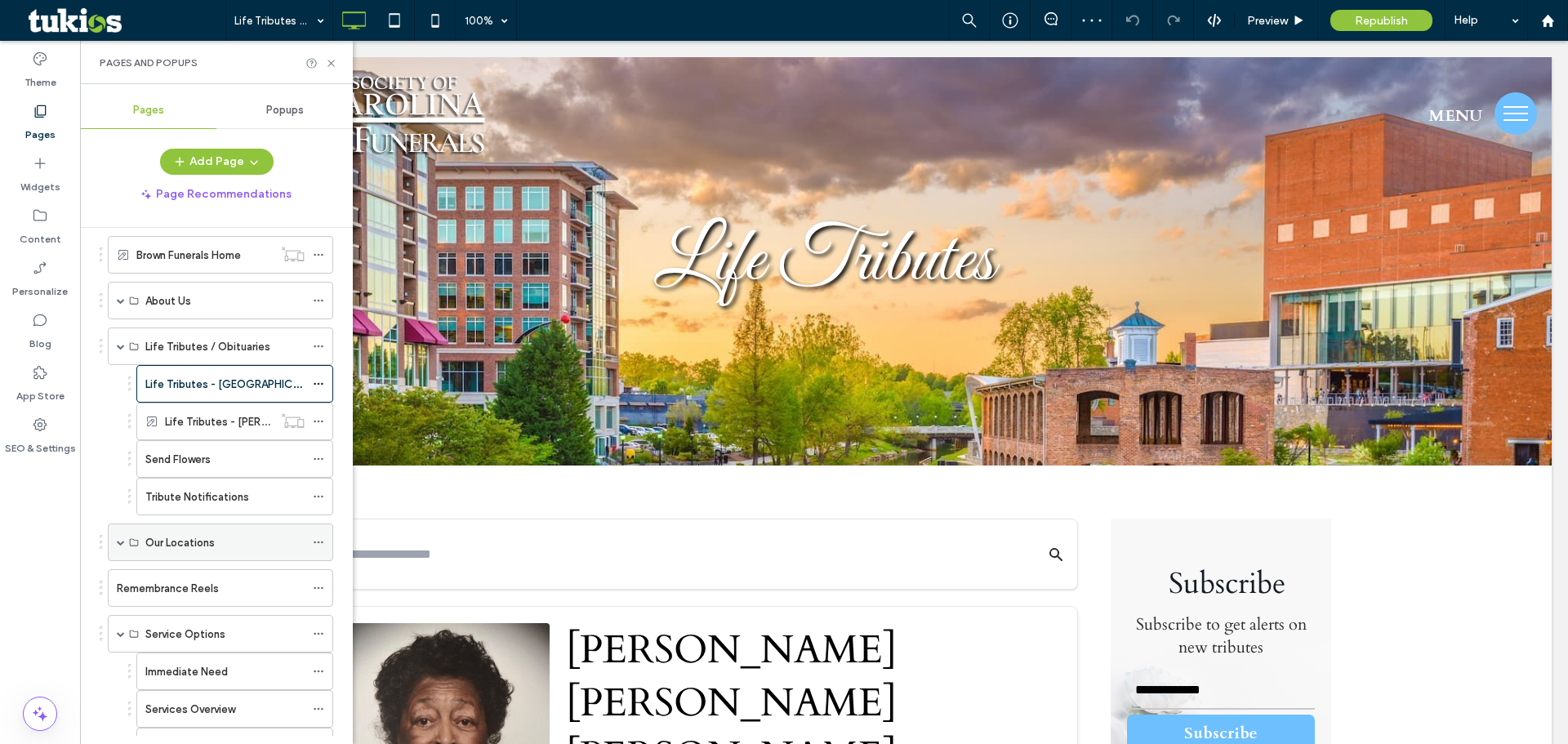
click at [126, 538] on div "Our Locations" at bounding box center [220, 542] width 225 height 38
click at [124, 538] on div "Our Locations" at bounding box center [220, 542] width 225 height 38
click at [124, 538] on span at bounding box center [120, 541] width 8 height 8
click at [199, 582] on div "Westville" at bounding box center [225, 579] width 159 height 17
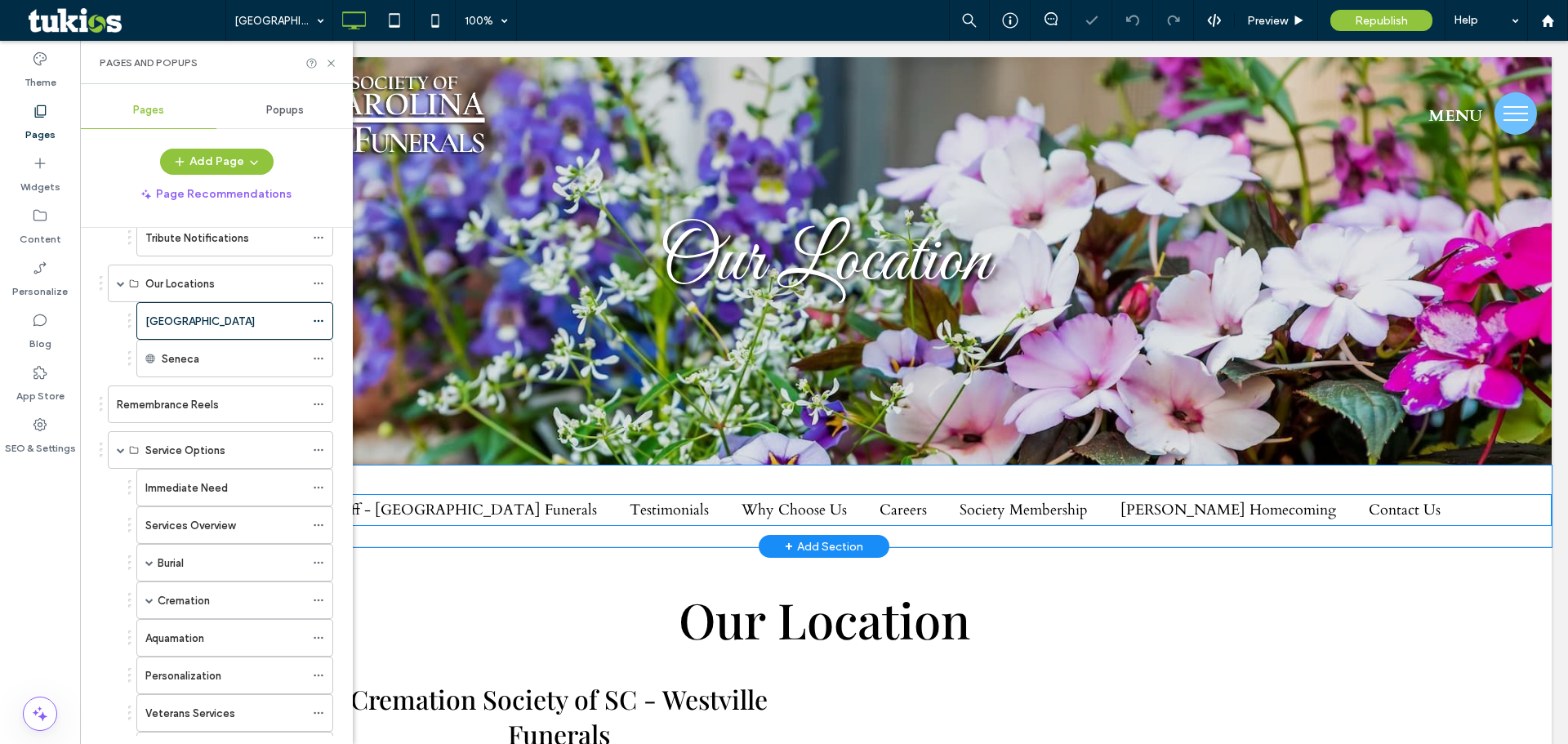
scroll to position [490, 0]
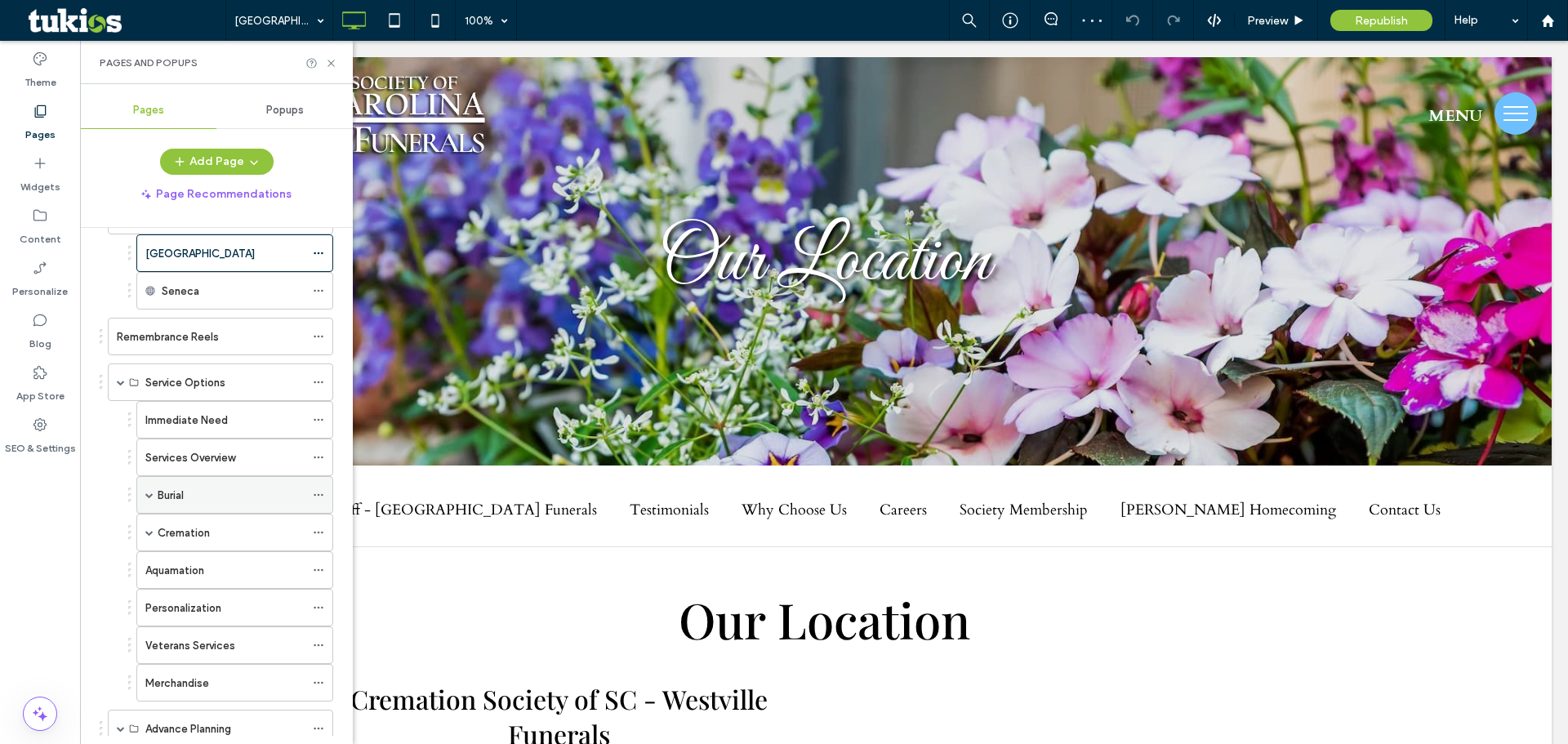
click at [155, 494] on div "Burial" at bounding box center [234, 494] width 197 height 38
click at [150, 495] on span at bounding box center [149, 494] width 8 height 8
click at [192, 534] on label "Burial Packages" at bounding box center [212, 532] width 77 height 28
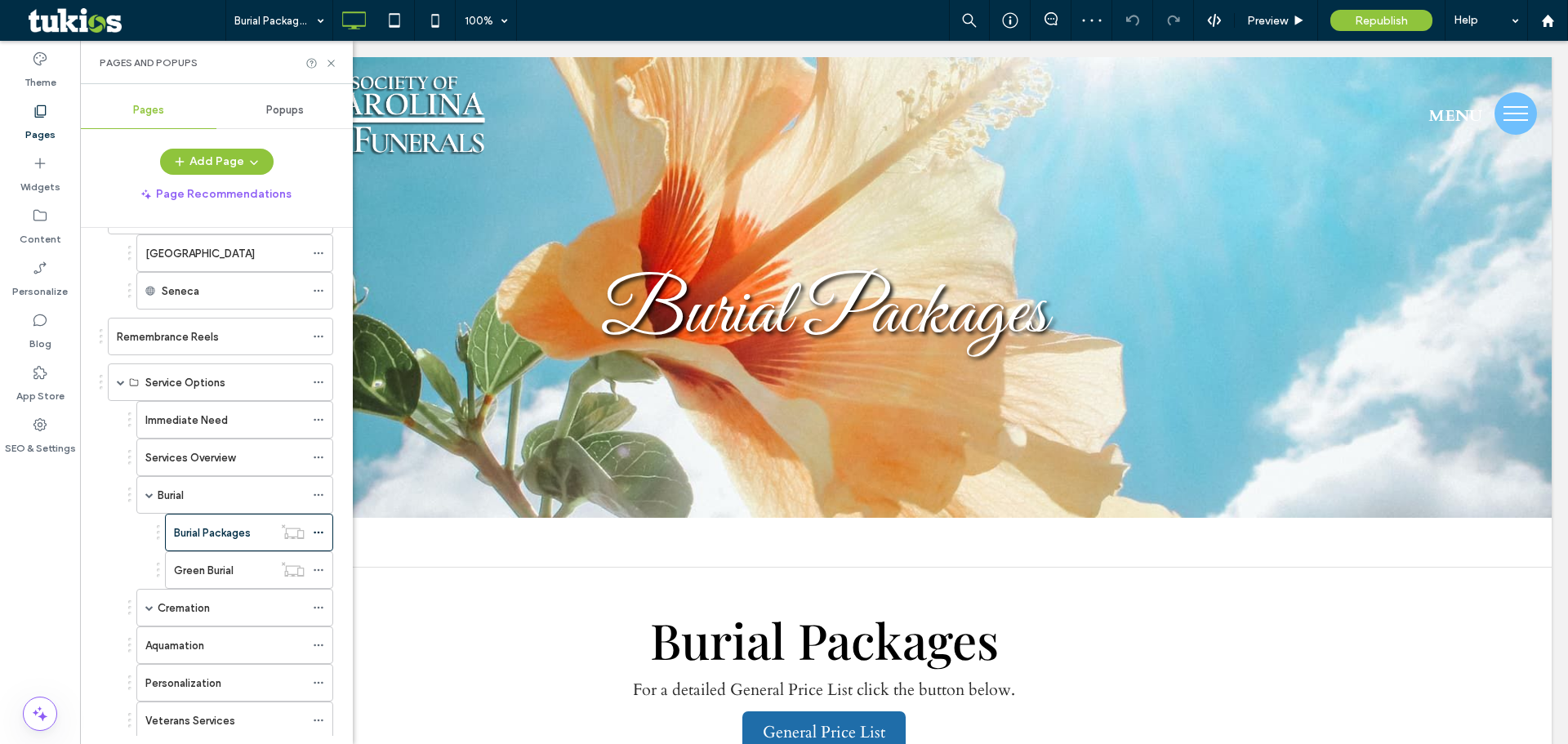
click at [1500, 105] on button "menu" at bounding box center [1516, 114] width 42 height 42
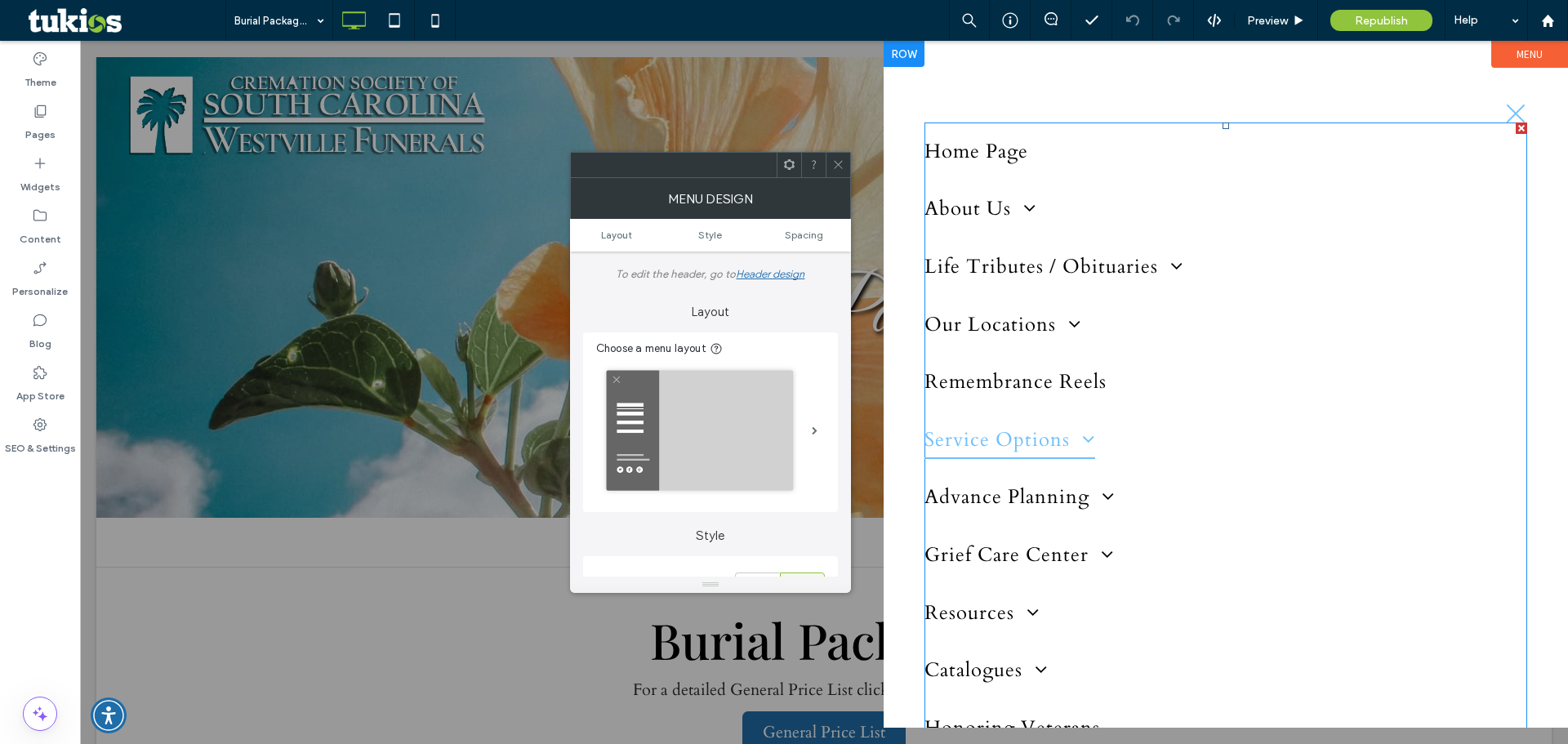
click at [995, 428] on span "Service Options" at bounding box center [1009, 439] width 170 height 38
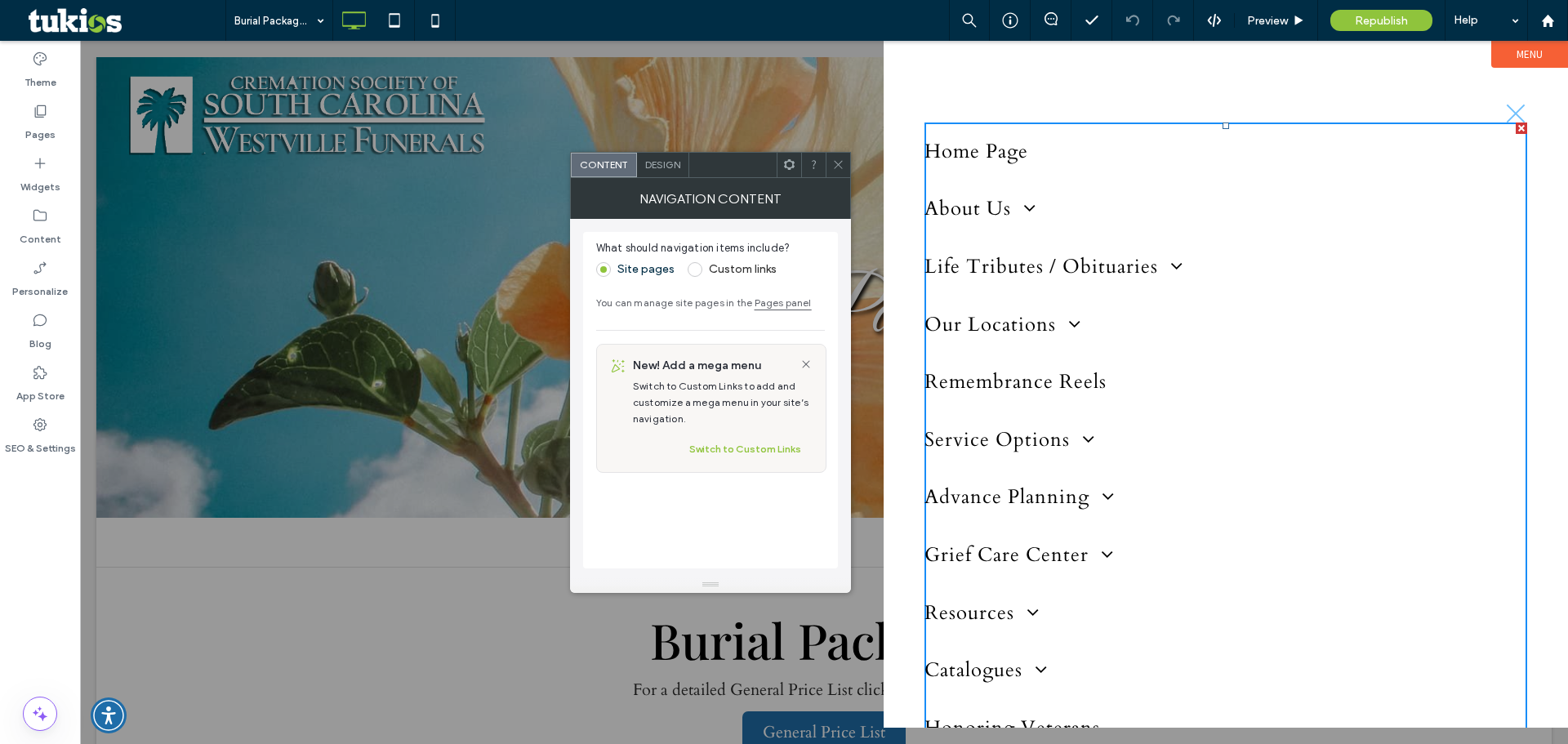
click at [839, 168] on icon at bounding box center [838, 164] width 12 height 12
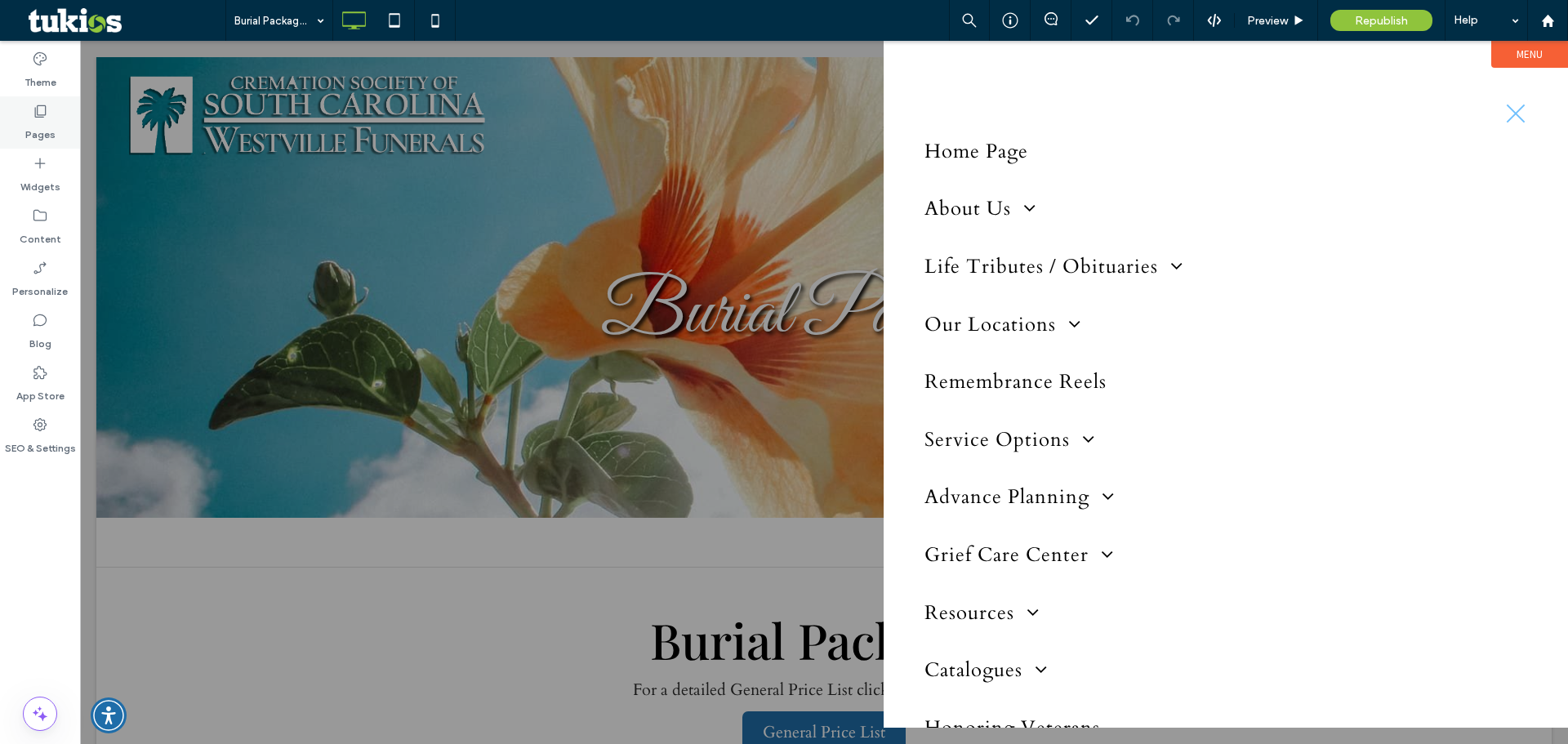
click at [27, 121] on label "Pages" at bounding box center [41, 131] width 30 height 23
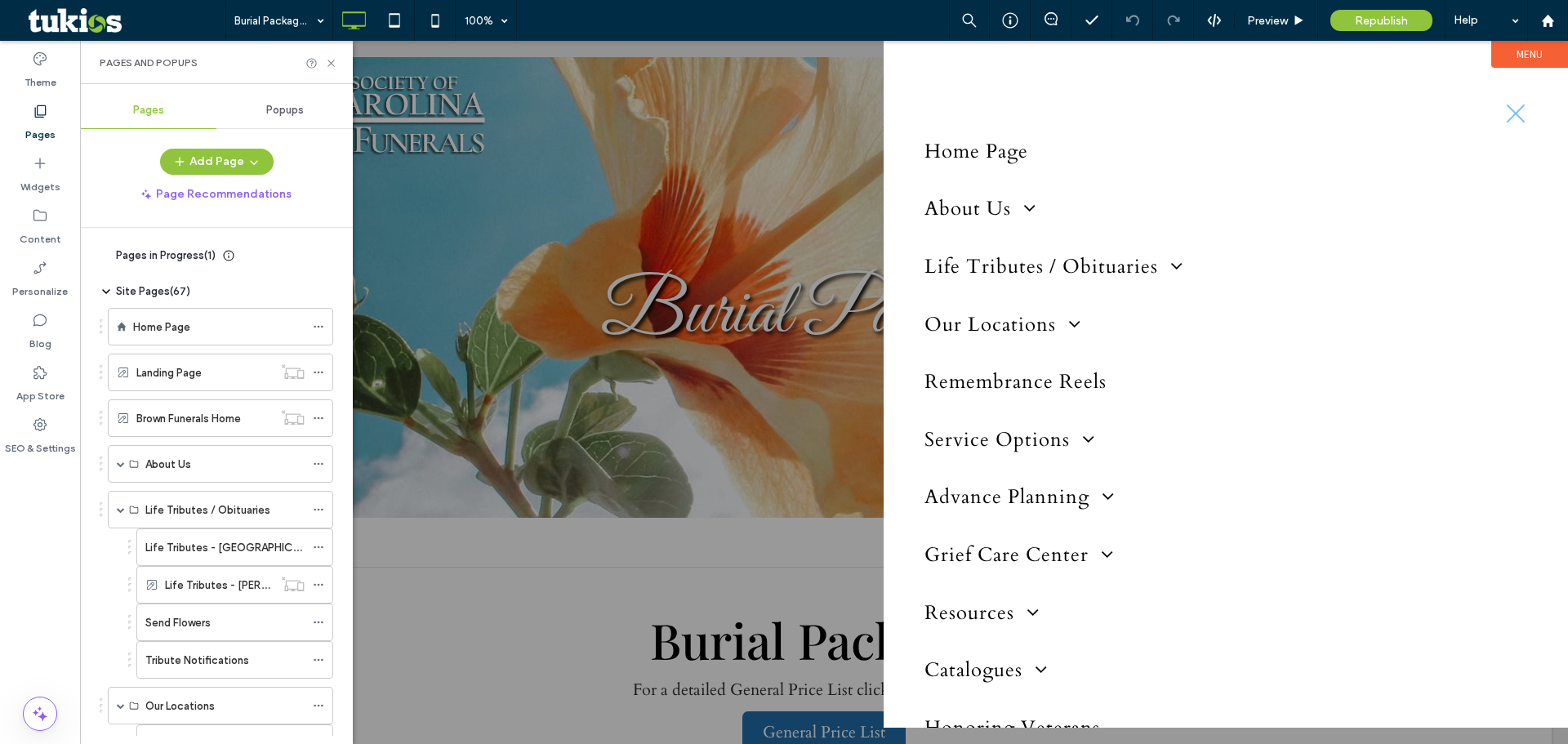
click at [816, 157] on div at bounding box center [824, 392] width 1488 height 703
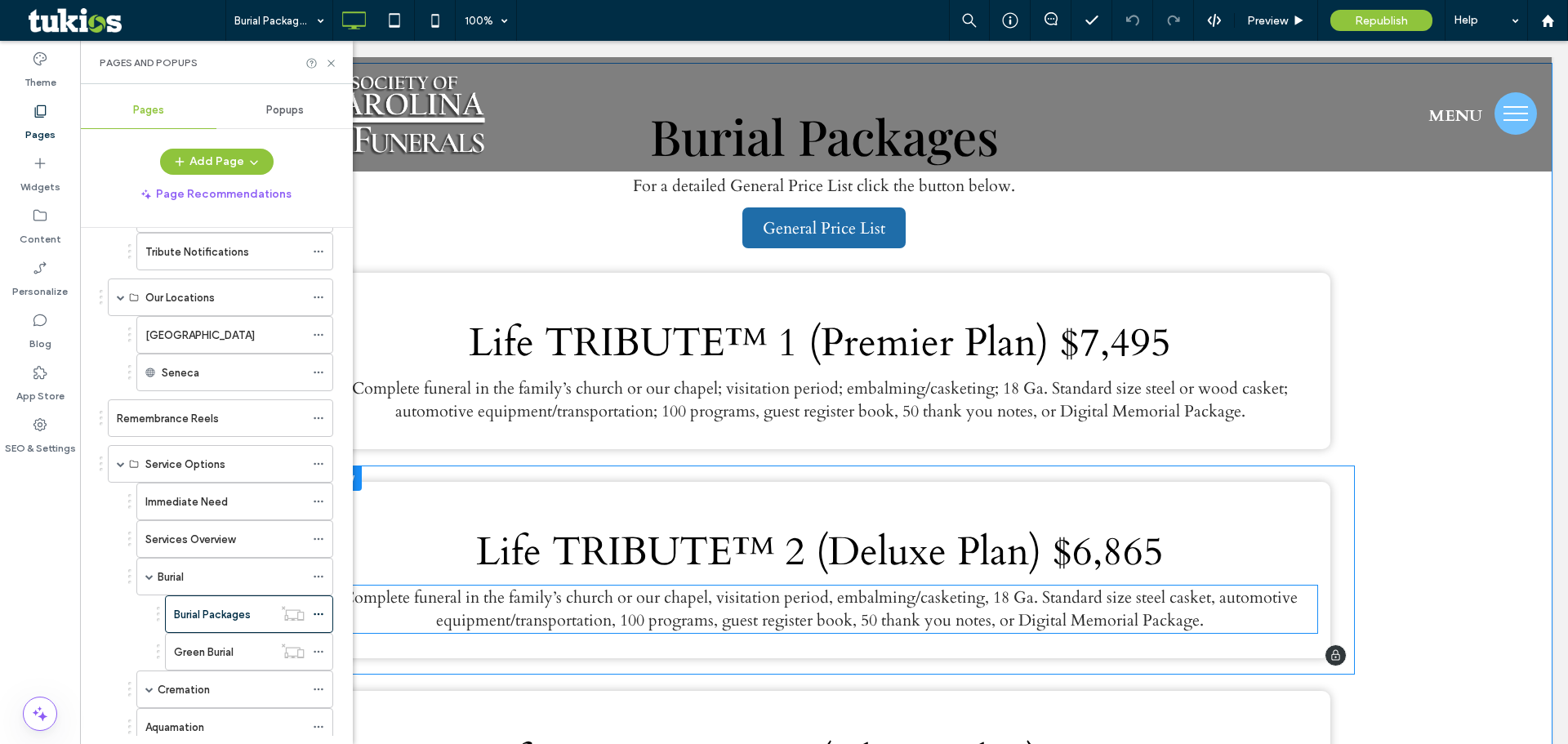
scroll to position [571, 0]
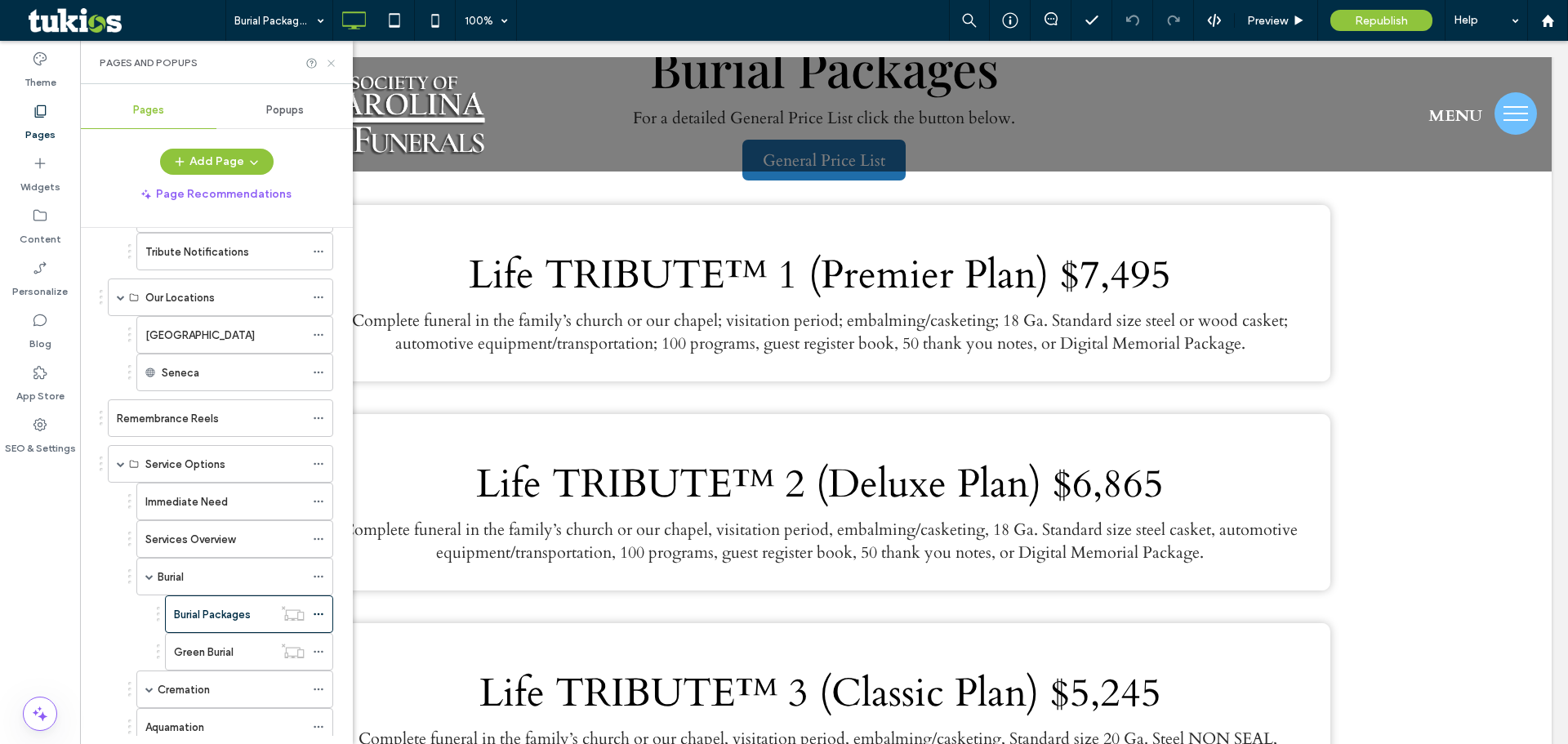
click at [333, 64] on icon at bounding box center [331, 64] width 12 height 12
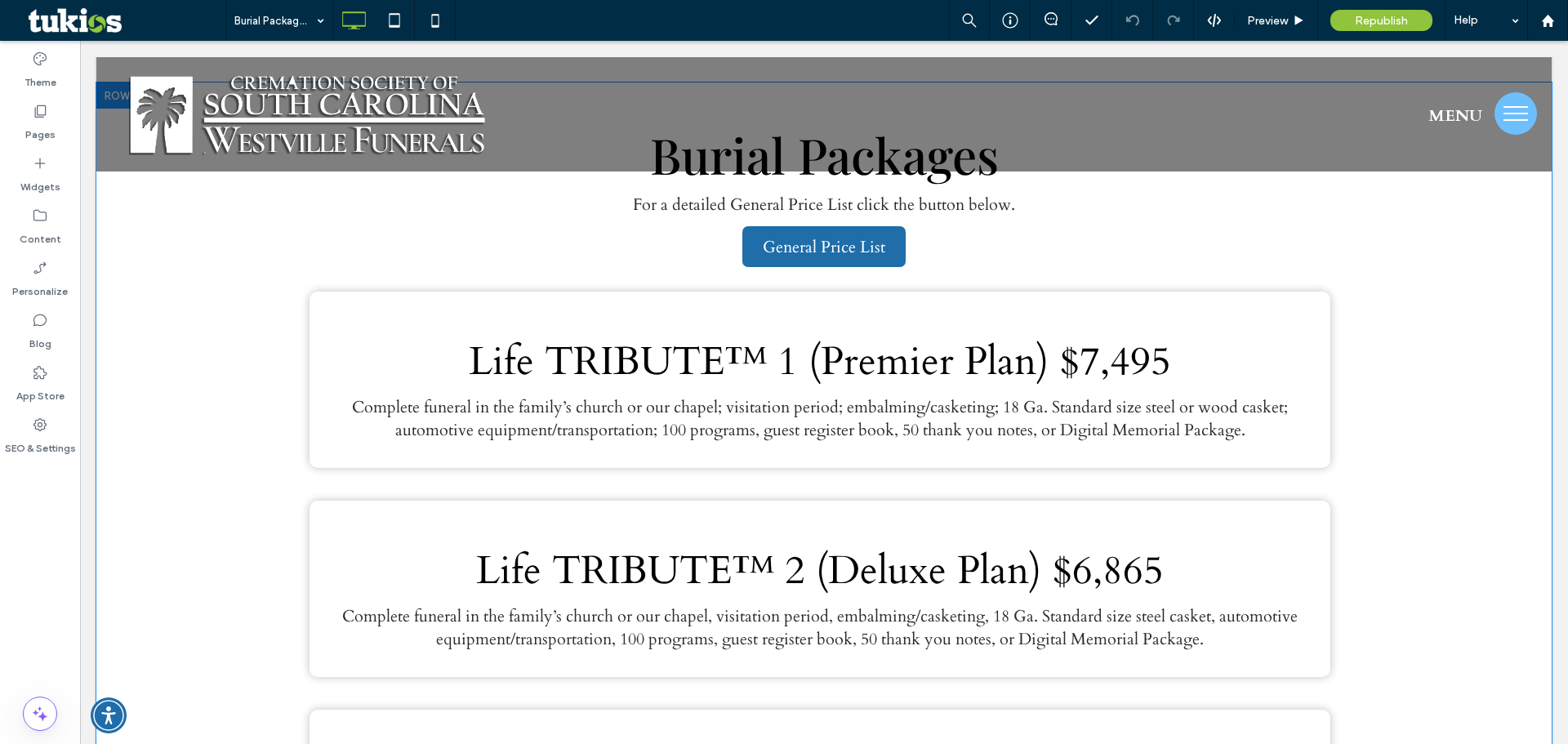
scroll to position [408, 0]
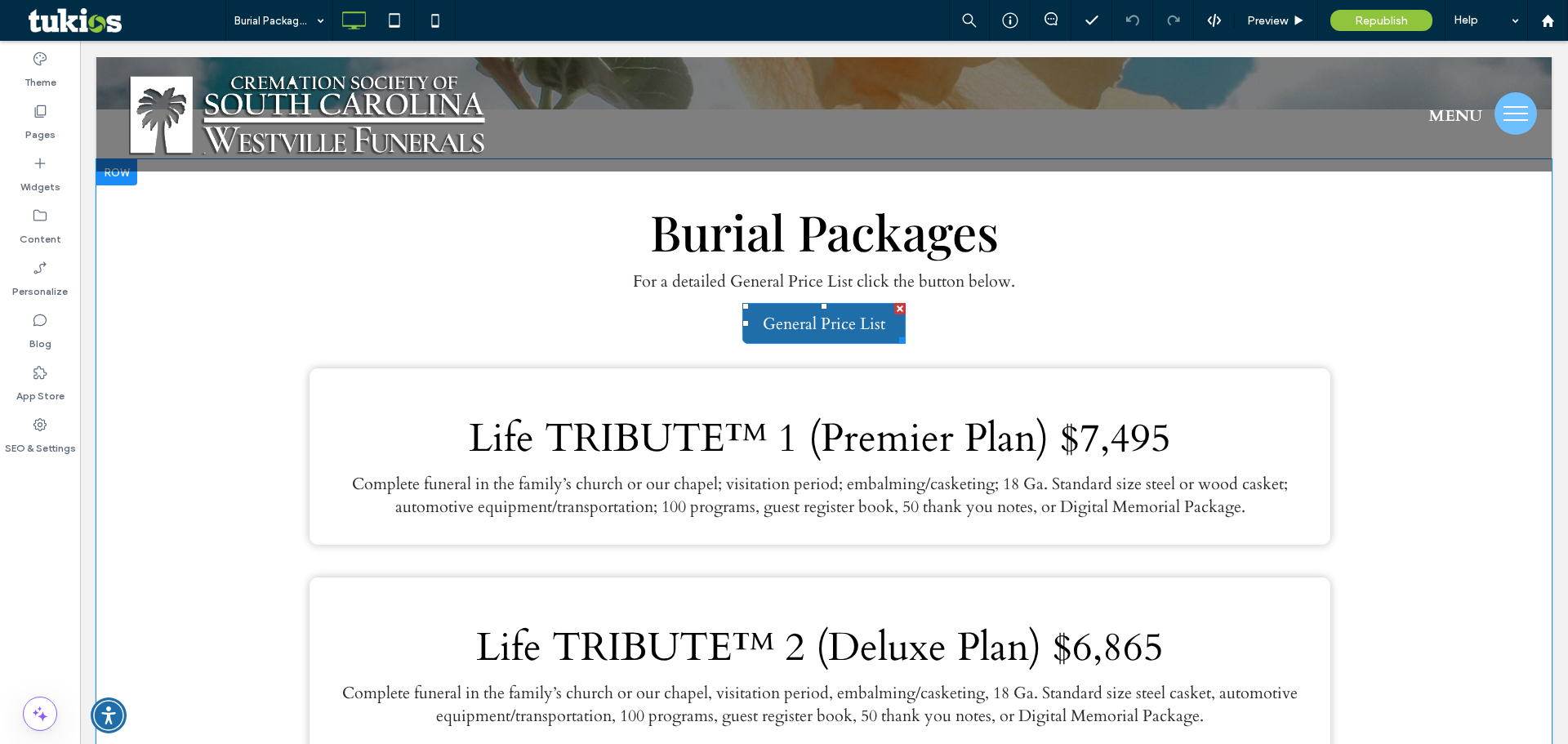
click at [799, 321] on span "General Price List" at bounding box center [824, 323] width 123 height 38
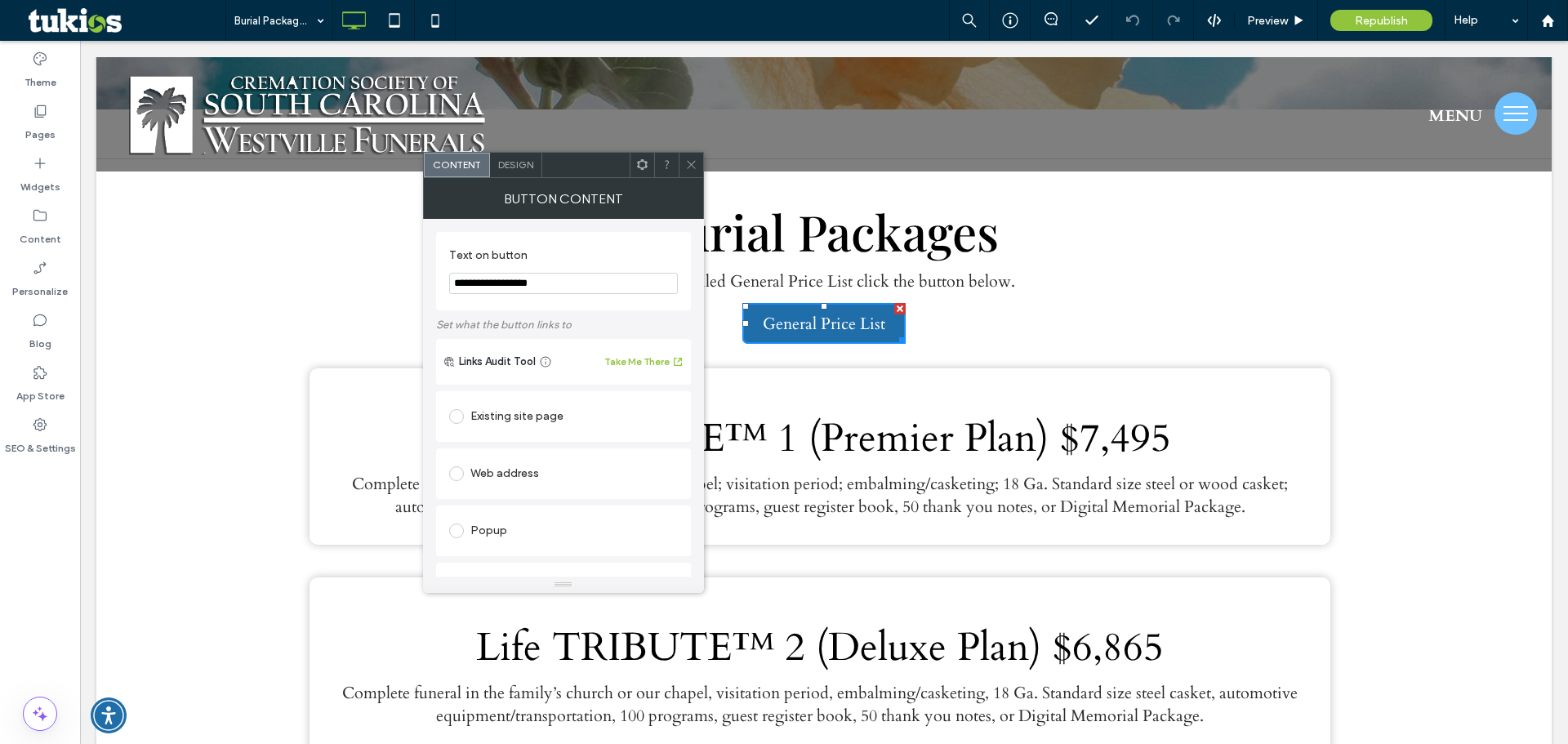
scroll to position [317, 0]
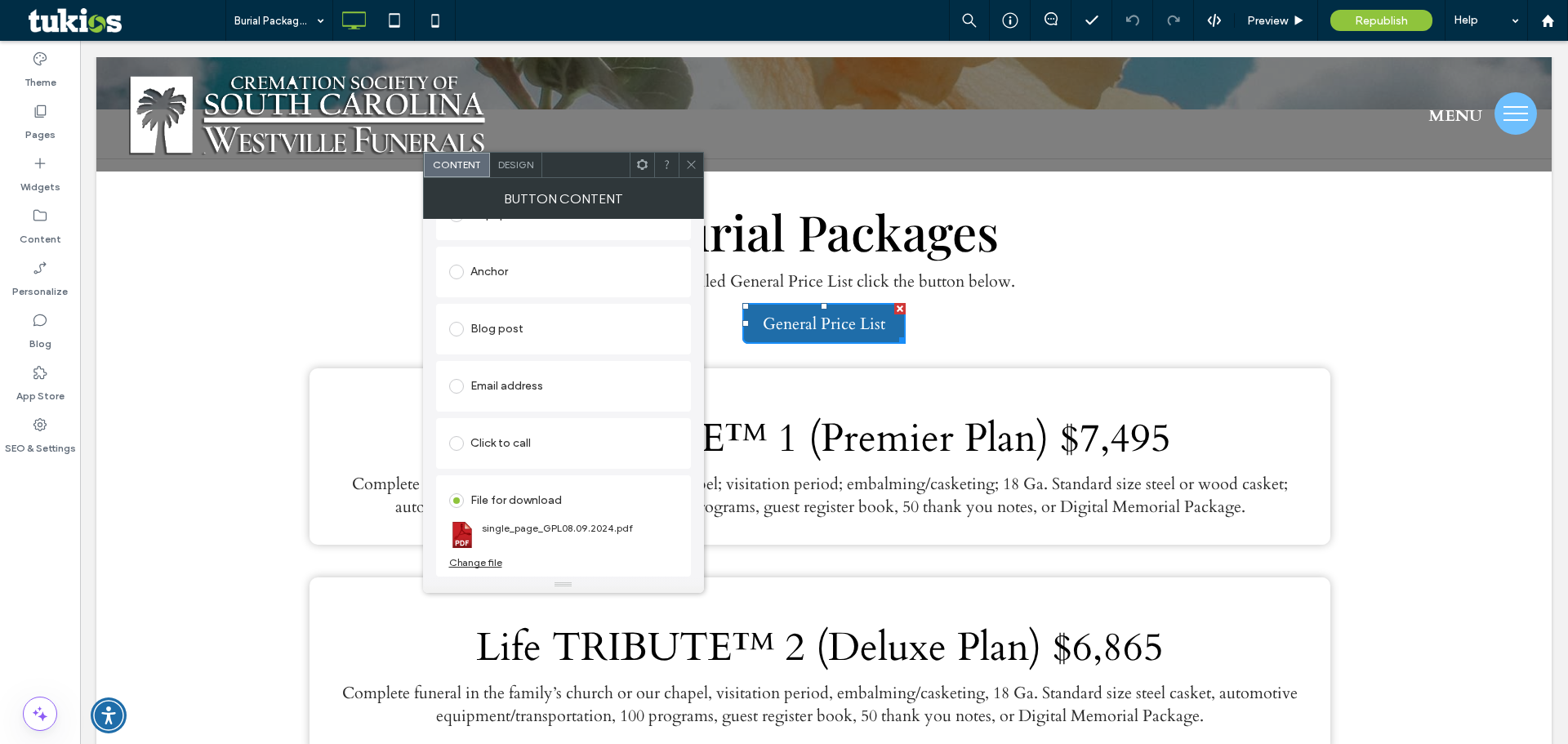
click at [488, 567] on div "Change file" at bounding box center [476, 562] width 53 height 12
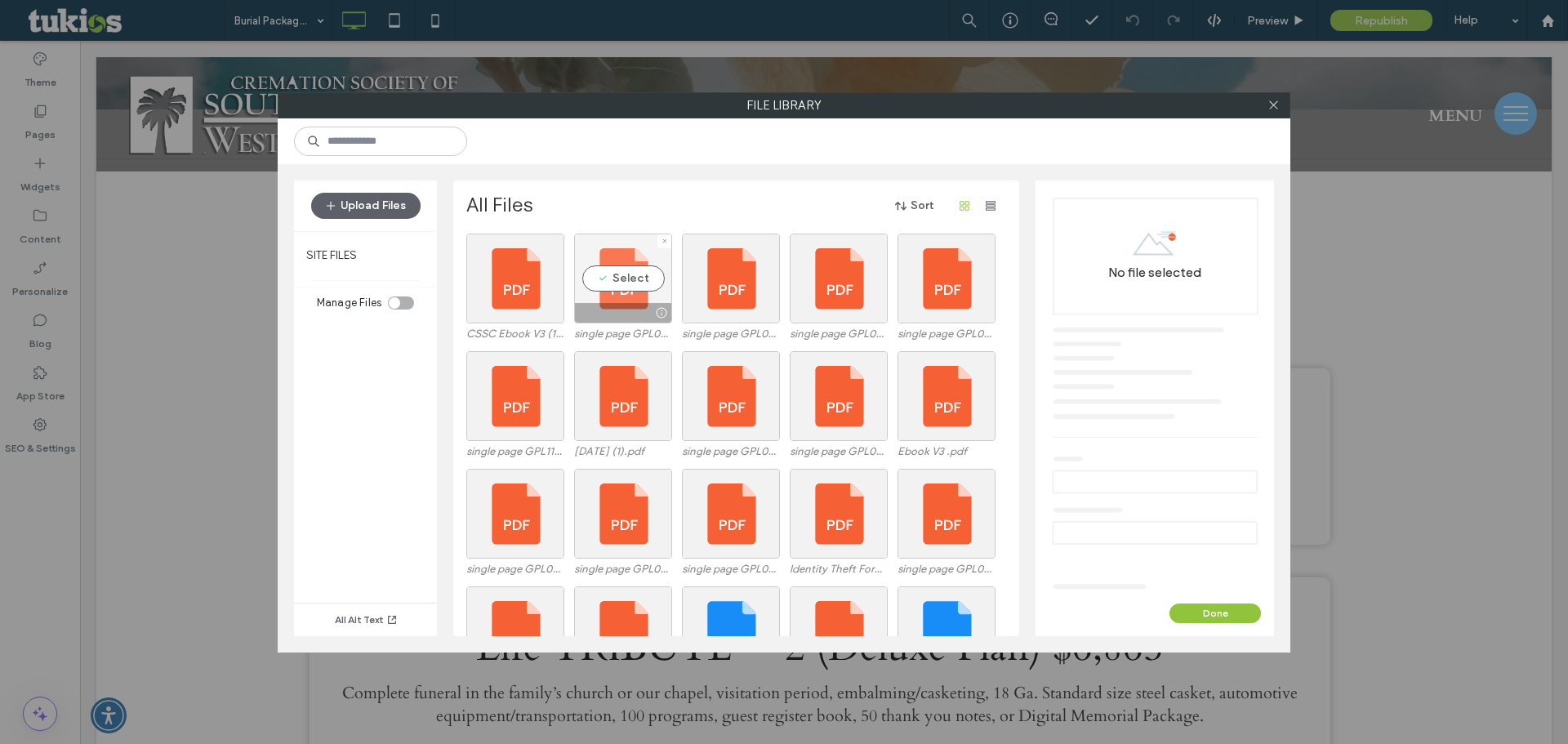
click at [622, 287] on div "Select" at bounding box center [622, 279] width 98 height 90
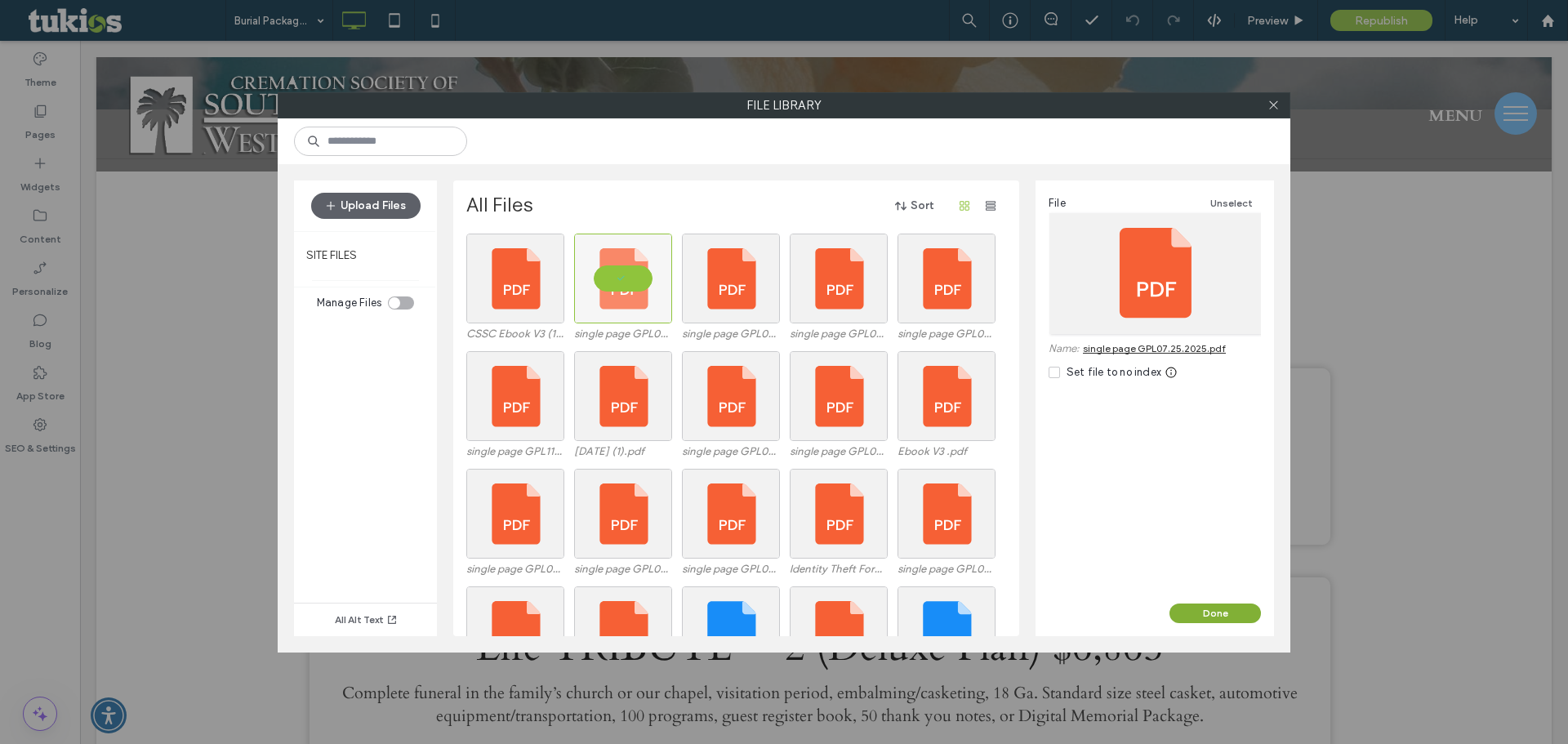
click at [1217, 612] on button "Done" at bounding box center [1215, 612] width 92 height 19
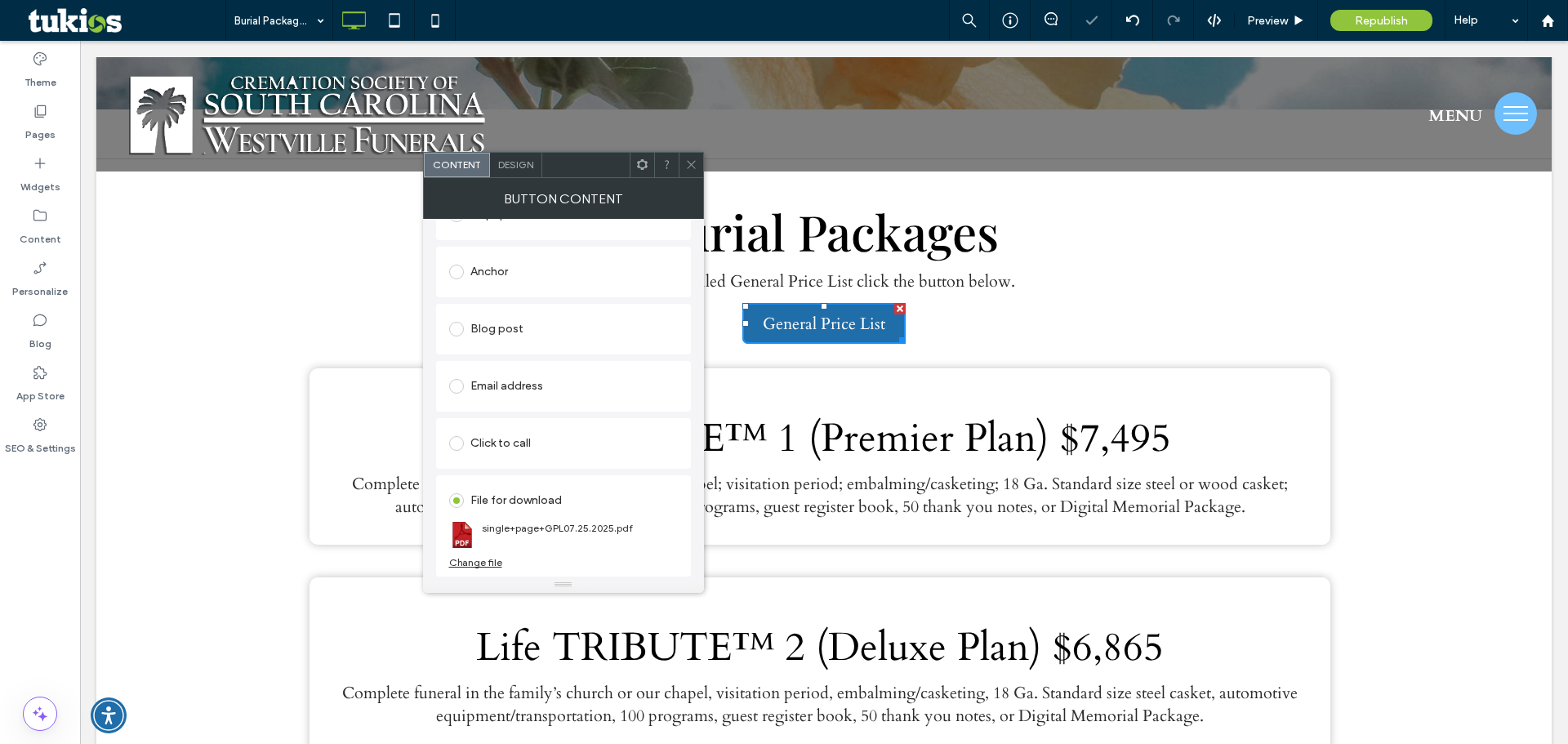
click at [691, 162] on icon at bounding box center [691, 164] width 12 height 12
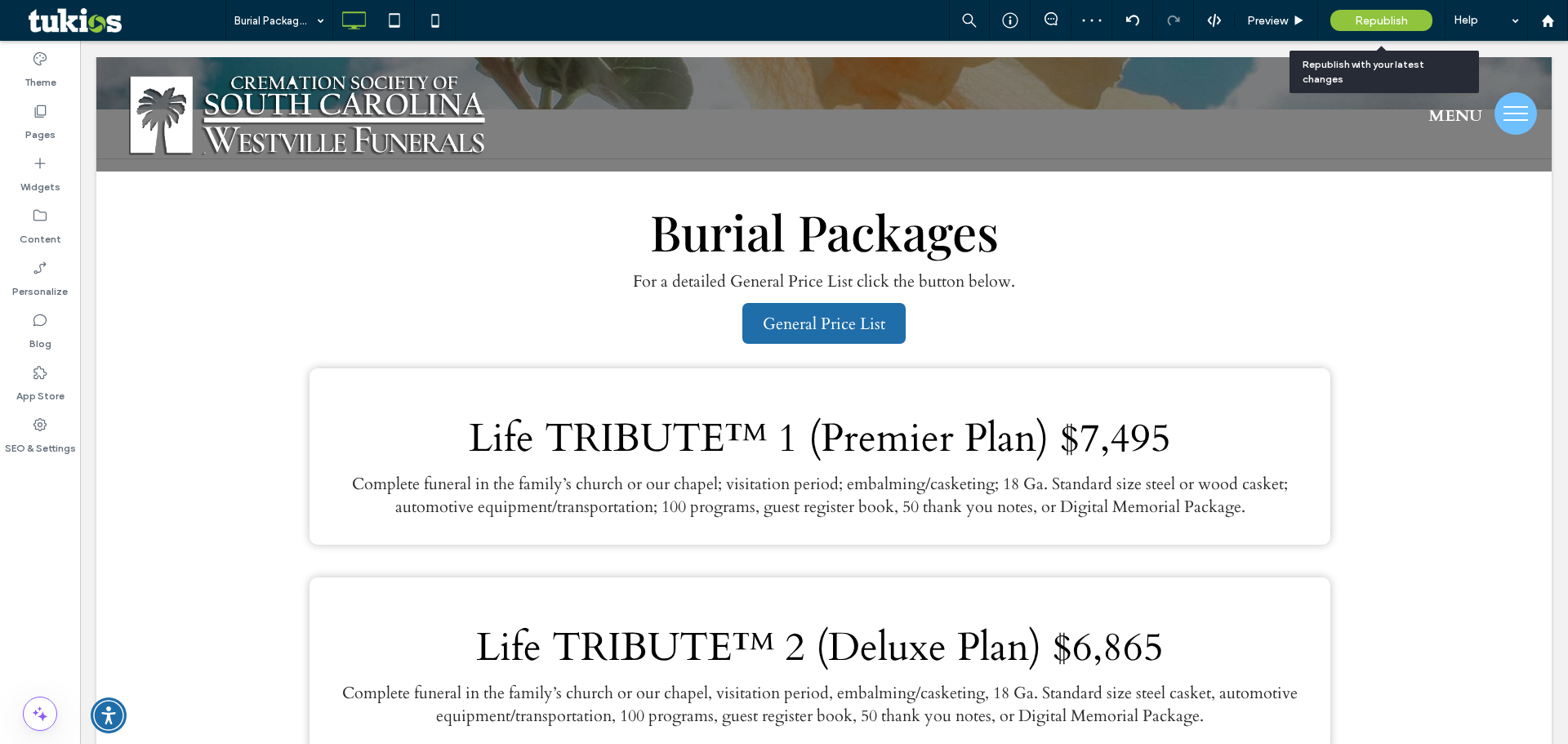
click at [1393, 14] on span "Republish" at bounding box center [1381, 21] width 53 height 14
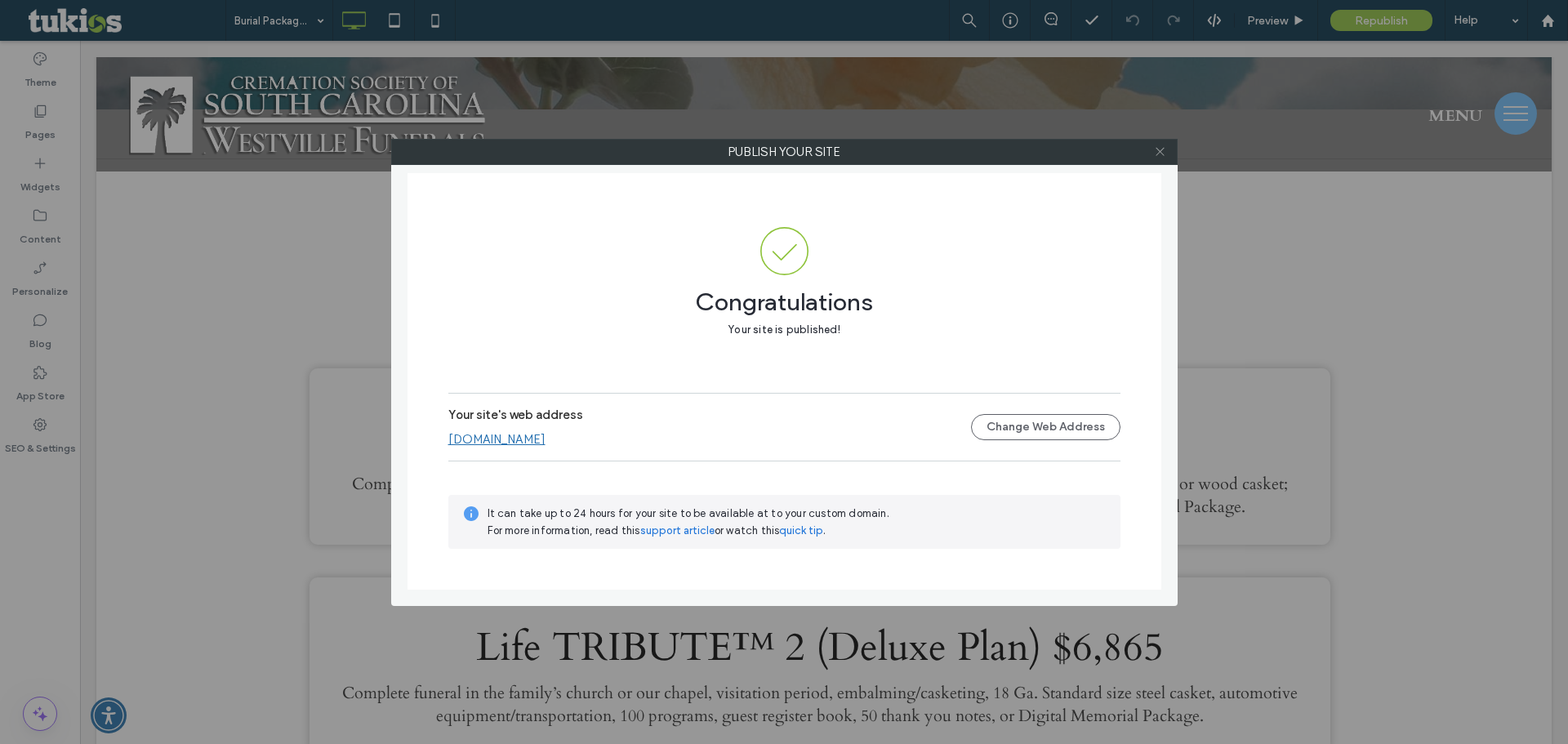
click at [1160, 151] on use at bounding box center [1159, 151] width 8 height 8
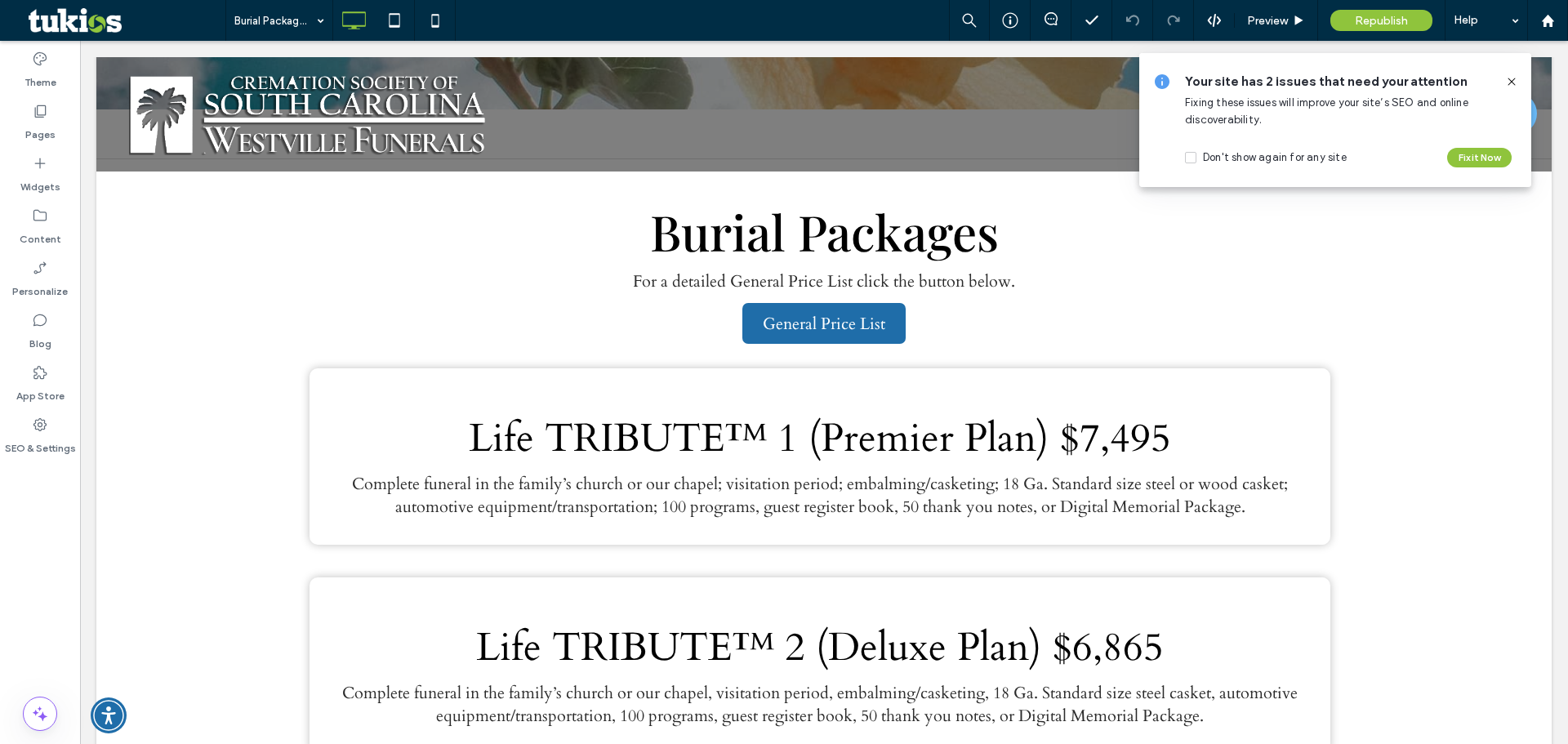
click at [1515, 80] on icon at bounding box center [1511, 81] width 13 height 13
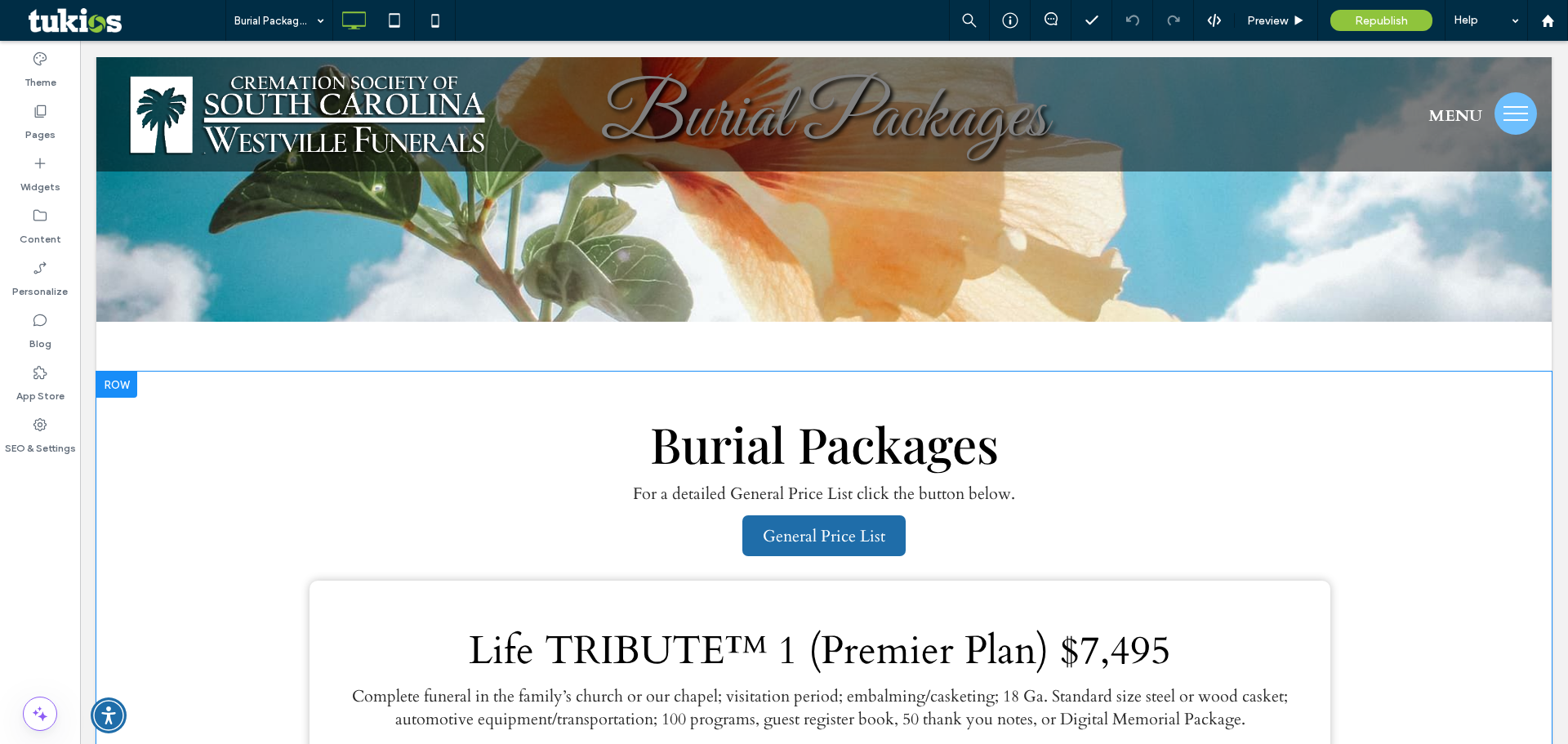
scroll to position [0, 0]
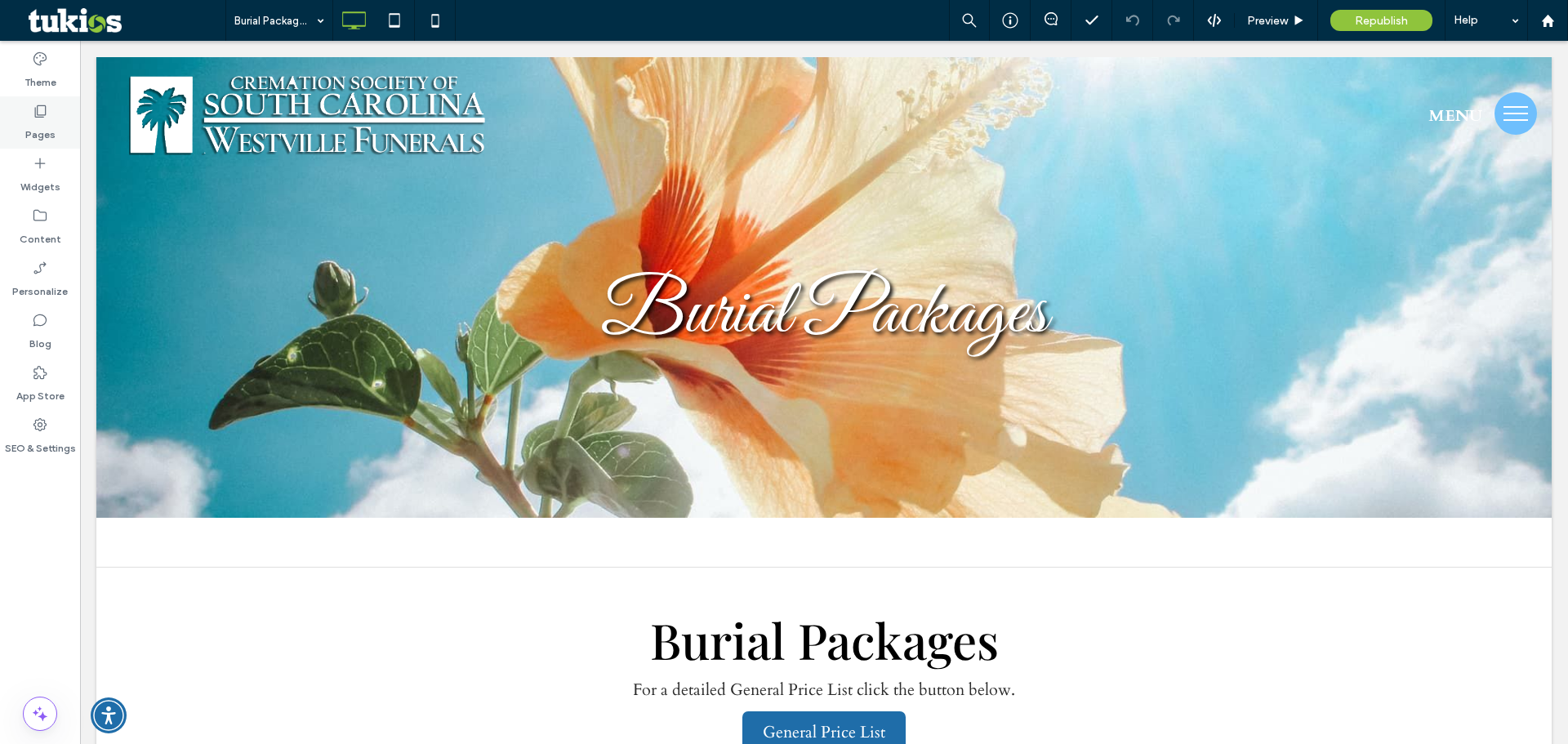
click at [50, 115] on div "Pages" at bounding box center [40, 122] width 80 height 52
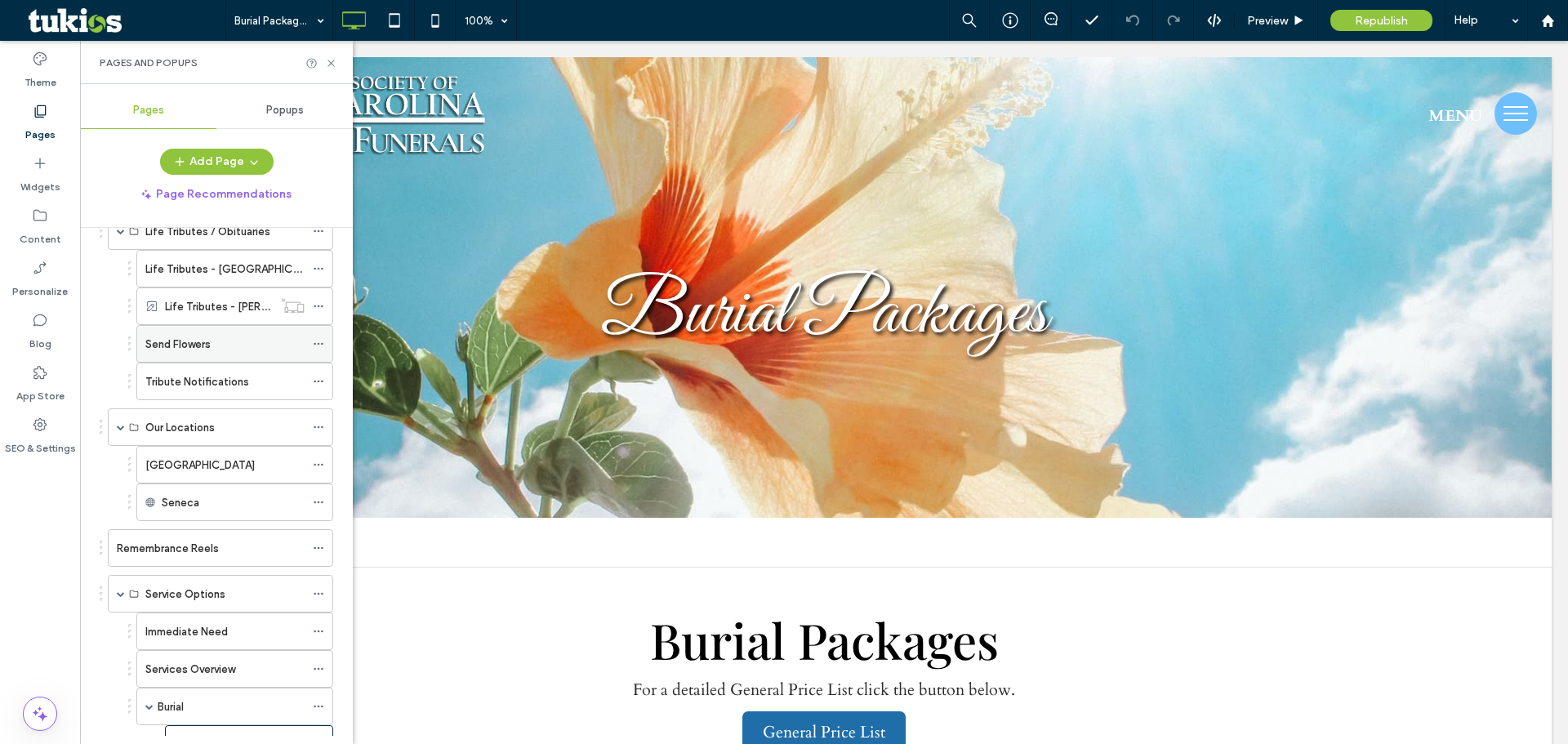
scroll to position [327, 0]
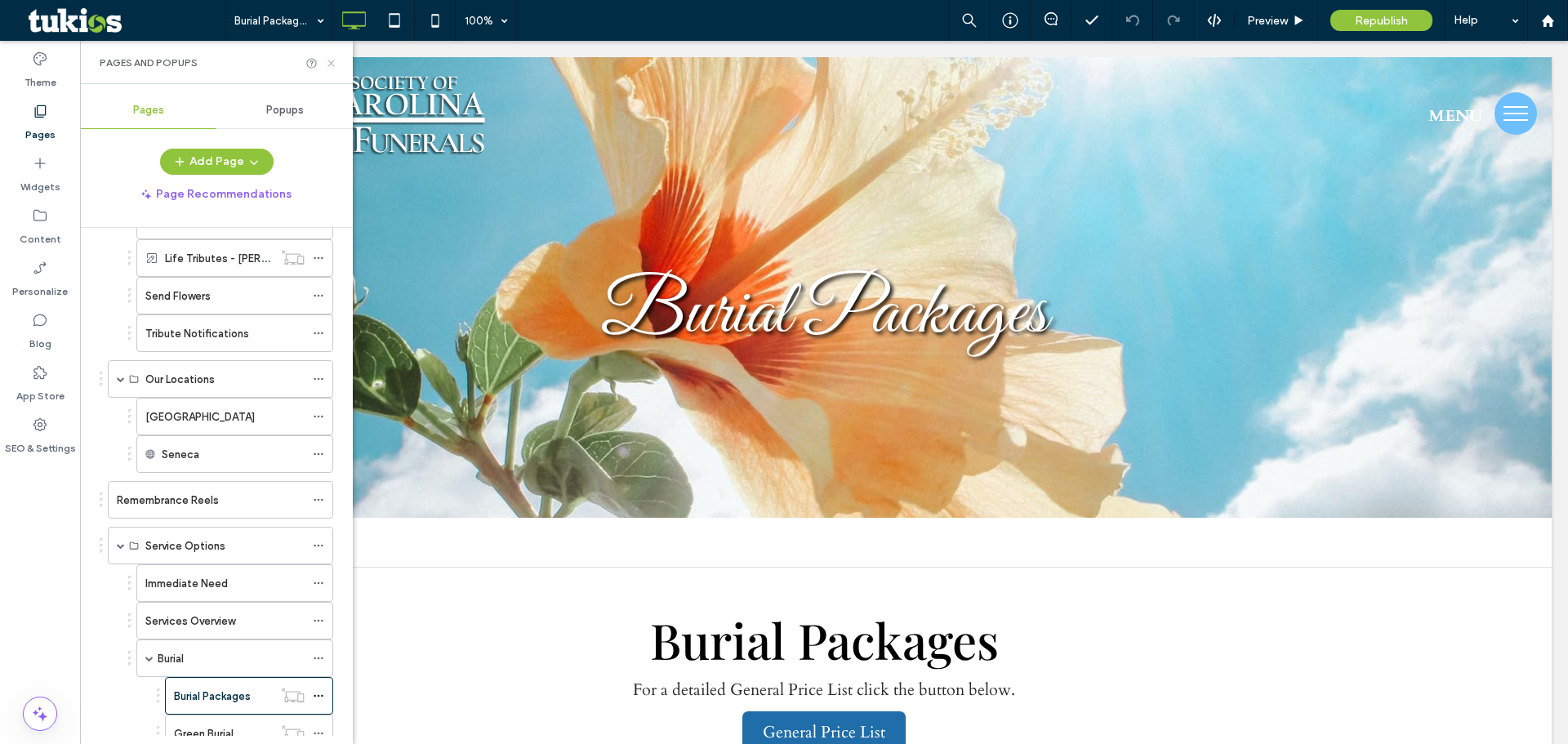
click at [329, 69] on icon at bounding box center [331, 64] width 12 height 12
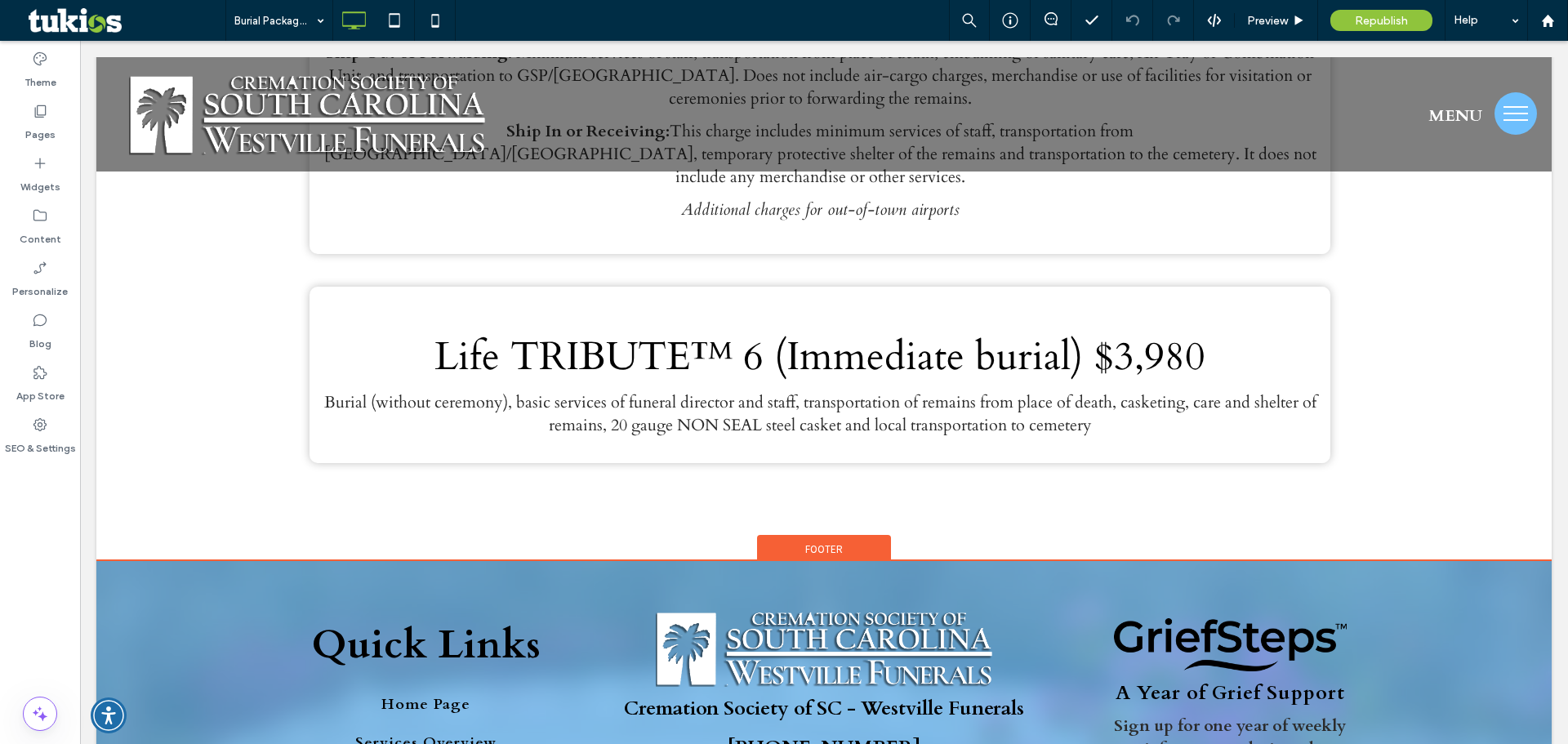
scroll to position [1482, 0]
